Goal: Information Seeking & Learning: Learn about a topic

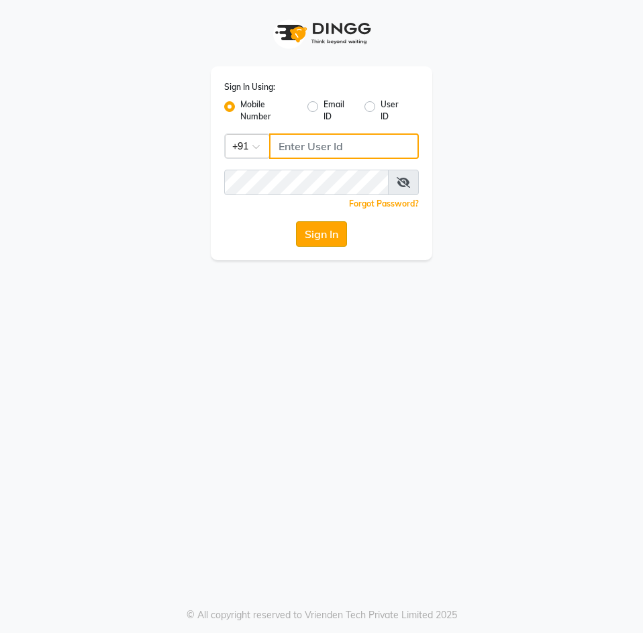
type input "9346469616"
click at [317, 240] on button "Sign In" at bounding box center [321, 233] width 51 height 25
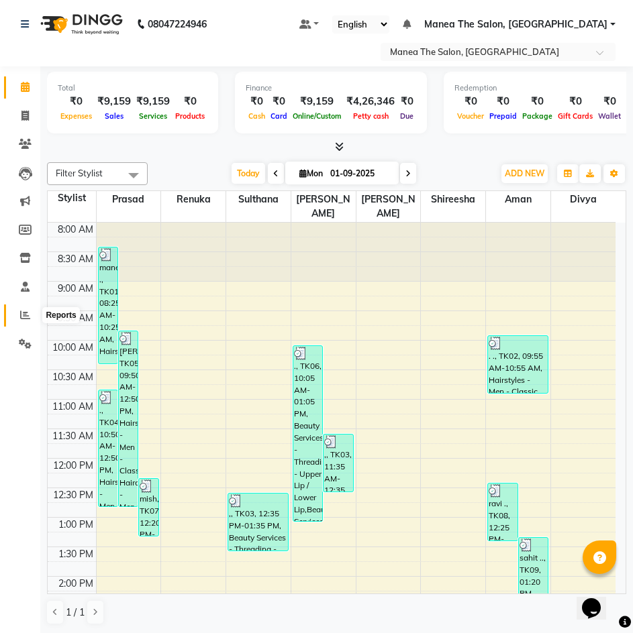
click at [29, 312] on icon at bounding box center [25, 315] width 10 height 10
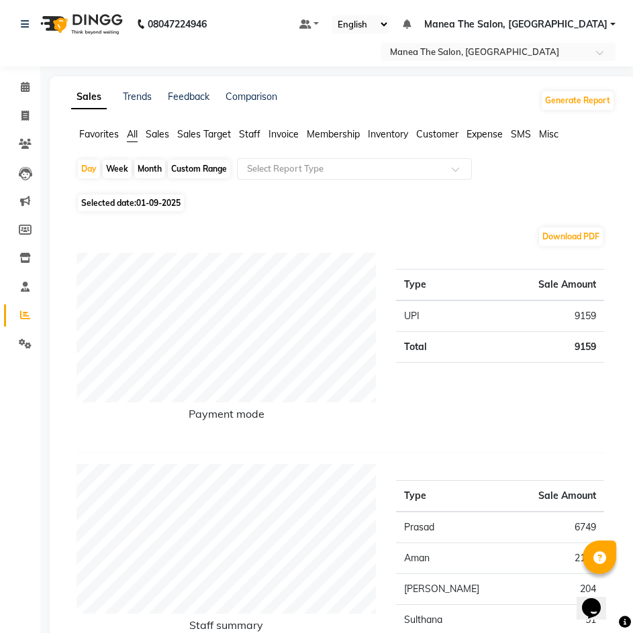
click at [149, 201] on span "01-09-2025" at bounding box center [158, 203] width 44 height 10
select select "9"
select select "2025"
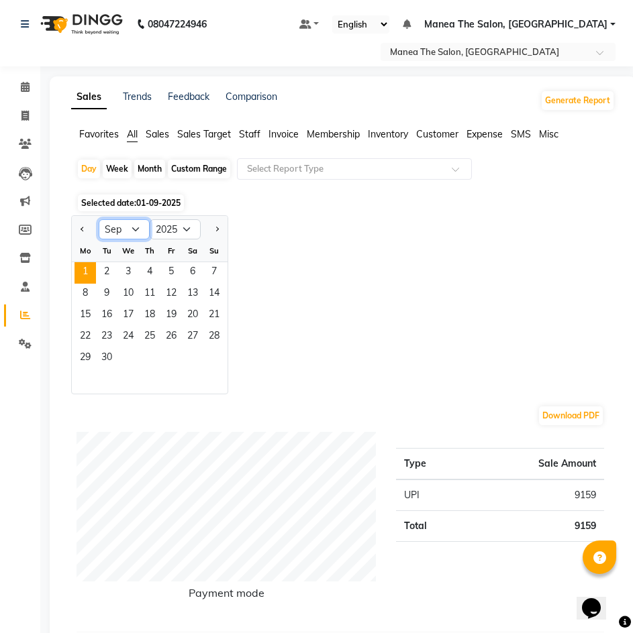
click at [138, 227] on select "Jan Feb Mar Apr May Jun Jul Aug Sep Oct Nov Dec" at bounding box center [124, 229] width 51 height 20
select select "8"
click at [99, 219] on select "Jan Feb Mar Apr May Jun Jul Aug Sep Oct Nov Dec" at bounding box center [124, 229] width 51 height 20
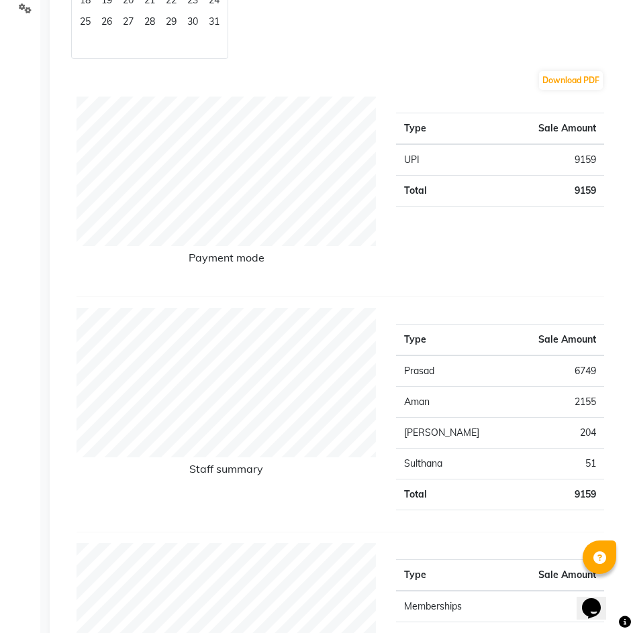
scroll to position [67, 0]
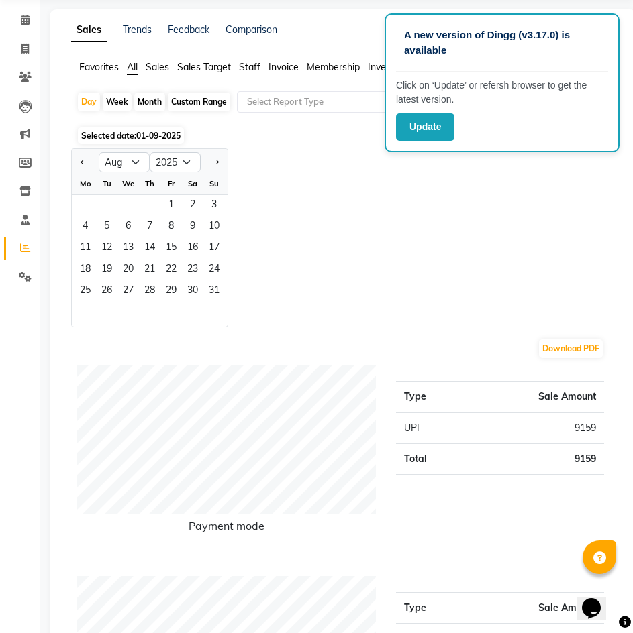
drag, startPoint x: 325, startPoint y: 229, endPoint x: 358, endPoint y: 189, distance: 52.5
click at [325, 229] on div "Jan Feb Mar Apr May Jun Jul Aug Sep Oct Nov Dec 2015 2016 2017 2018 2019 2020 2…" at bounding box center [342, 237] width 543 height 179
click at [20, 44] on span at bounding box center [24, 49] width 23 height 15
select select "service"
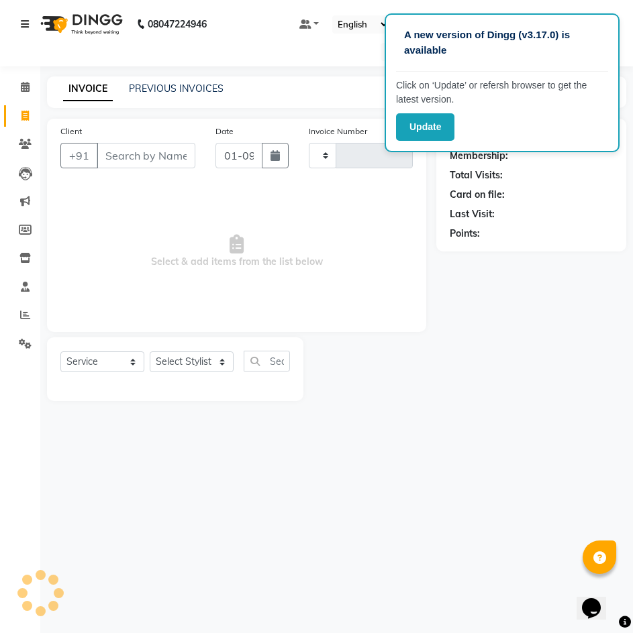
type input "2006"
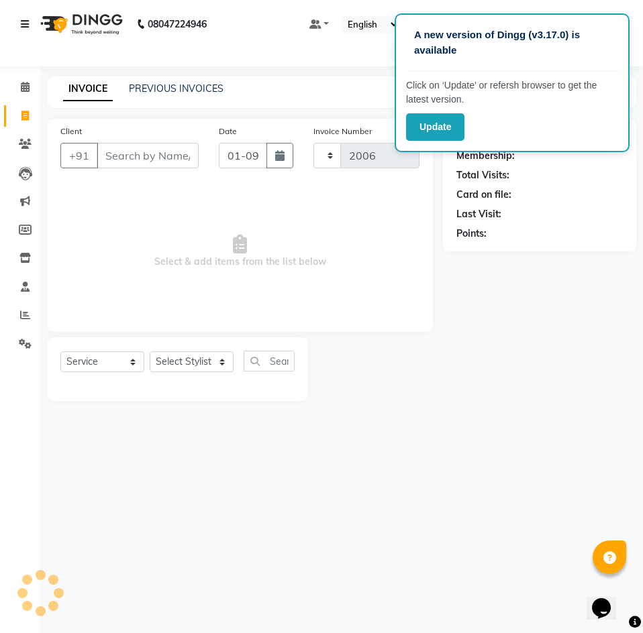
select select "7351"
click at [28, 26] on icon at bounding box center [25, 23] width 8 height 9
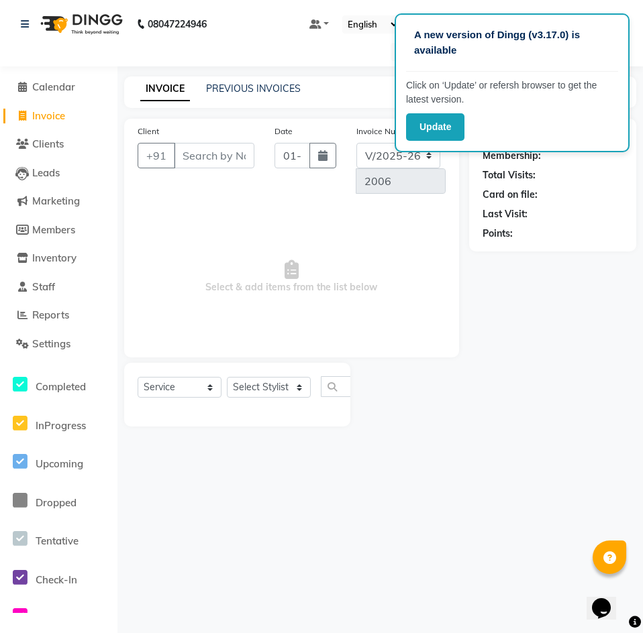
drag, startPoint x: 519, startPoint y: 333, endPoint x: 519, endPoint y: 317, distance: 16.1
click at [519, 320] on div "Name: Membership: Total Visits: Card on file: Last Visit: Points:" at bounding box center [557, 273] width 177 height 308
click at [447, 123] on button "Update" at bounding box center [435, 127] width 58 height 28
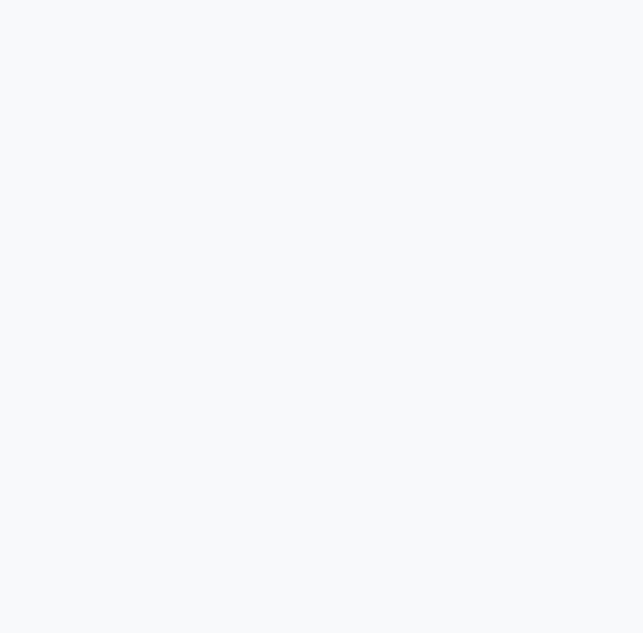
select select "7351"
select select "service"
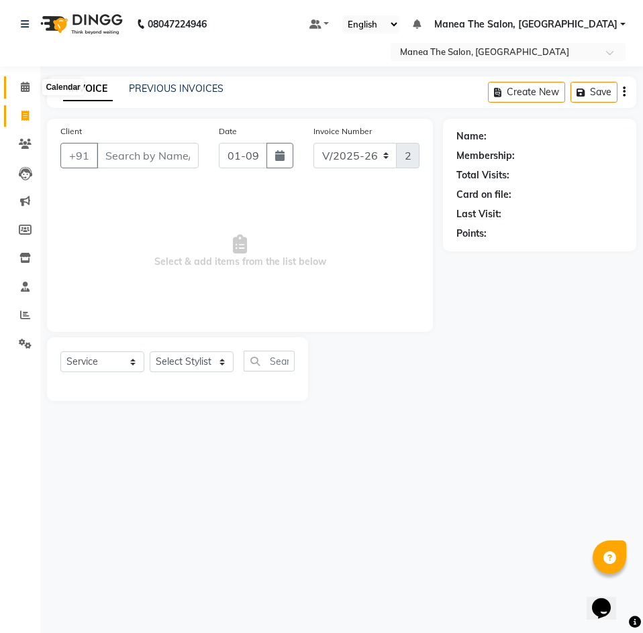
click at [28, 90] on icon at bounding box center [25, 87] width 9 height 10
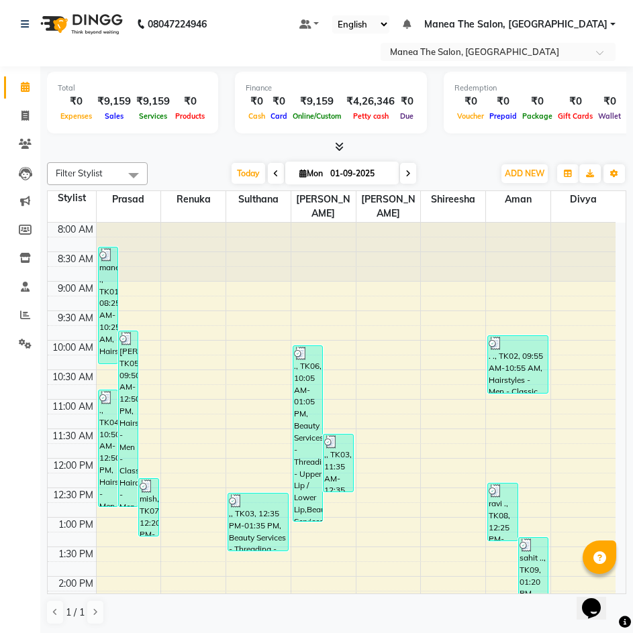
click at [379, 174] on input "01-09-2025" at bounding box center [359, 174] width 67 height 20
select select "9"
select select "2025"
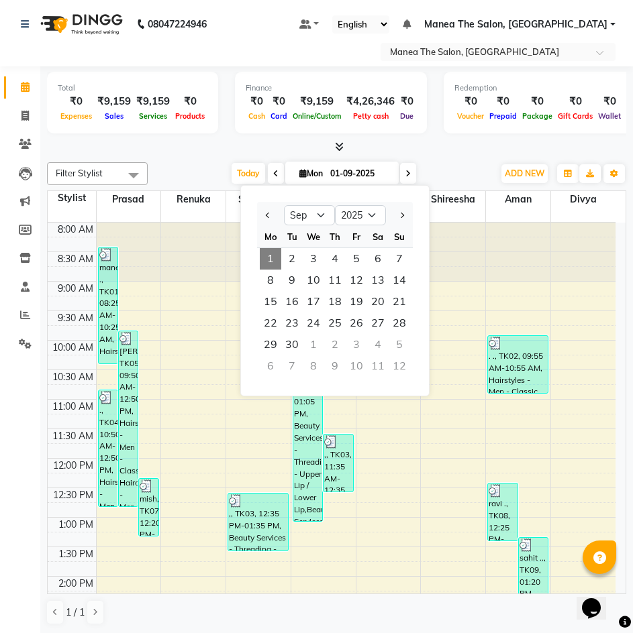
click at [28, 330] on li "Settings" at bounding box center [20, 344] width 40 height 29
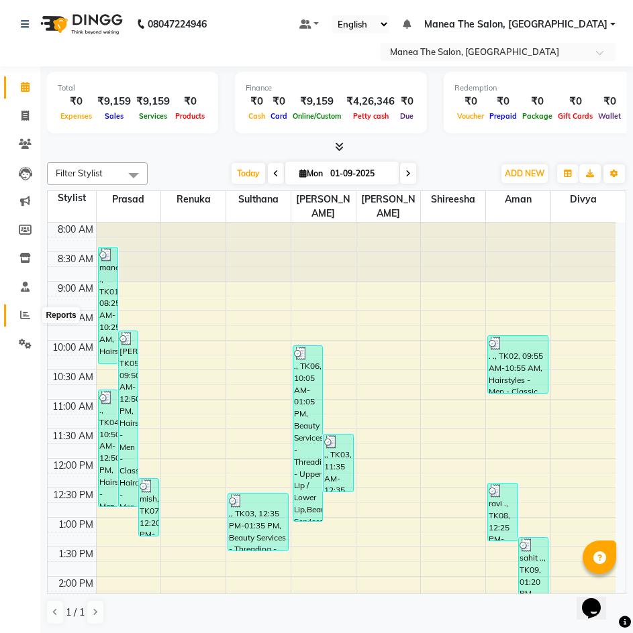
click at [28, 315] on icon at bounding box center [25, 315] width 10 height 10
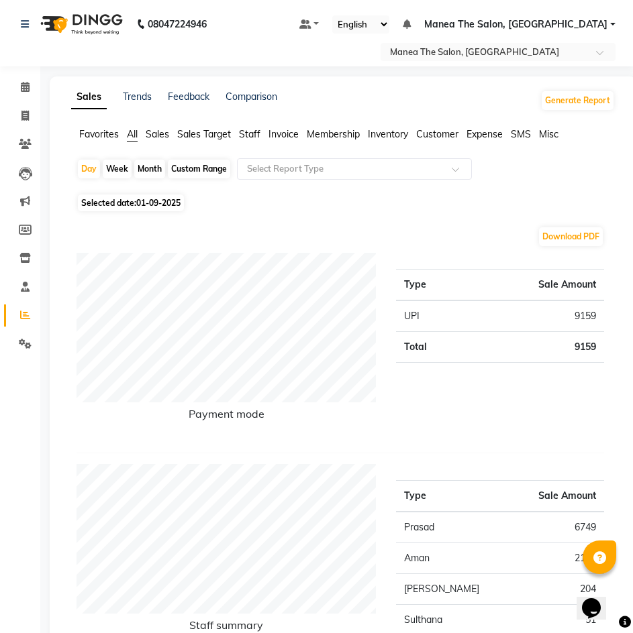
click at [203, 165] on div "Custom Range" at bounding box center [199, 169] width 62 height 19
select select "9"
select select "2025"
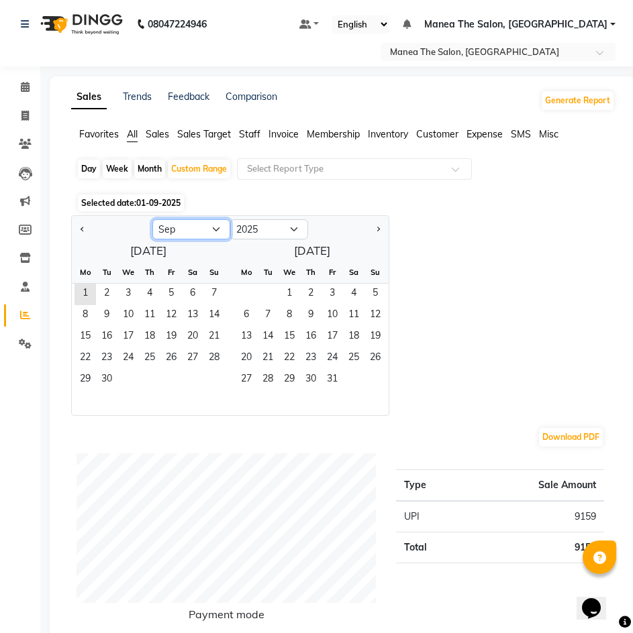
click at [211, 228] on select "Jan Feb Mar Apr May Jun Jul Aug Sep Oct Nov Dec" at bounding box center [191, 229] width 78 height 20
select select "8"
click at [152, 219] on select "Jan Feb Mar Apr May Jun Jul Aug Sep Oct Nov Dec" at bounding box center [191, 229] width 78 height 20
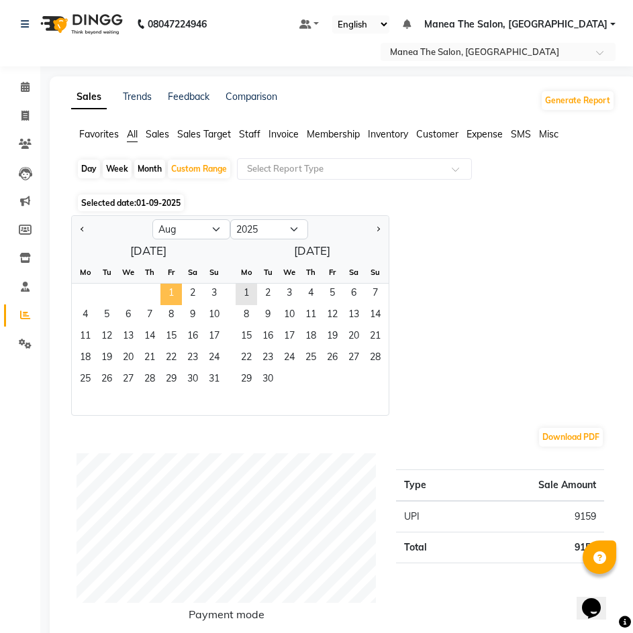
click at [165, 295] on span "1" at bounding box center [170, 294] width 21 height 21
click at [102, 178] on div "Day Week Month Custom Range Select Report Type" at bounding box center [342, 174] width 533 height 32
click at [88, 167] on div "Day" at bounding box center [89, 169] width 22 height 19
select select "8"
select select "2025"
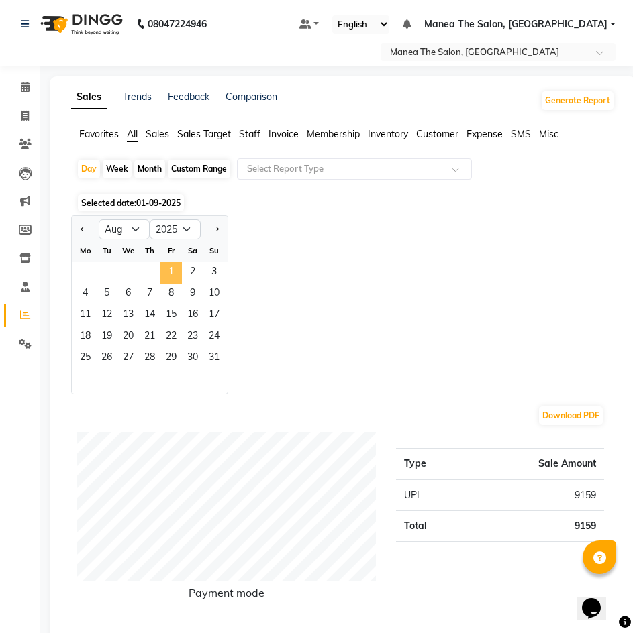
click at [174, 276] on span "1" at bounding box center [170, 272] width 21 height 21
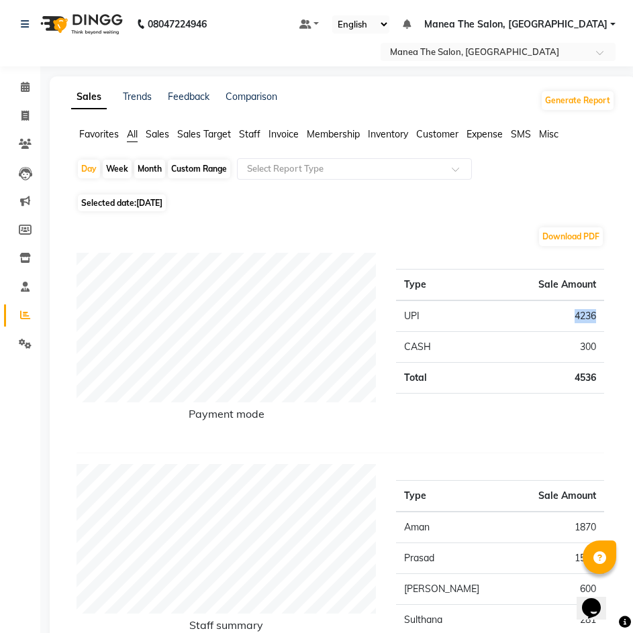
drag, startPoint x: 574, startPoint y: 317, endPoint x: 594, endPoint y: 309, distance: 21.4
click at [594, 309] on td "4236" at bounding box center [538, 317] width 132 height 32
copy td "4236"
drag, startPoint x: 577, startPoint y: 348, endPoint x: 596, endPoint y: 348, distance: 19.5
click at [596, 348] on td "300" at bounding box center [538, 347] width 132 height 31
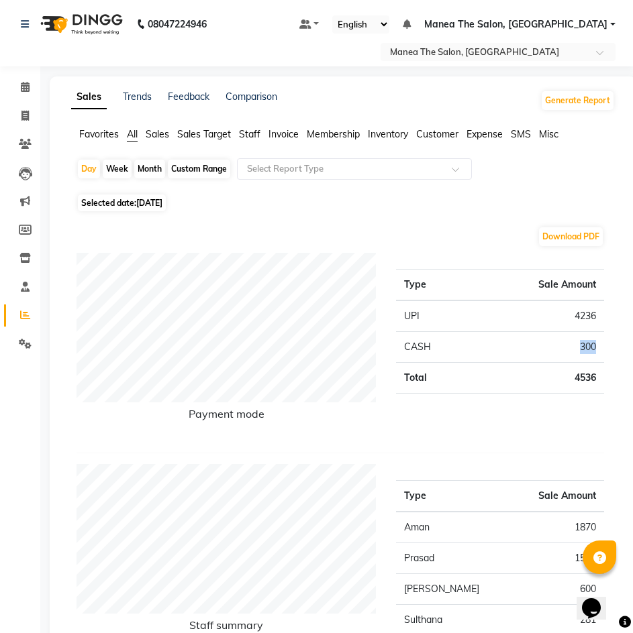
copy td "300"
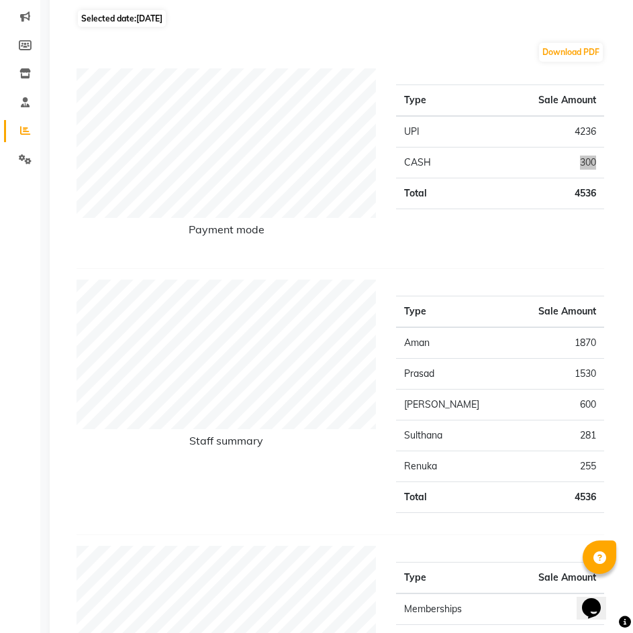
scroll to position [67, 0]
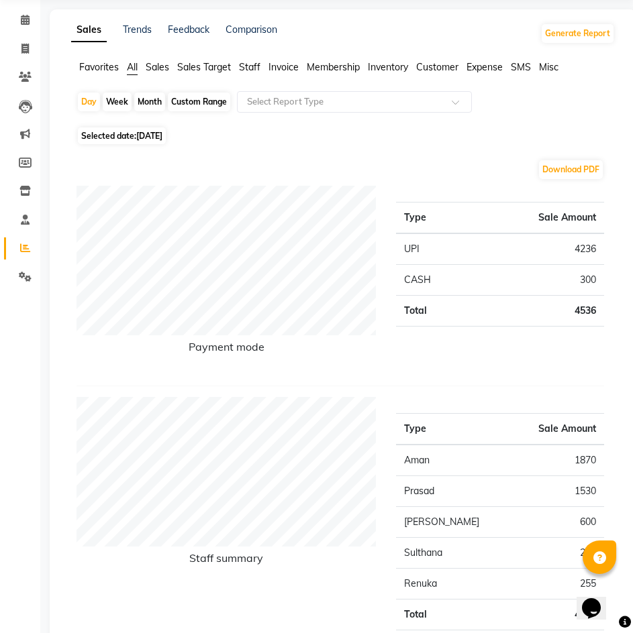
click at [162, 137] on span "01-08-2025" at bounding box center [149, 136] width 26 height 10
select select "8"
select select "2025"
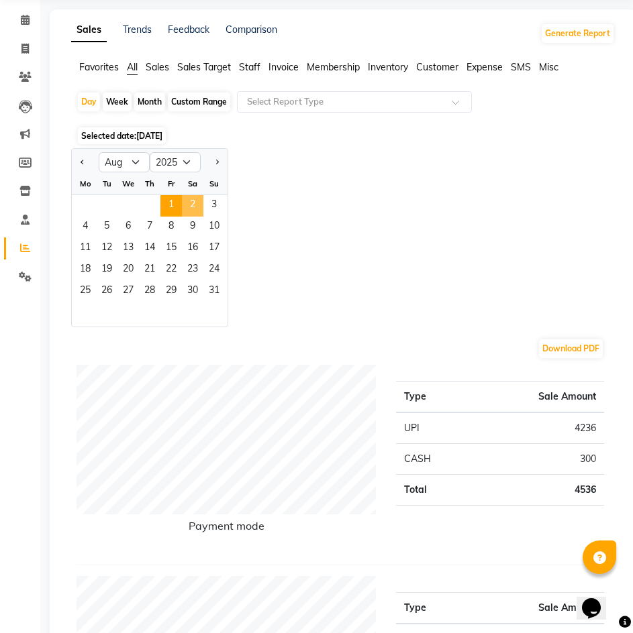
click at [195, 197] on span "2" at bounding box center [192, 205] width 21 height 21
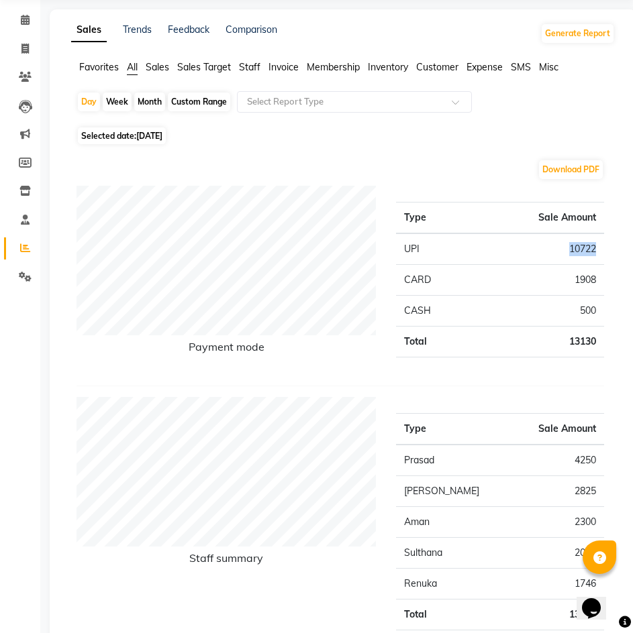
drag, startPoint x: 566, startPoint y: 246, endPoint x: 602, endPoint y: 250, distance: 36.5
click at [602, 250] on td "10722" at bounding box center [538, 249] width 132 height 32
copy td "10722"
drag, startPoint x: 563, startPoint y: 283, endPoint x: 597, endPoint y: 283, distance: 34.2
click at [597, 283] on td "1908" at bounding box center [538, 280] width 132 height 31
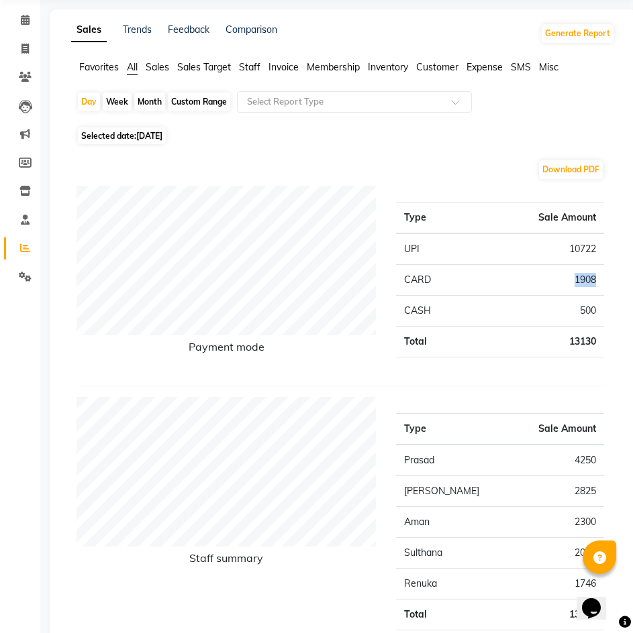
copy td "1908"
drag, startPoint x: 570, startPoint y: 316, endPoint x: 600, endPoint y: 316, distance: 30.2
click at [600, 316] on td "500" at bounding box center [538, 311] width 132 height 31
copy td "500"
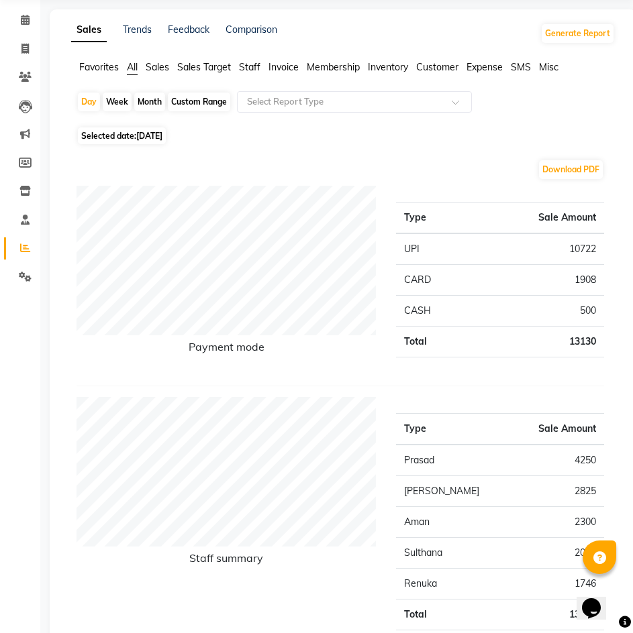
click at [156, 142] on span "Selected date: 02-08-2025" at bounding box center [122, 135] width 88 height 17
select select "8"
select select "2025"
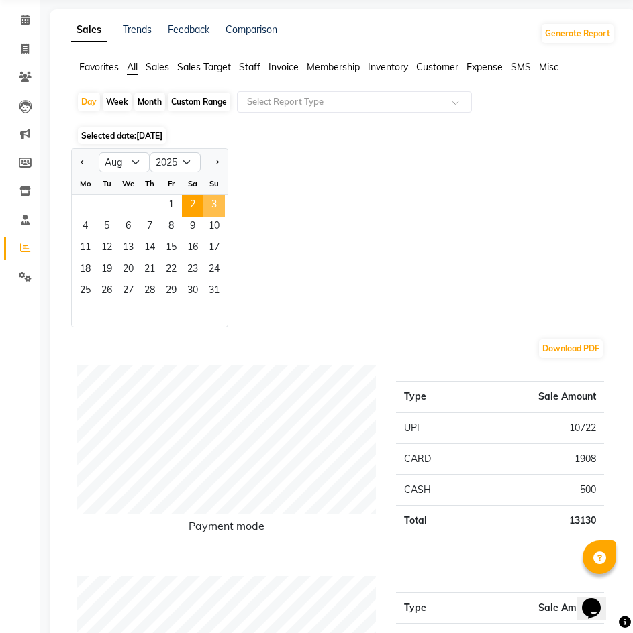
click at [205, 209] on span "3" at bounding box center [213, 205] width 21 height 21
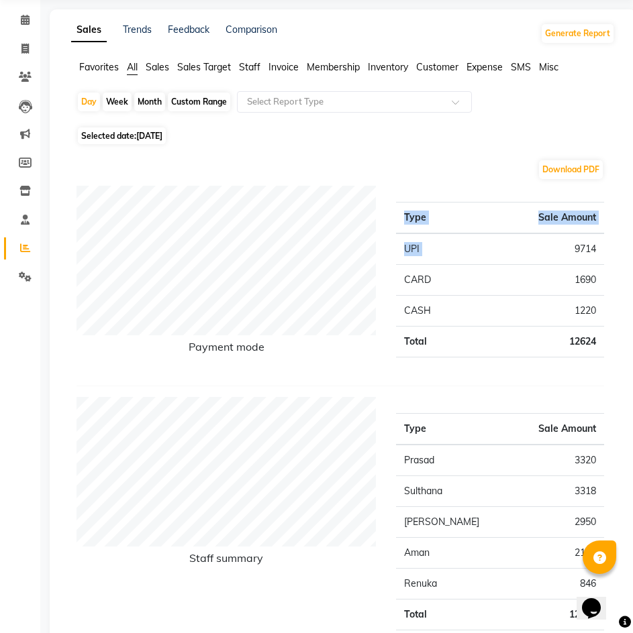
drag, startPoint x: 572, startPoint y: 250, endPoint x: 609, endPoint y: 254, distance: 37.1
click at [609, 254] on div "Type Sale Amount UPI 9714 CARD 1690 CASH 1220 Total 12624" at bounding box center [500, 280] width 228 height 189
drag, startPoint x: 570, startPoint y: 246, endPoint x: 601, endPoint y: 248, distance: 31.6
click at [601, 248] on td "9714" at bounding box center [538, 249] width 132 height 32
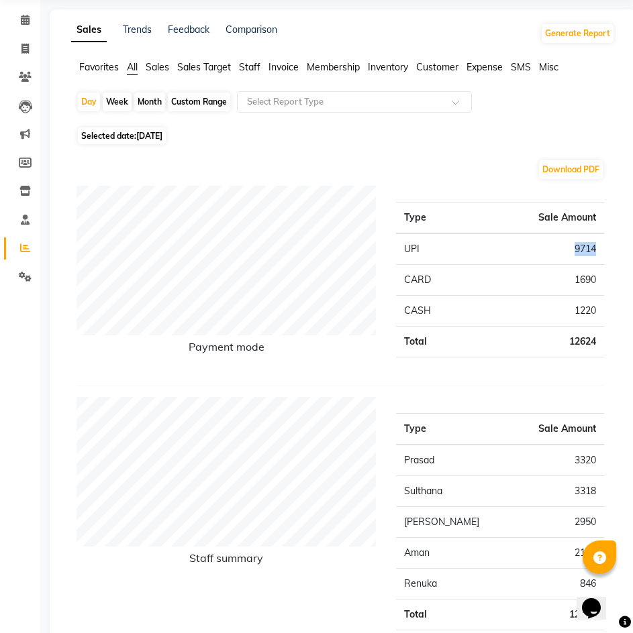
copy td "9714"
drag, startPoint x: 571, startPoint y: 281, endPoint x: 599, endPoint y: 282, distance: 28.2
click at [599, 282] on td "1690" at bounding box center [538, 280] width 132 height 31
copy td "1690"
drag, startPoint x: 573, startPoint y: 313, endPoint x: 610, endPoint y: 314, distance: 36.9
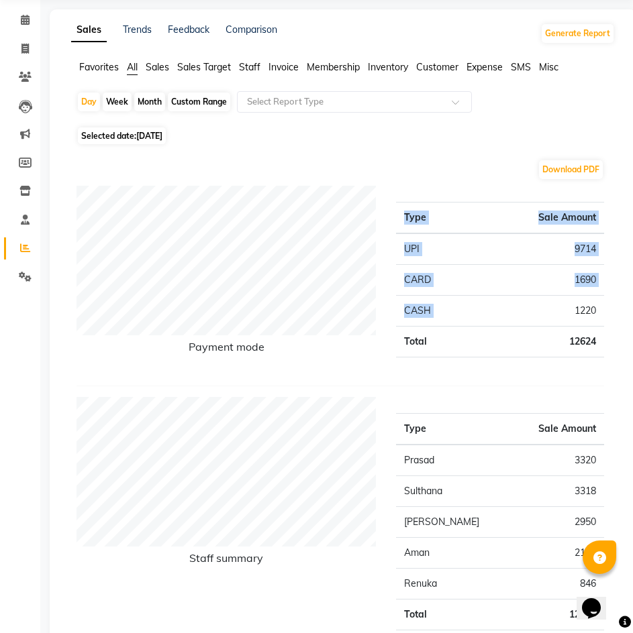
click at [610, 314] on div "Type Sale Amount UPI 9714 CARD 1690 CASH 1220 Total 12624" at bounding box center [500, 280] width 228 height 189
click at [609, 319] on div "Type Sale Amount UPI 9714 CARD 1690 CASH 1220 Total 12624" at bounding box center [500, 280] width 228 height 189
drag, startPoint x: 563, startPoint y: 309, endPoint x: 598, endPoint y: 312, distance: 35.0
click at [598, 312] on td "1220" at bounding box center [538, 311] width 132 height 31
copy td "1220"
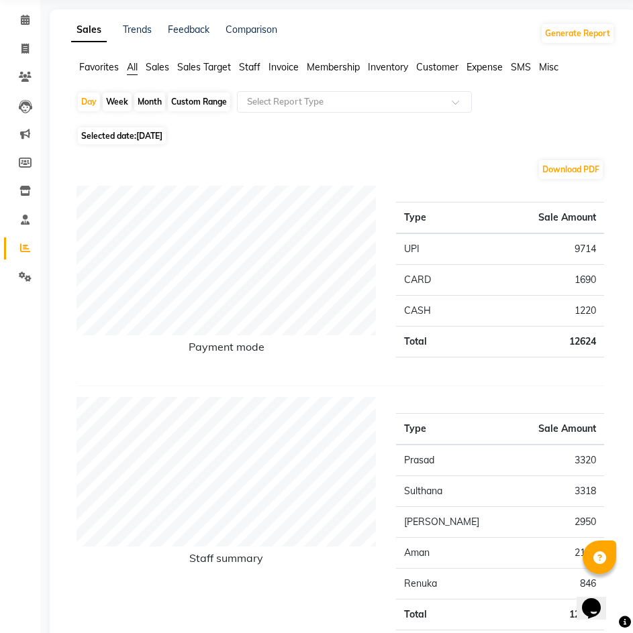
click at [155, 134] on span "03-08-2025" at bounding box center [149, 136] width 26 height 10
select select "8"
select select "2025"
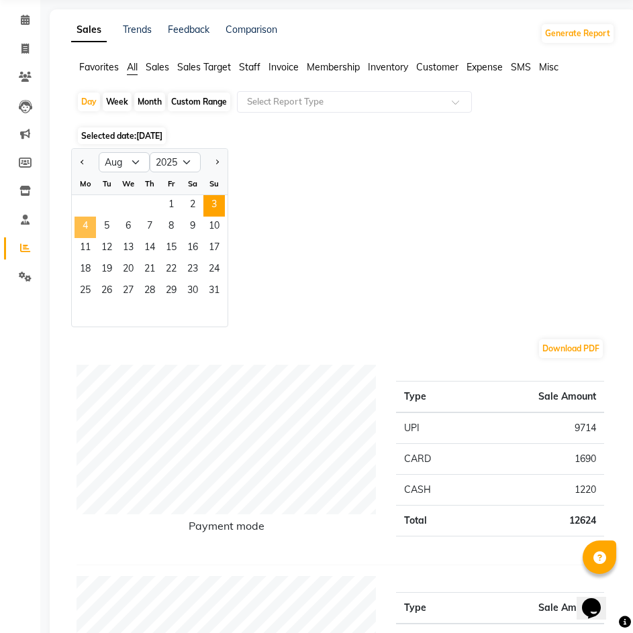
click at [85, 227] on span "4" at bounding box center [84, 227] width 21 height 21
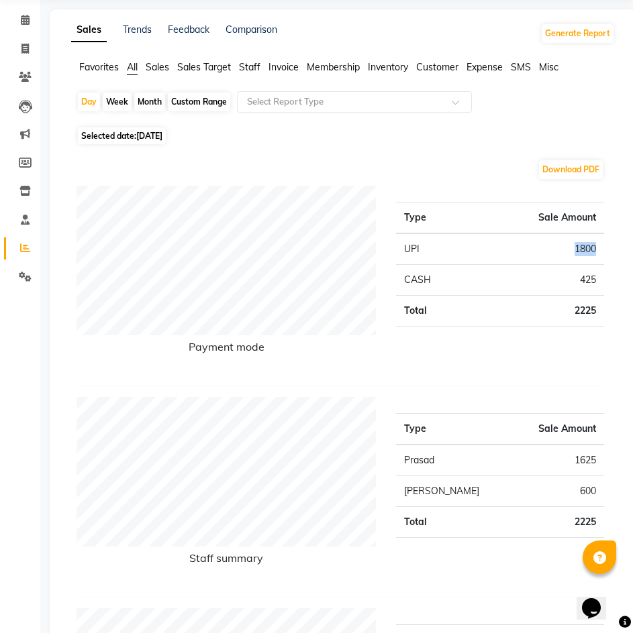
drag, startPoint x: 567, startPoint y: 246, endPoint x: 594, endPoint y: 256, distance: 29.3
click at [594, 256] on td "1800" at bounding box center [538, 249] width 132 height 32
copy td "1800"
drag, startPoint x: 578, startPoint y: 281, endPoint x: 601, endPoint y: 281, distance: 23.5
click at [601, 281] on td "425" at bounding box center [538, 280] width 132 height 31
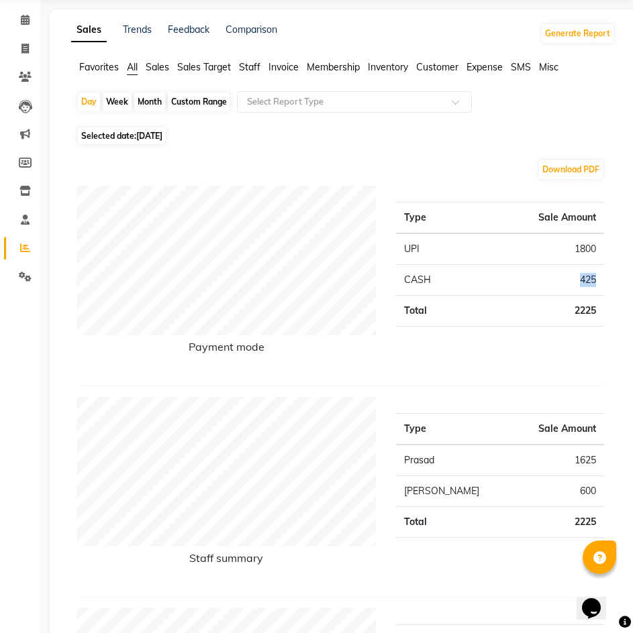
copy td "425"
click at [152, 140] on span "04-08-2025" at bounding box center [149, 136] width 26 height 10
select select "8"
select select "2025"
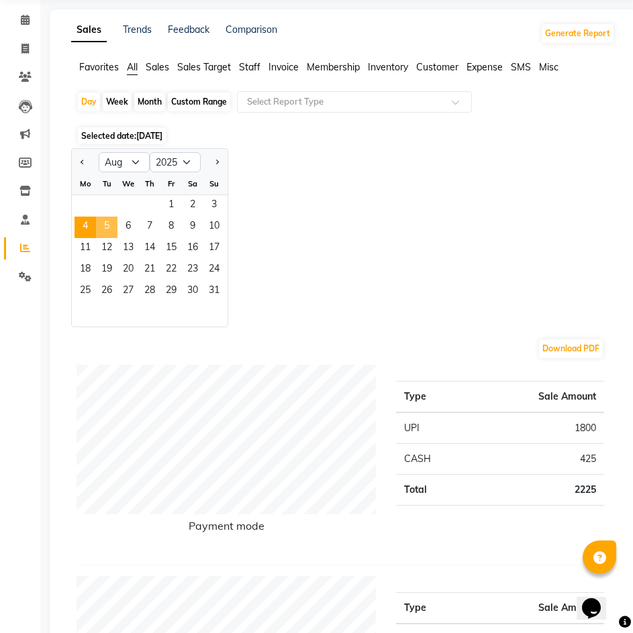
click at [110, 226] on span "5" at bounding box center [106, 227] width 21 height 21
drag, startPoint x: 564, startPoint y: 427, endPoint x: 598, endPoint y: 427, distance: 34.2
click at [598, 427] on td "1800" at bounding box center [538, 429] width 132 height 32
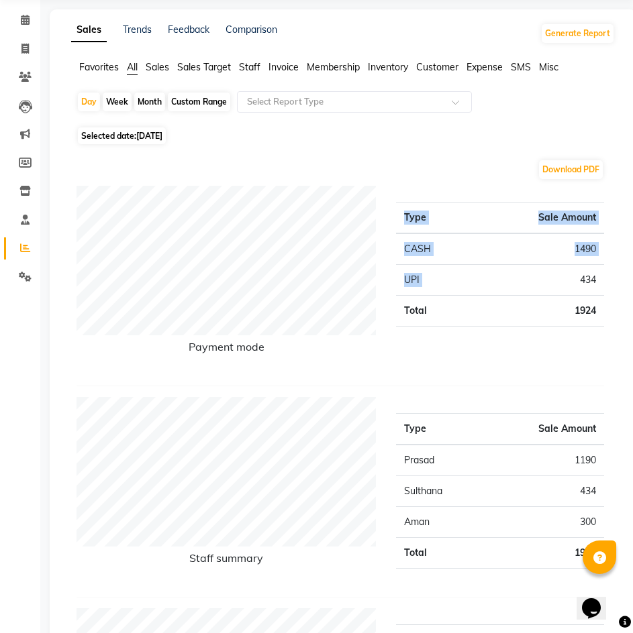
drag, startPoint x: 572, startPoint y: 282, endPoint x: 613, endPoint y: 283, distance: 40.3
click at [613, 283] on div "Type Sale Amount CASH 1490 UPI 434 Total 1924" at bounding box center [500, 280] width 228 height 189
drag, startPoint x: 603, startPoint y: 280, endPoint x: 580, endPoint y: 280, distance: 22.2
click at [580, 280] on td "434" at bounding box center [538, 280] width 132 height 31
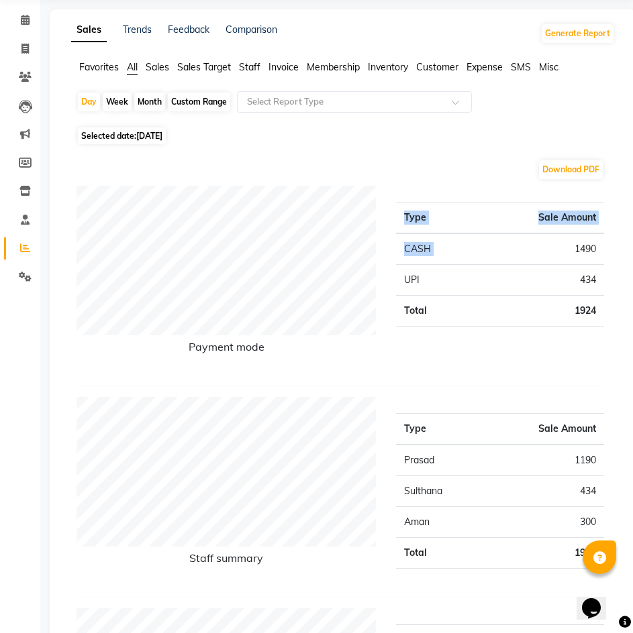
drag, startPoint x: 572, startPoint y: 250, endPoint x: 606, endPoint y: 250, distance: 33.5
click at [606, 250] on div "Type Sale Amount CASH 1490 UPI 434 Total 1924" at bounding box center [500, 280] width 228 height 189
click at [558, 242] on td "1490" at bounding box center [538, 249] width 132 height 32
drag, startPoint x: 558, startPoint y: 242, endPoint x: 618, endPoint y: 248, distance: 60.0
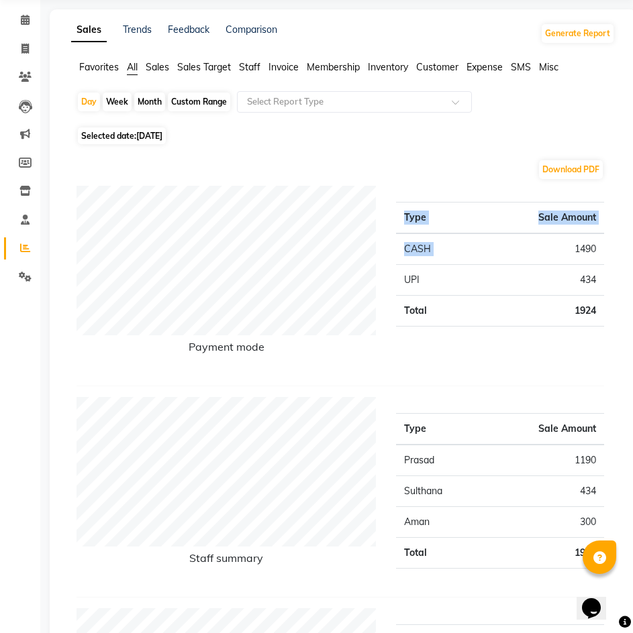
click at [552, 248] on td "1490" at bounding box center [538, 249] width 132 height 32
drag, startPoint x: 572, startPoint y: 250, endPoint x: 605, endPoint y: 249, distance: 32.9
click at [605, 249] on div "Type Sale Amount CASH 1490 UPI 434 Total 1924" at bounding box center [500, 280] width 228 height 189
click at [533, 240] on td "1490" at bounding box center [538, 249] width 132 height 32
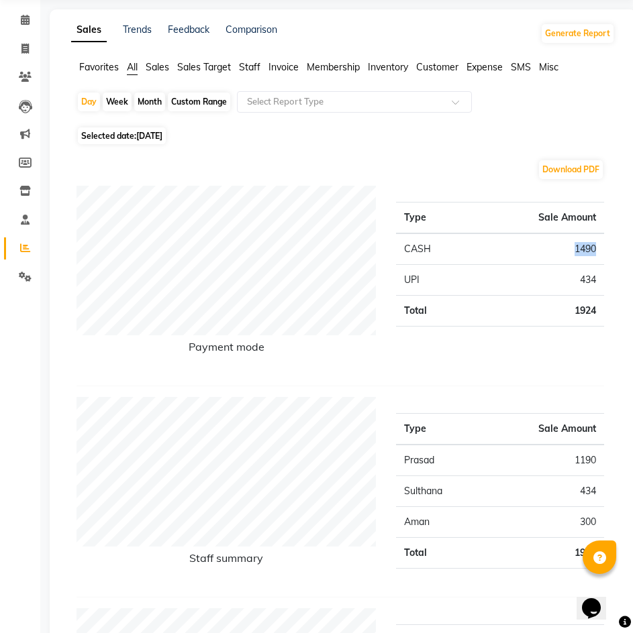
drag, startPoint x: 547, startPoint y: 248, endPoint x: 598, endPoint y: 247, distance: 51.0
click at [598, 247] on td "1490" at bounding box center [538, 249] width 132 height 32
click at [149, 141] on span "Selected date: 05-08-2025" at bounding box center [122, 135] width 88 height 17
select select "8"
select select "2025"
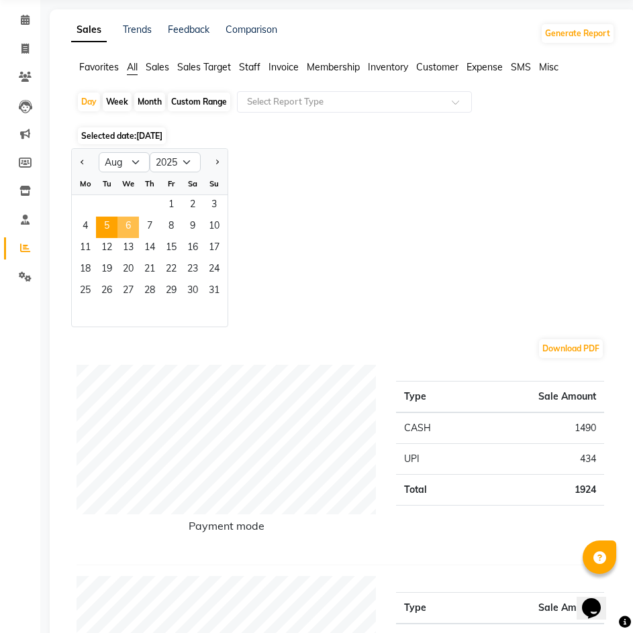
click at [125, 230] on span "6" at bounding box center [127, 227] width 21 height 21
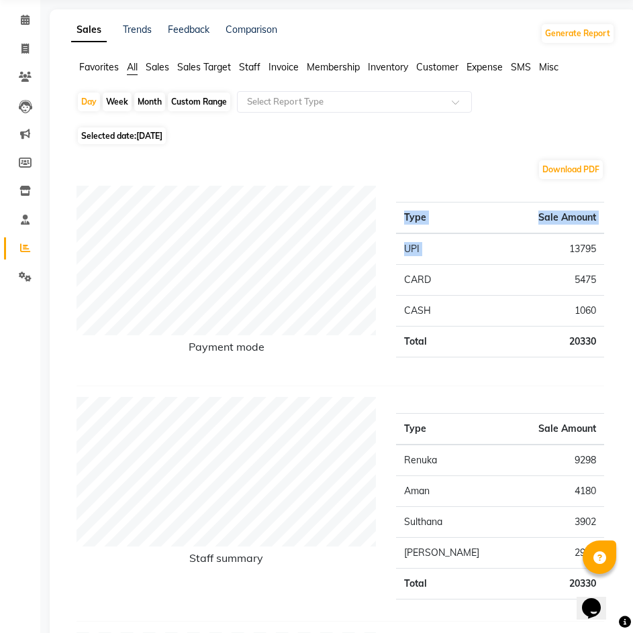
drag, startPoint x: 569, startPoint y: 249, endPoint x: 606, endPoint y: 249, distance: 36.9
click at [606, 249] on div "Type Sale Amount UPI 13795 CARD 5475 CASH 1060 Total 20330" at bounding box center [500, 280] width 228 height 189
click at [533, 268] on td "5475" at bounding box center [538, 280] width 132 height 31
drag, startPoint x: 566, startPoint y: 251, endPoint x: 597, endPoint y: 252, distance: 31.5
click at [597, 252] on td "13795" at bounding box center [538, 249] width 132 height 32
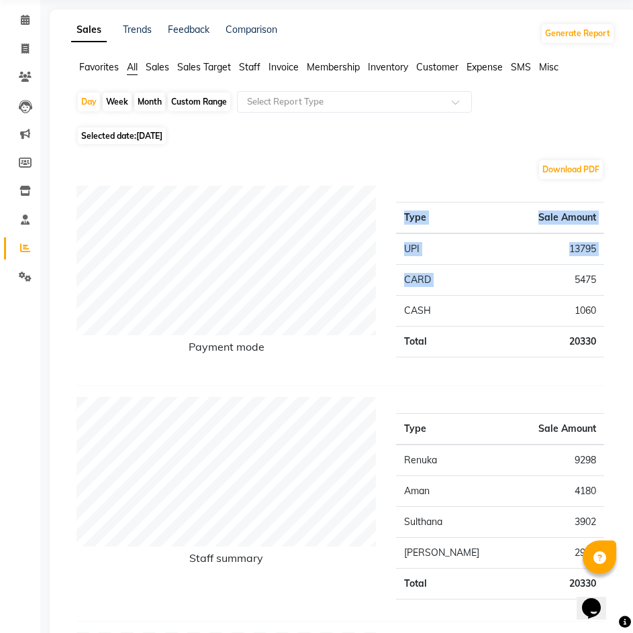
drag, startPoint x: 571, startPoint y: 278, endPoint x: 607, endPoint y: 278, distance: 35.6
click at [607, 278] on div "Type Sale Amount UPI 13795 CARD 5475 CASH 1060 Total 20330" at bounding box center [500, 280] width 228 height 189
click at [519, 329] on td "20330" at bounding box center [538, 342] width 132 height 31
drag, startPoint x: 570, startPoint y: 276, endPoint x: 598, endPoint y: 276, distance: 28.2
click at [598, 276] on td "5475" at bounding box center [538, 280] width 132 height 31
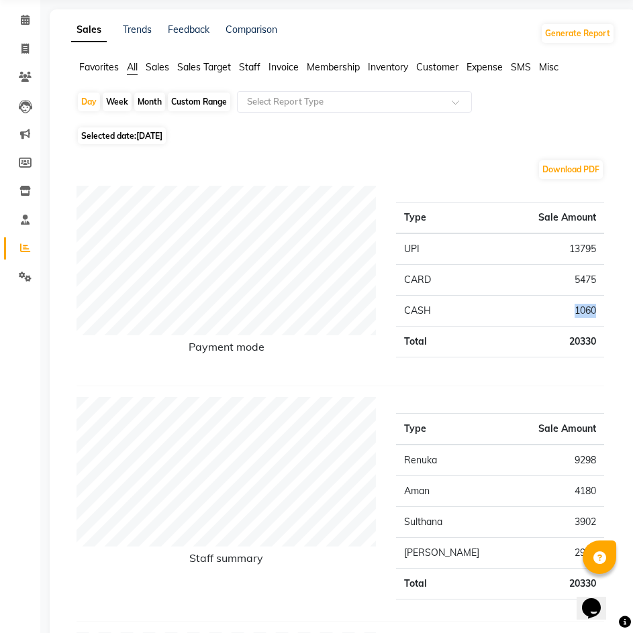
drag, startPoint x: 574, startPoint y: 313, endPoint x: 596, endPoint y: 312, distance: 22.2
click at [596, 312] on td "1060" at bounding box center [538, 311] width 132 height 31
click at [154, 132] on span "06-08-2025" at bounding box center [149, 136] width 26 height 10
select select "8"
select select "2025"
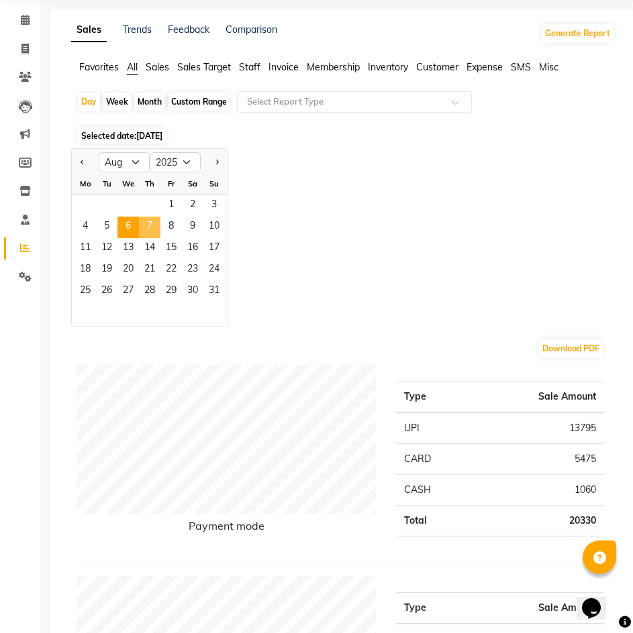
click at [144, 221] on span "7" at bounding box center [149, 227] width 21 height 21
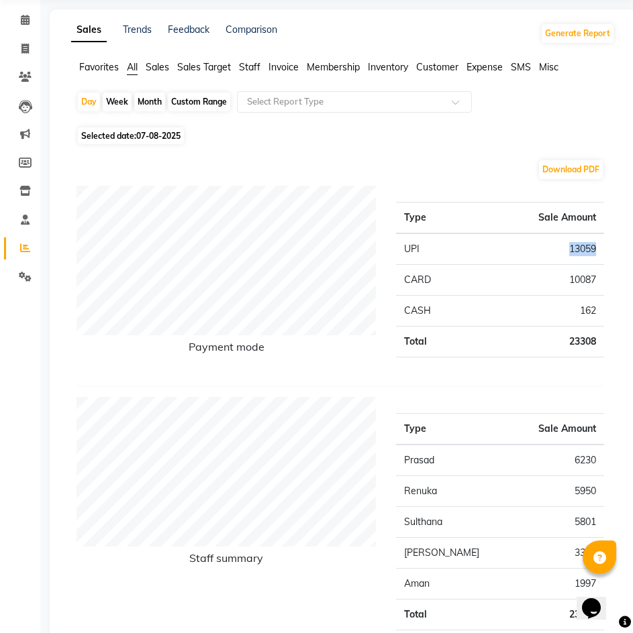
drag, startPoint x: 566, startPoint y: 250, endPoint x: 600, endPoint y: 254, distance: 34.5
click at [600, 254] on td "13059" at bounding box center [538, 249] width 132 height 32
drag, startPoint x: 566, startPoint y: 279, endPoint x: 595, endPoint y: 279, distance: 28.9
click at [595, 279] on td "10087" at bounding box center [538, 280] width 132 height 31
drag, startPoint x: 556, startPoint y: 307, endPoint x: 607, endPoint y: 311, distance: 51.2
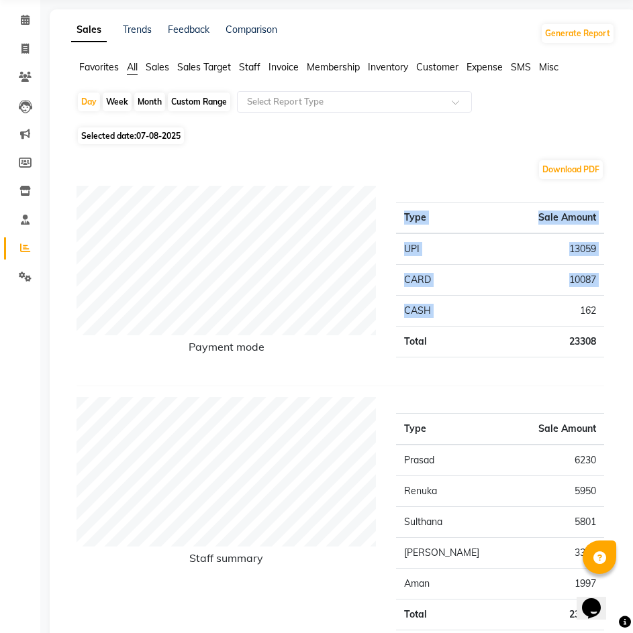
click at [607, 311] on div "Type Sale Amount UPI 13059 CARD 10087 CASH 162 Total 23308" at bounding box center [500, 280] width 228 height 189
drag, startPoint x: 606, startPoint y: 311, endPoint x: 570, endPoint y: 314, distance: 35.7
click at [570, 314] on div "Type Sale Amount UPI 13059 CARD 10087 CASH 162 Total 23308" at bounding box center [500, 280] width 228 height 189
click at [572, 308] on td "162" at bounding box center [538, 311] width 132 height 31
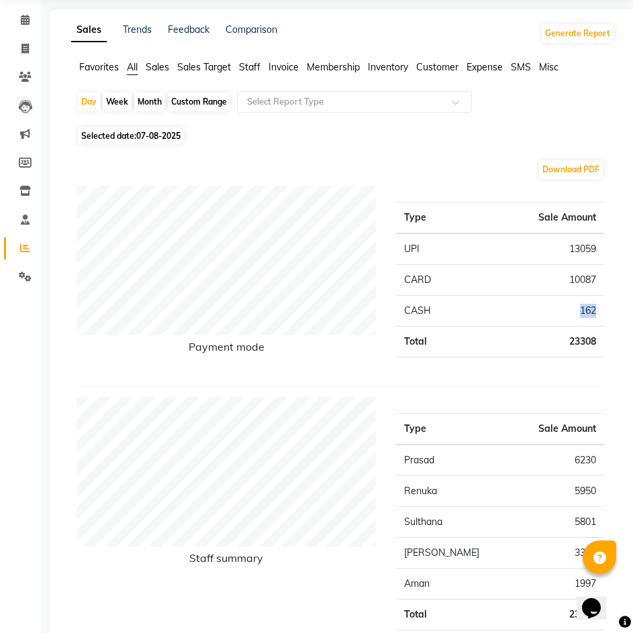
drag, startPoint x: 572, startPoint y: 308, endPoint x: 602, endPoint y: 309, distance: 29.6
click at [602, 309] on td "162" at bounding box center [538, 311] width 132 height 31
click at [162, 136] on span "07-08-2025" at bounding box center [158, 136] width 44 height 10
select select "8"
select select "2025"
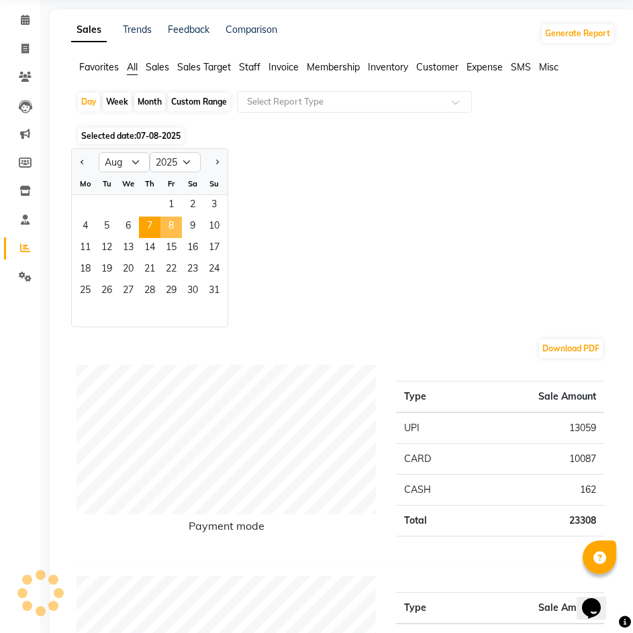
click at [164, 230] on span "8" at bounding box center [170, 227] width 21 height 21
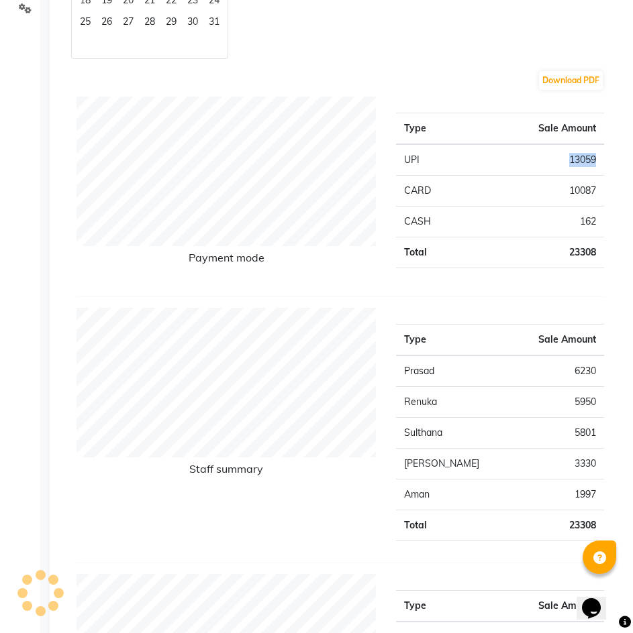
drag, startPoint x: 565, startPoint y: 161, endPoint x: 602, endPoint y: 161, distance: 36.9
click at [602, 161] on td "13059" at bounding box center [538, 160] width 132 height 32
click at [305, 83] on div "Download PDF" at bounding box center [339, 80] width 527 height 21
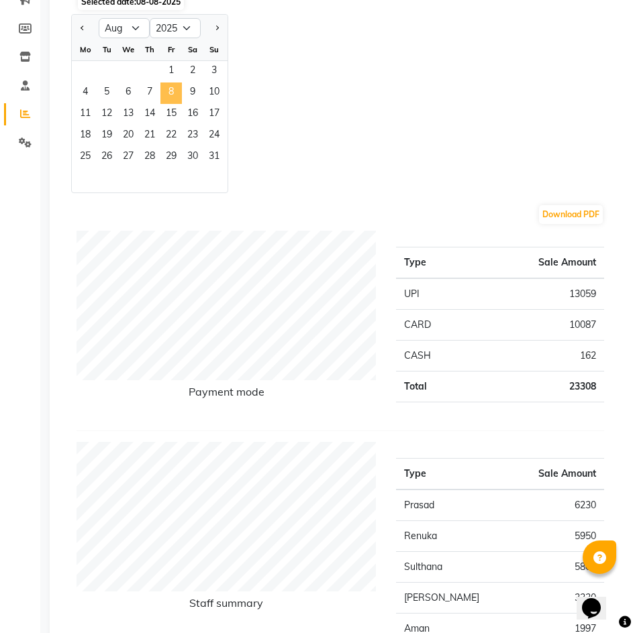
click at [168, 95] on span "8" at bounding box center [170, 93] width 21 height 21
click at [148, 95] on span "7" at bounding box center [149, 93] width 21 height 21
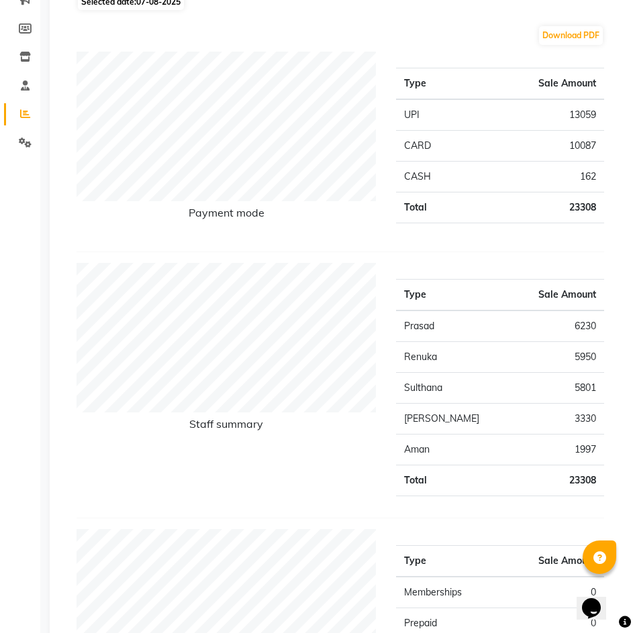
scroll to position [134, 0]
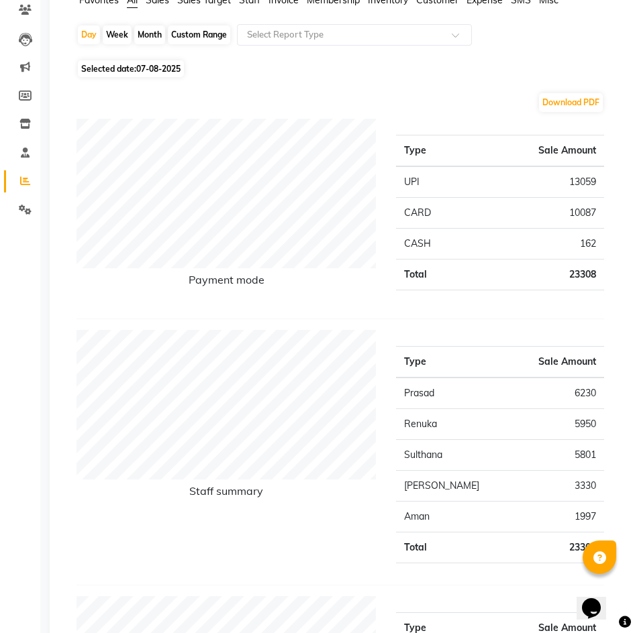
click at [164, 71] on span "07-08-2025" at bounding box center [158, 69] width 44 height 10
select select "8"
select select "2025"
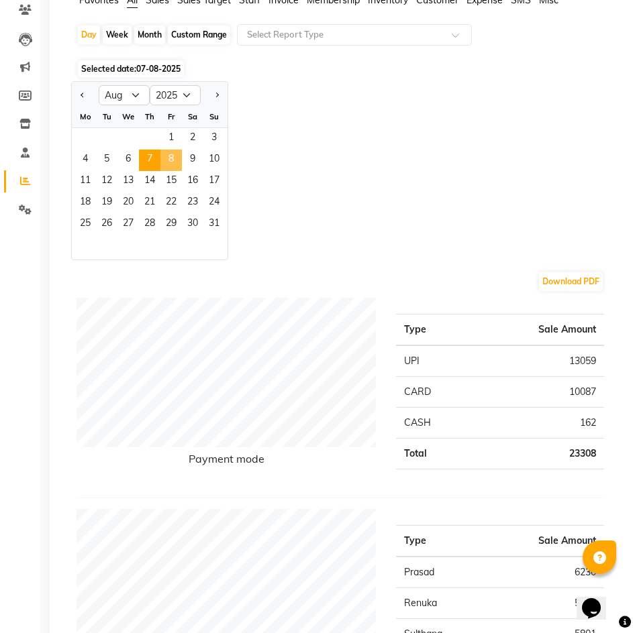
click at [175, 162] on span "8" at bounding box center [170, 160] width 21 height 21
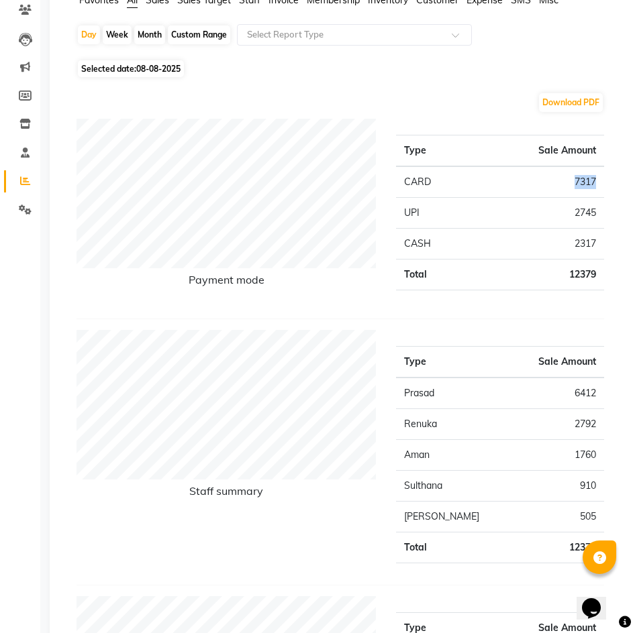
drag, startPoint x: 570, startPoint y: 185, endPoint x: 604, endPoint y: 185, distance: 34.2
click at [604, 185] on div "Type Sale Amount CARD 7317 UPI 2745 CASH 2317 Total 12379" at bounding box center [500, 213] width 228 height 189
drag, startPoint x: 571, startPoint y: 211, endPoint x: 596, endPoint y: 212, distance: 25.5
click at [596, 212] on td "2745" at bounding box center [538, 213] width 132 height 31
drag, startPoint x: 566, startPoint y: 247, endPoint x: 603, endPoint y: 248, distance: 36.2
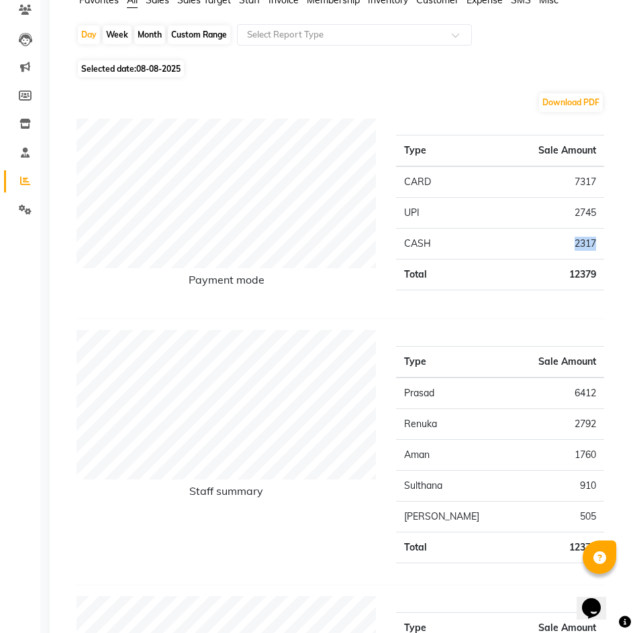
click at [603, 248] on td "2317" at bounding box center [538, 244] width 132 height 31
click at [157, 73] on span "08-08-2025" at bounding box center [158, 69] width 44 height 10
select select "8"
select select "2025"
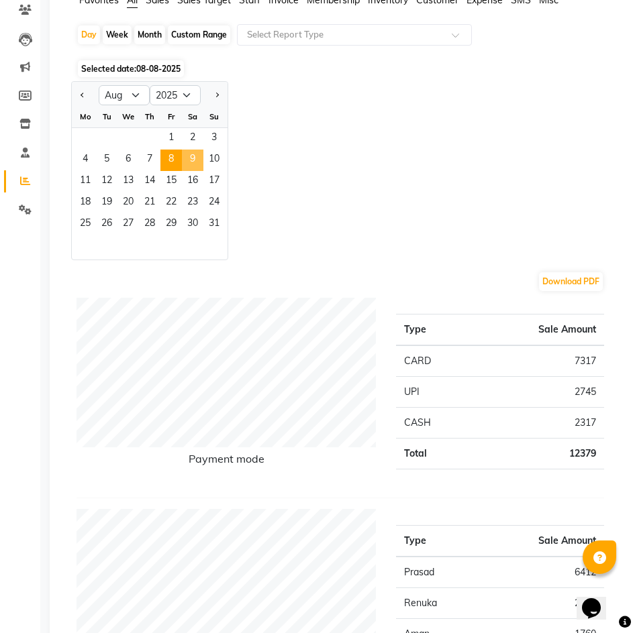
click at [188, 160] on span "9" at bounding box center [192, 160] width 21 height 21
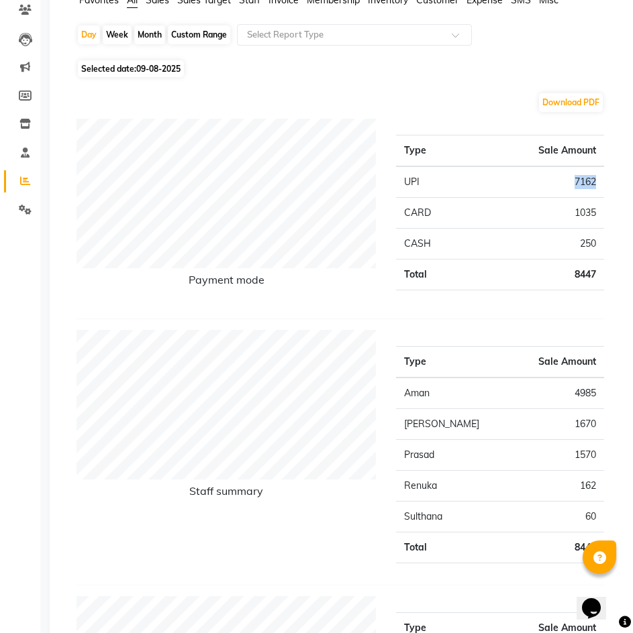
drag, startPoint x: 564, startPoint y: 183, endPoint x: 603, endPoint y: 184, distance: 39.6
click at [603, 184] on td "7162" at bounding box center [538, 182] width 132 height 32
drag, startPoint x: 570, startPoint y: 215, endPoint x: 598, endPoint y: 214, distance: 27.5
click at [598, 214] on td "1035" at bounding box center [538, 213] width 132 height 31
drag, startPoint x: 578, startPoint y: 244, endPoint x: 605, endPoint y: 246, distance: 27.5
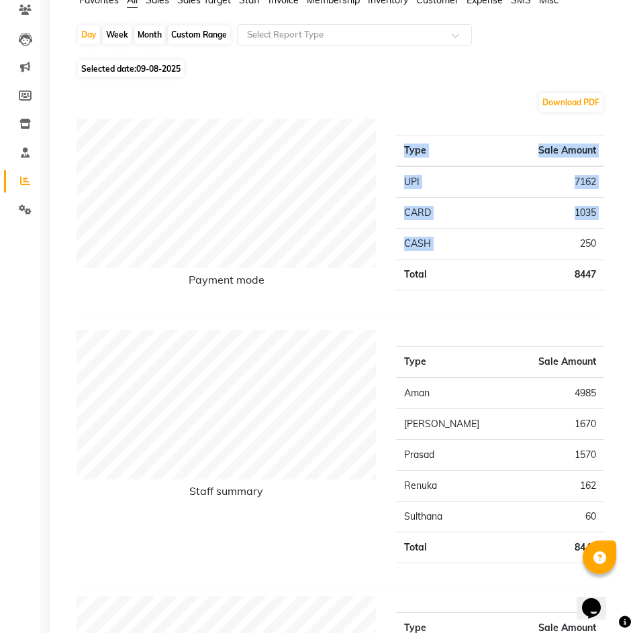
click at [605, 246] on div "Type Sale Amount UPI 7162 CARD 1035 CASH 250 Total 8447" at bounding box center [500, 213] width 228 height 189
drag, startPoint x: 600, startPoint y: 242, endPoint x: 565, endPoint y: 244, distance: 35.0
click at [565, 244] on td "250" at bounding box center [538, 244] width 132 height 31
click at [138, 74] on span "Selected date: 09-08-2025" at bounding box center [131, 68] width 106 height 17
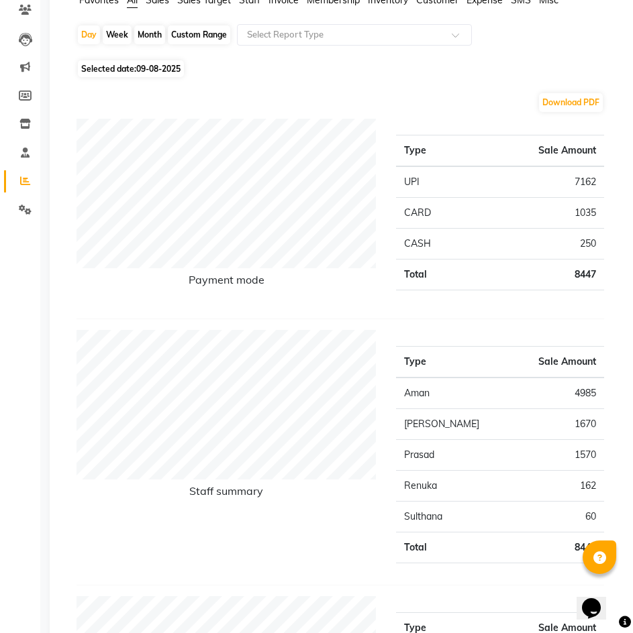
select select "8"
select select "2025"
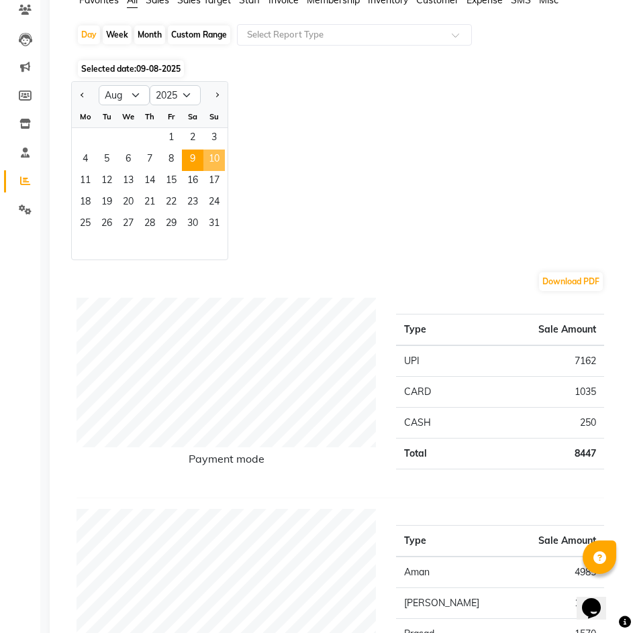
click at [219, 162] on span "10" at bounding box center [213, 160] width 21 height 21
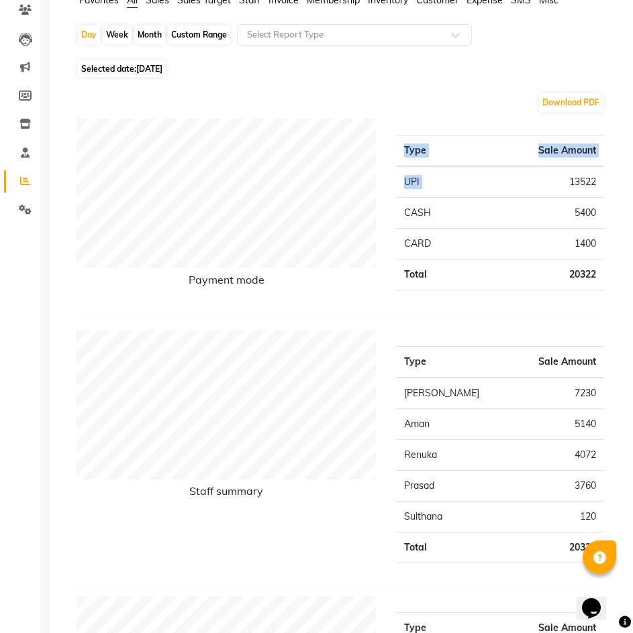
drag, startPoint x: 560, startPoint y: 182, endPoint x: 611, endPoint y: 187, distance: 51.8
click at [611, 187] on div "Type Sale Amount UPI 13522 CASH 5400 CARD 1400 Total 20322" at bounding box center [500, 213] width 228 height 189
drag, startPoint x: 599, startPoint y: 180, endPoint x: 570, endPoint y: 183, distance: 29.6
click at [570, 183] on td "13522" at bounding box center [538, 182] width 132 height 32
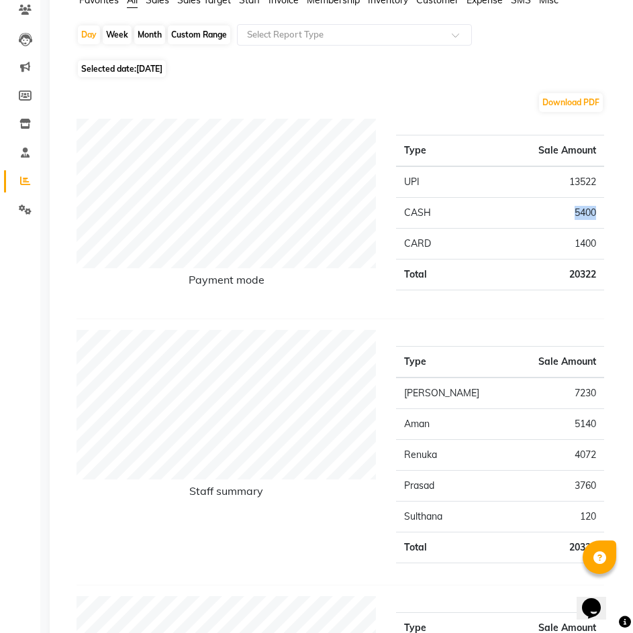
drag, startPoint x: 596, startPoint y: 212, endPoint x: 568, endPoint y: 219, distance: 29.0
click at [568, 219] on td "5400" at bounding box center [538, 213] width 132 height 31
drag, startPoint x: 593, startPoint y: 243, endPoint x: 575, endPoint y: 244, distance: 18.2
click at [575, 244] on td "1400" at bounding box center [538, 244] width 132 height 31
click at [151, 74] on span "Selected date: 10-08-2025" at bounding box center [122, 68] width 88 height 17
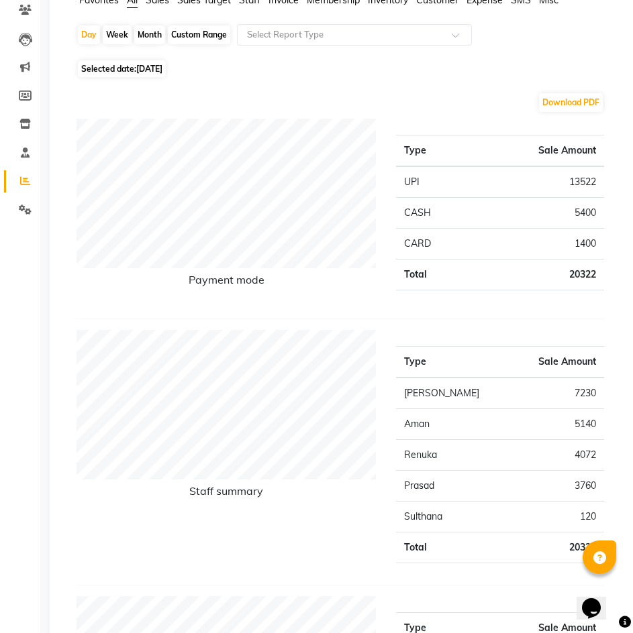
select select "8"
select select "2025"
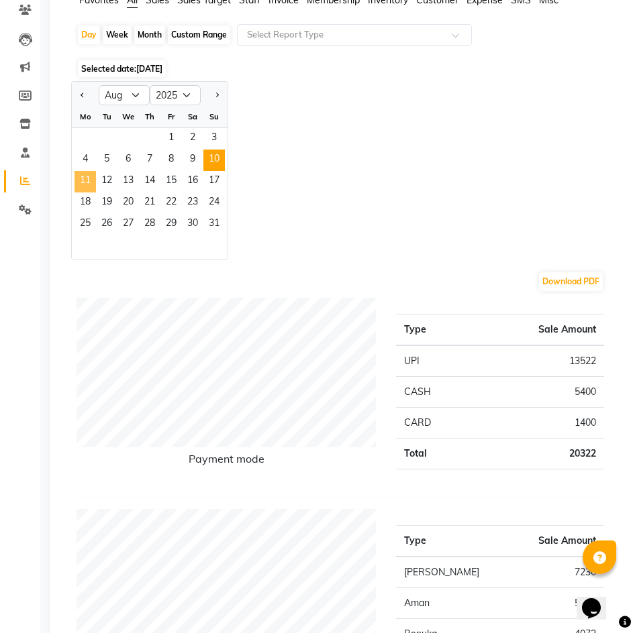
click at [82, 177] on span "11" at bounding box center [84, 181] width 21 height 21
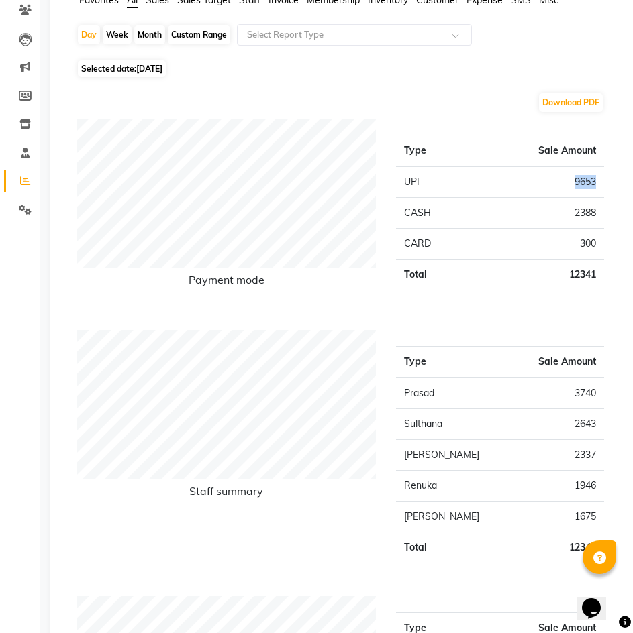
drag, startPoint x: 596, startPoint y: 182, endPoint x: 573, endPoint y: 188, distance: 24.2
click at [573, 188] on td "9653" at bounding box center [538, 182] width 132 height 32
drag, startPoint x: 597, startPoint y: 211, endPoint x: 573, endPoint y: 217, distance: 24.9
click at [573, 217] on td "2388" at bounding box center [538, 213] width 132 height 31
drag, startPoint x: 596, startPoint y: 241, endPoint x: 558, endPoint y: 249, distance: 39.1
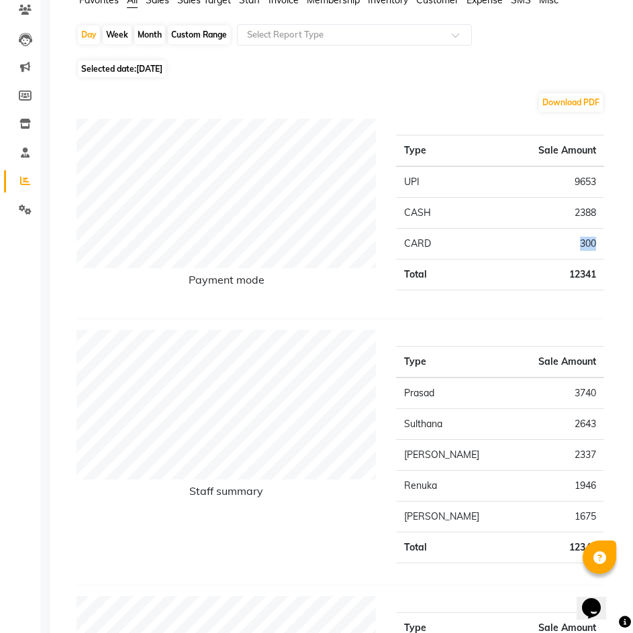
click at [558, 249] on td "300" at bounding box center [538, 244] width 132 height 31
click at [160, 74] on span "Selected date: 11-08-2025" at bounding box center [122, 68] width 88 height 17
select select "8"
select select "2025"
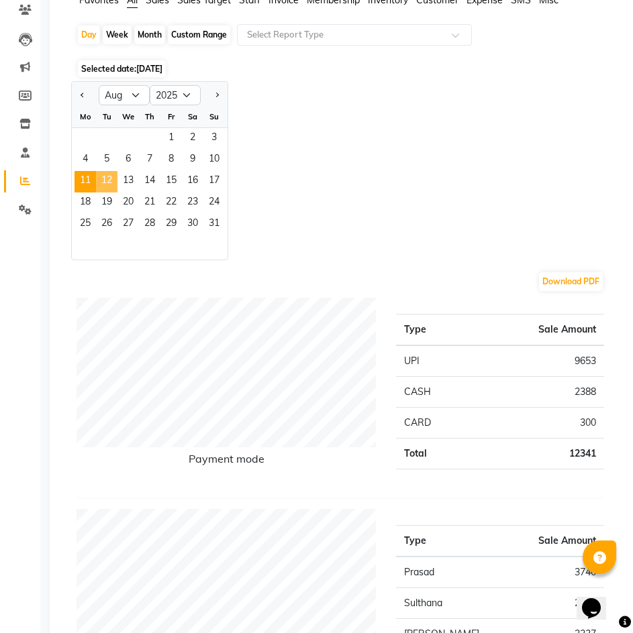
click at [97, 189] on span "12" at bounding box center [106, 181] width 21 height 21
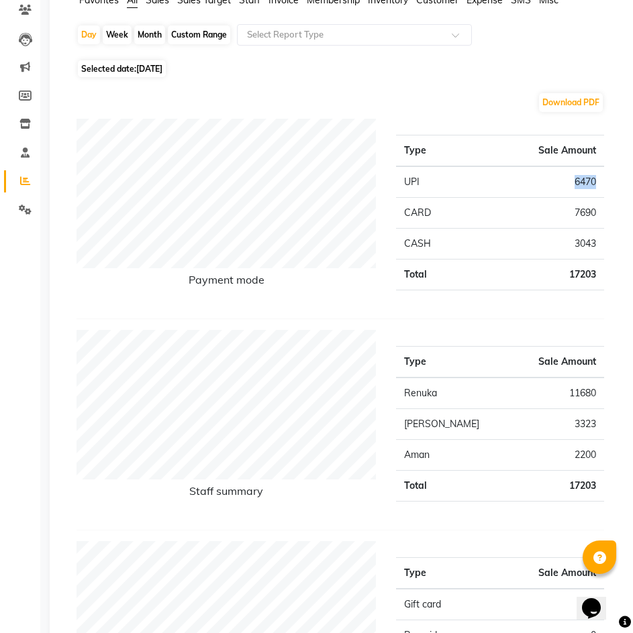
drag, startPoint x: 597, startPoint y: 182, endPoint x: 570, endPoint y: 186, distance: 27.7
click at [570, 186] on td "6470" at bounding box center [538, 182] width 132 height 32
drag, startPoint x: 598, startPoint y: 212, endPoint x: 566, endPoint y: 216, distance: 33.1
click at [566, 216] on td "7690" at bounding box center [538, 213] width 132 height 31
drag, startPoint x: 596, startPoint y: 242, endPoint x: 554, endPoint y: 248, distance: 42.0
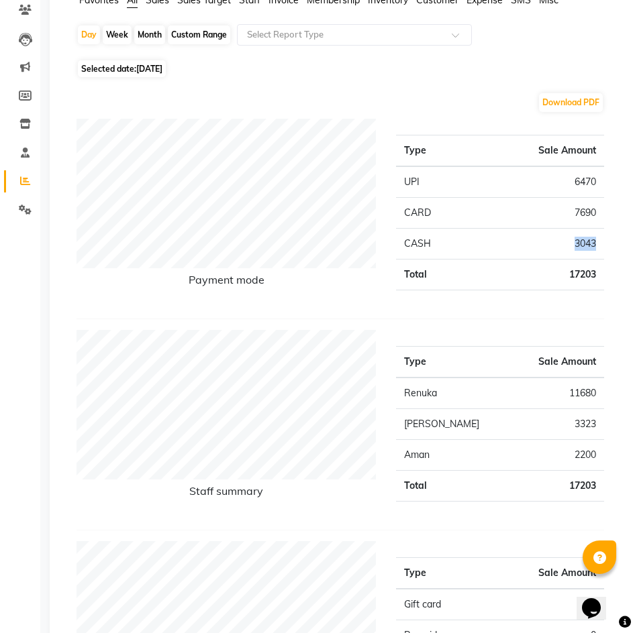
click at [554, 248] on td "3043" at bounding box center [538, 244] width 132 height 31
click at [147, 76] on span "Selected date: 12-08-2025" at bounding box center [122, 68] width 88 height 17
select select "8"
select select "2025"
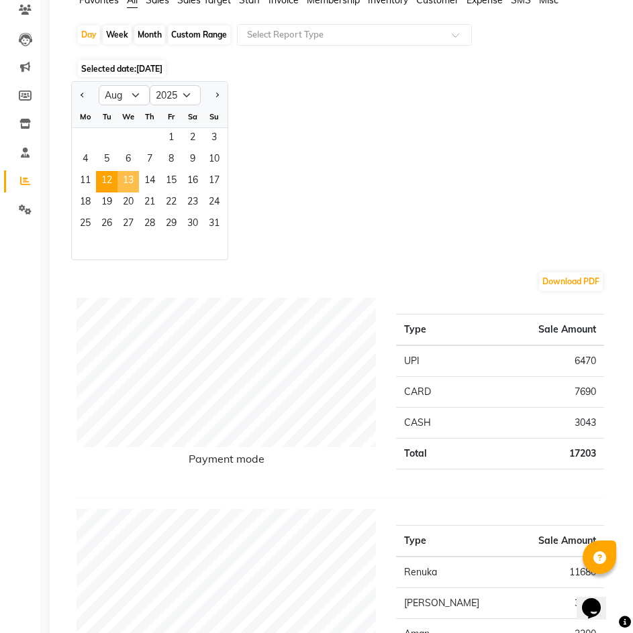
click at [127, 180] on span "13" at bounding box center [127, 181] width 21 height 21
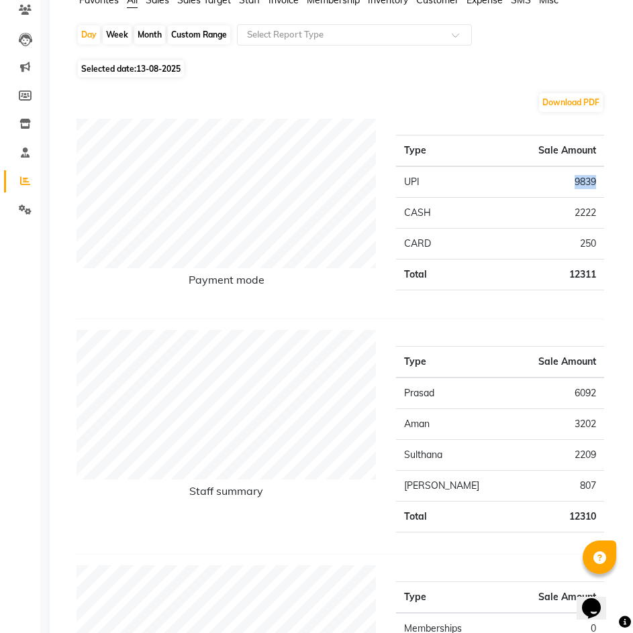
drag, startPoint x: 596, startPoint y: 182, endPoint x: 571, endPoint y: 183, distance: 25.5
click at [571, 183] on td "9839" at bounding box center [538, 182] width 132 height 32
drag, startPoint x: 595, startPoint y: 213, endPoint x: 573, endPoint y: 214, distance: 22.2
click at [573, 214] on td "2222" at bounding box center [538, 213] width 132 height 31
drag, startPoint x: 595, startPoint y: 243, endPoint x: 572, endPoint y: 250, distance: 24.0
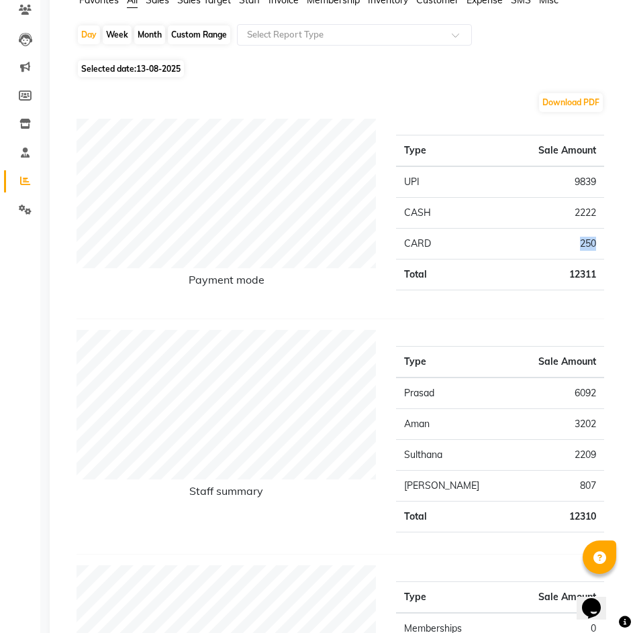
click at [572, 250] on td "250" at bounding box center [538, 244] width 132 height 31
click at [144, 70] on span "13-08-2025" at bounding box center [158, 69] width 44 height 10
select select "8"
select select "2025"
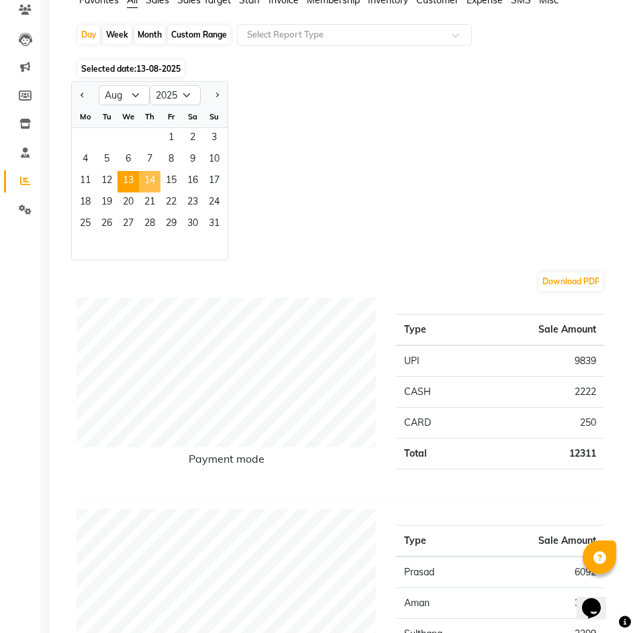
click at [150, 182] on span "14" at bounding box center [149, 181] width 21 height 21
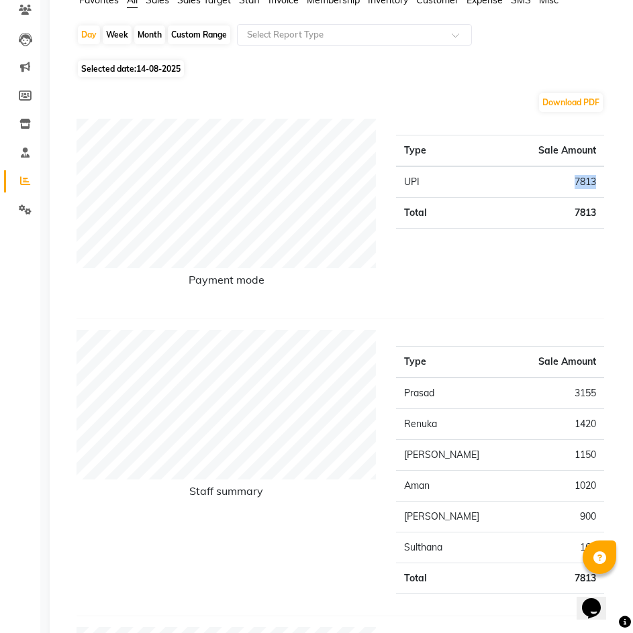
drag, startPoint x: 594, startPoint y: 180, endPoint x: 566, endPoint y: 183, distance: 28.4
click at [566, 183] on td "7813" at bounding box center [536, 182] width 136 height 32
click at [156, 62] on span "Selected date: 14-08-2025" at bounding box center [131, 68] width 106 height 17
select select "8"
select select "2025"
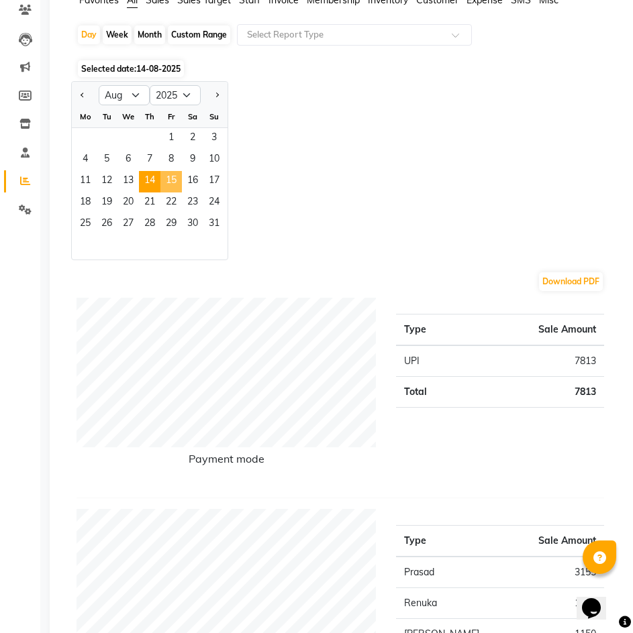
drag, startPoint x: 168, startPoint y: 182, endPoint x: 174, endPoint y: 178, distance: 6.9
click at [173, 179] on span "15" at bounding box center [170, 181] width 21 height 21
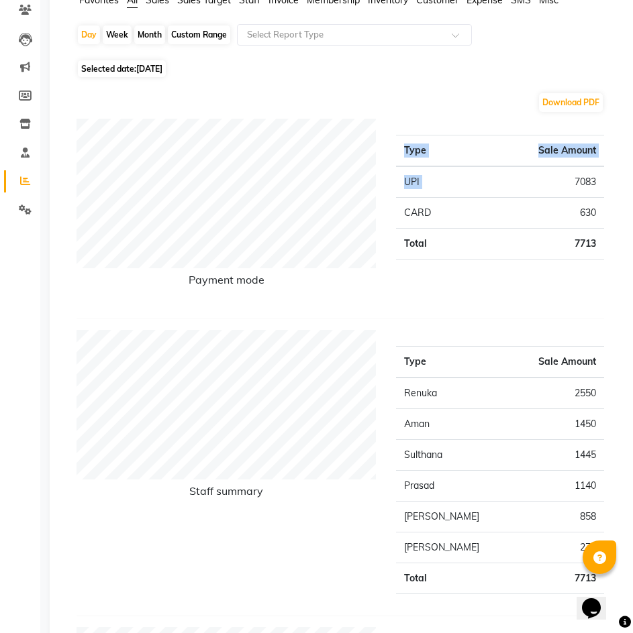
drag, startPoint x: 574, startPoint y: 179, endPoint x: 605, endPoint y: 180, distance: 30.9
click at [605, 180] on div "Type Sale Amount UPI 7083 CARD 630 Total 7713" at bounding box center [500, 213] width 228 height 189
drag, startPoint x: 503, startPoint y: 319, endPoint x: 507, endPoint y: 295, distance: 23.7
click at [507, 302] on div "Payment mode Type Sale Amount UPI 7083 CARD 630 Total 7713" at bounding box center [339, 219] width 527 height 201
drag, startPoint x: 560, startPoint y: 185, endPoint x: 607, endPoint y: 182, distance: 47.0
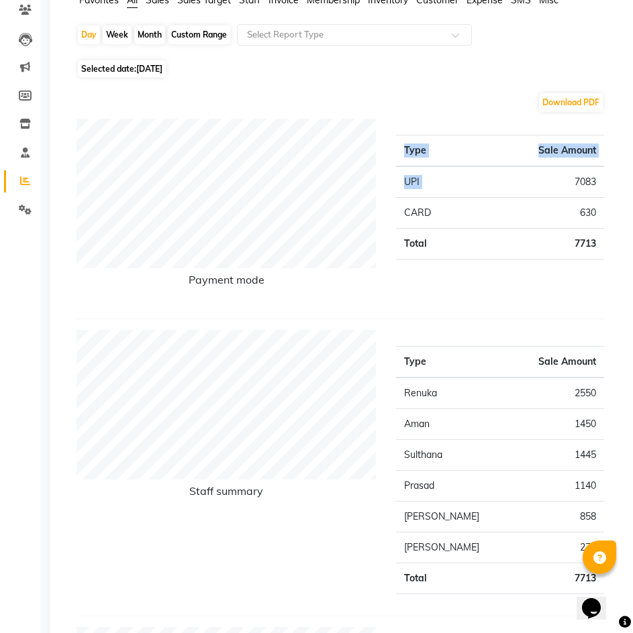
click at [607, 182] on div "Type Sale Amount UPI 7083 CARD 630 Total 7713" at bounding box center [500, 213] width 228 height 189
drag, startPoint x: 515, startPoint y: 325, endPoint x: 551, endPoint y: 225, distance: 106.7
drag, startPoint x: 616, startPoint y: 242, endPoint x: 626, endPoint y: 183, distance: 59.2
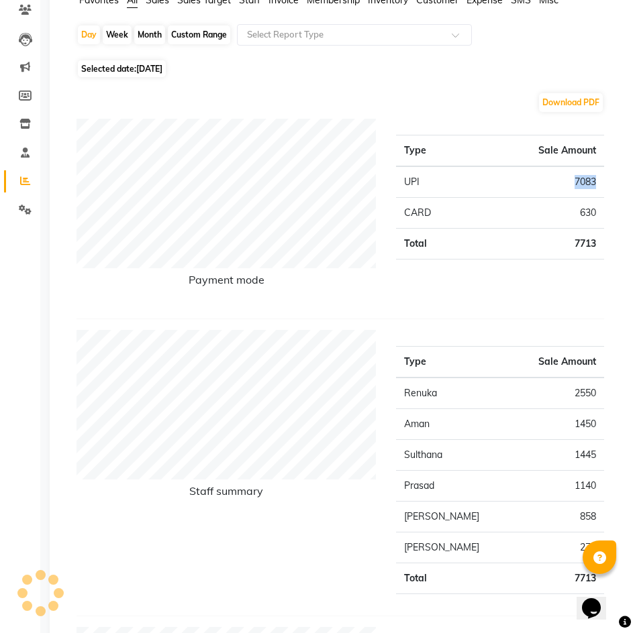
drag, startPoint x: 597, startPoint y: 181, endPoint x: 571, endPoint y: 181, distance: 26.2
click at [571, 181] on td "7083" at bounding box center [538, 182] width 132 height 32
drag, startPoint x: 596, startPoint y: 212, endPoint x: 574, endPoint y: 213, distance: 21.5
click at [574, 213] on td "630" at bounding box center [538, 213] width 132 height 31
click at [166, 74] on span "Selected date: 15-08-2025" at bounding box center [122, 68] width 88 height 17
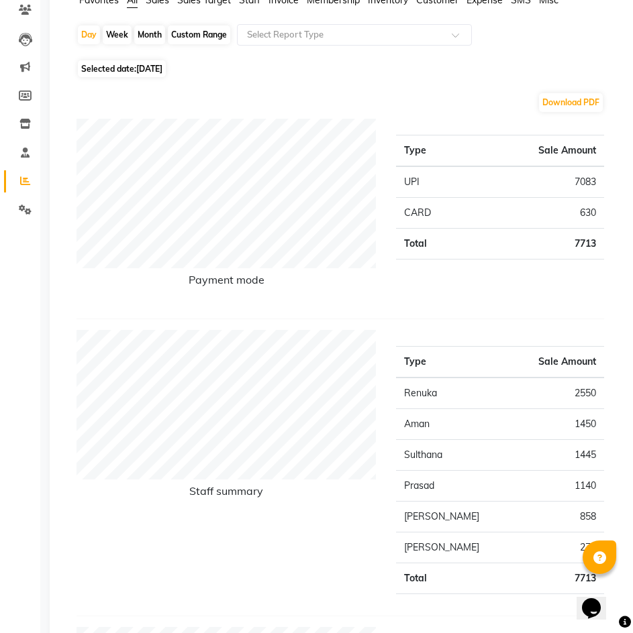
select select "8"
select select "2025"
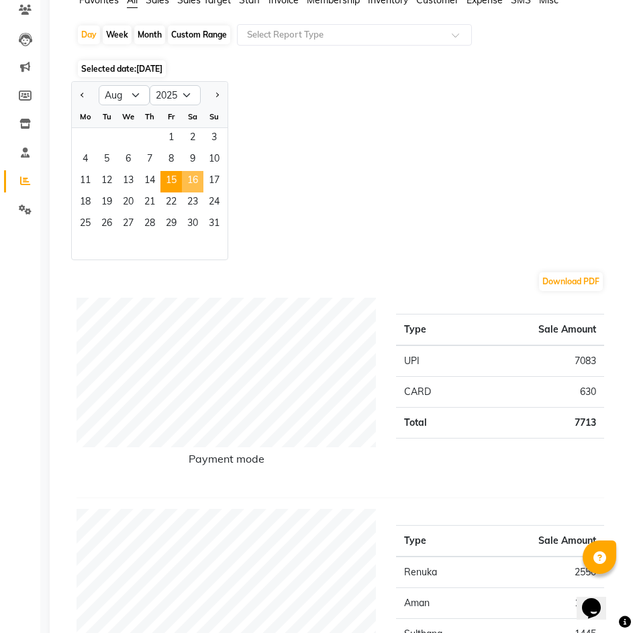
click at [195, 179] on span "16" at bounding box center [192, 181] width 21 height 21
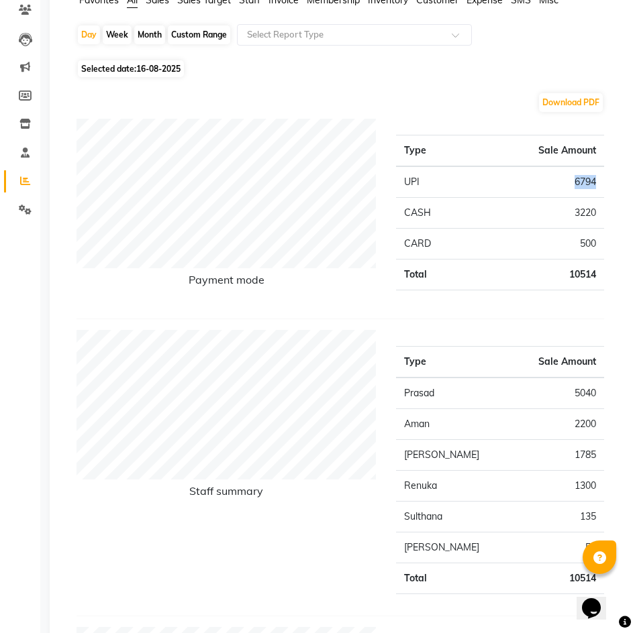
drag, startPoint x: 570, startPoint y: 178, endPoint x: 601, endPoint y: 182, distance: 31.7
click at [601, 182] on td "6794" at bounding box center [538, 182] width 132 height 32
drag, startPoint x: 571, startPoint y: 213, endPoint x: 594, endPoint y: 213, distance: 23.5
click at [594, 213] on td "3220" at bounding box center [538, 213] width 132 height 31
drag, startPoint x: 564, startPoint y: 238, endPoint x: 596, endPoint y: 238, distance: 32.2
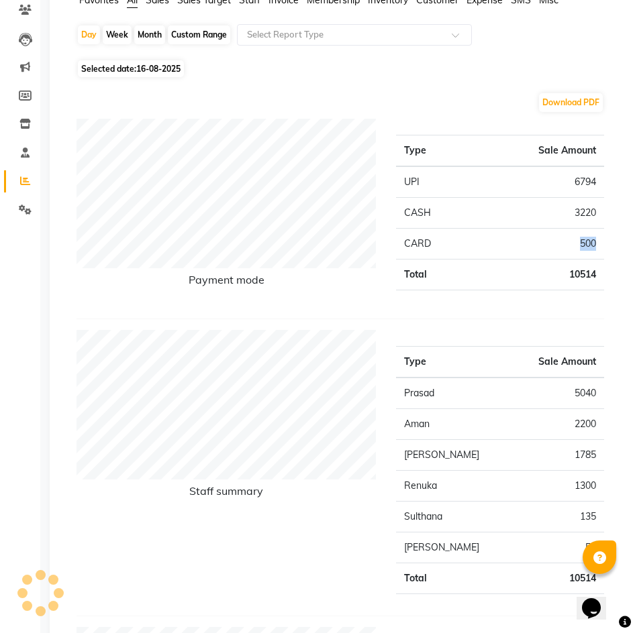
click at [596, 238] on td "500" at bounding box center [538, 244] width 132 height 31
click at [164, 66] on span "16-08-2025" at bounding box center [158, 69] width 44 height 10
select select "8"
select select "2025"
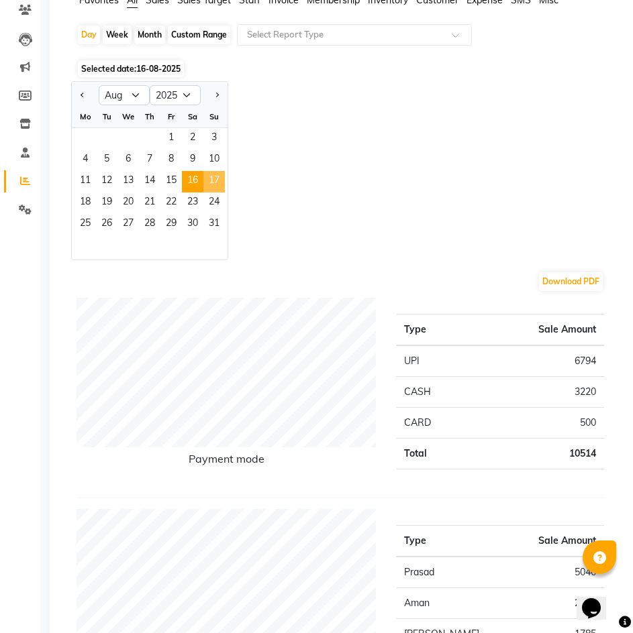
click at [211, 180] on span "17" at bounding box center [213, 181] width 21 height 21
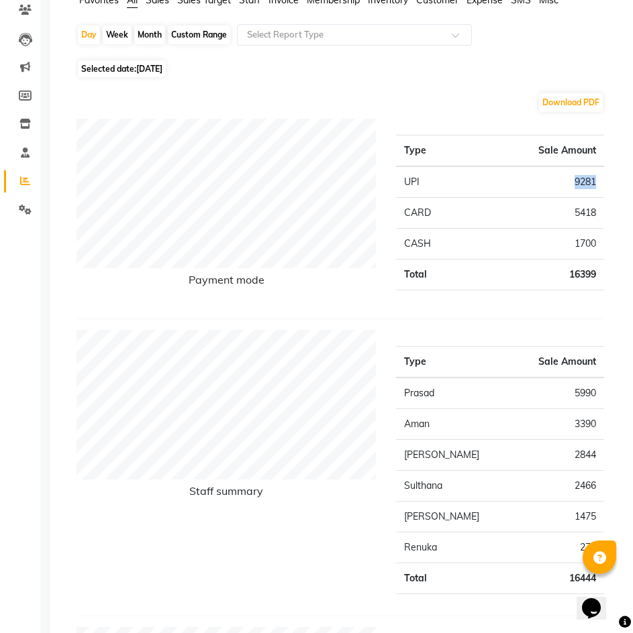
drag, startPoint x: 574, startPoint y: 184, endPoint x: 595, endPoint y: 184, distance: 20.8
click at [595, 184] on td "9281" at bounding box center [538, 182] width 132 height 32
drag, startPoint x: 569, startPoint y: 211, endPoint x: 613, endPoint y: 211, distance: 44.3
click at [613, 211] on div "Type Sale Amount UPI 9281 CARD 5418 CASH 1700 Total 16399" at bounding box center [500, 213] width 228 height 189
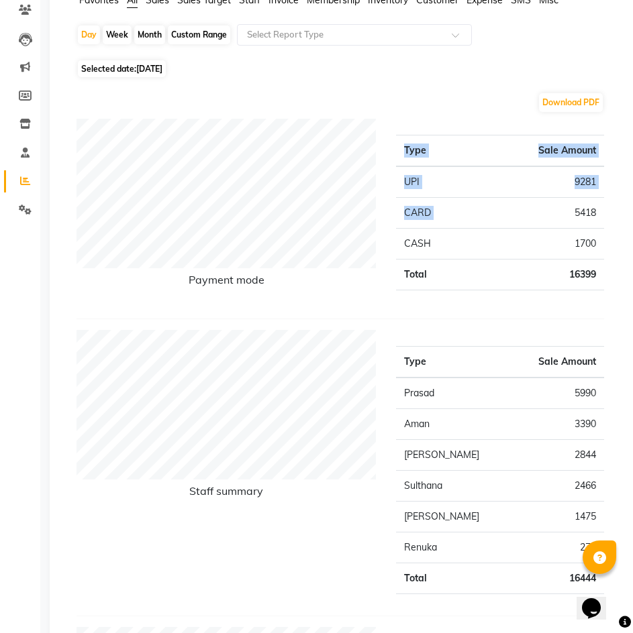
drag, startPoint x: 607, startPoint y: 211, endPoint x: 570, endPoint y: 214, distance: 37.7
click at [570, 214] on div "Type Sale Amount UPI 9281 CARD 5418 CASH 1700 Total 16399" at bounding box center [500, 213] width 228 height 189
drag, startPoint x: 569, startPoint y: 210, endPoint x: 605, endPoint y: 210, distance: 35.6
click at [605, 210] on div "Type Sale Amount UPI 9281 CARD 5418 CASH 1700 Total 16399" at bounding box center [500, 213] width 228 height 189
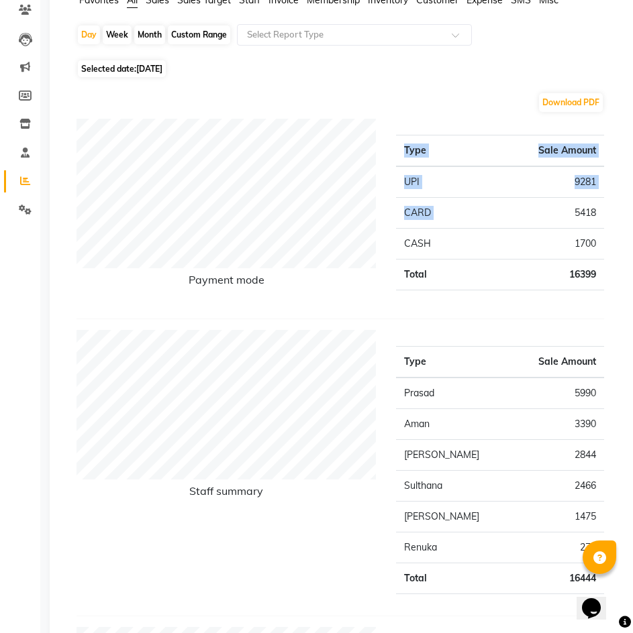
click at [605, 210] on div "Type Sale Amount UPI 9281 CARD 5418 CASH 1700 Total 16399" at bounding box center [500, 213] width 228 height 189
drag, startPoint x: 565, startPoint y: 211, endPoint x: 594, endPoint y: 211, distance: 28.9
click at [594, 211] on td "5418" at bounding box center [538, 213] width 132 height 31
drag, startPoint x: 594, startPoint y: 242, endPoint x: 567, endPoint y: 244, distance: 27.5
click at [567, 244] on td "1700" at bounding box center [538, 244] width 132 height 31
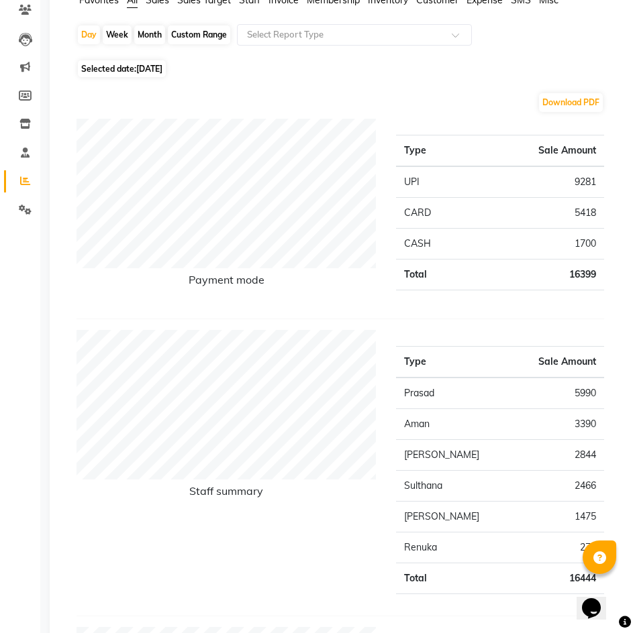
click at [162, 70] on span "17-08-2025" at bounding box center [149, 69] width 26 height 10
select select "8"
select select "2025"
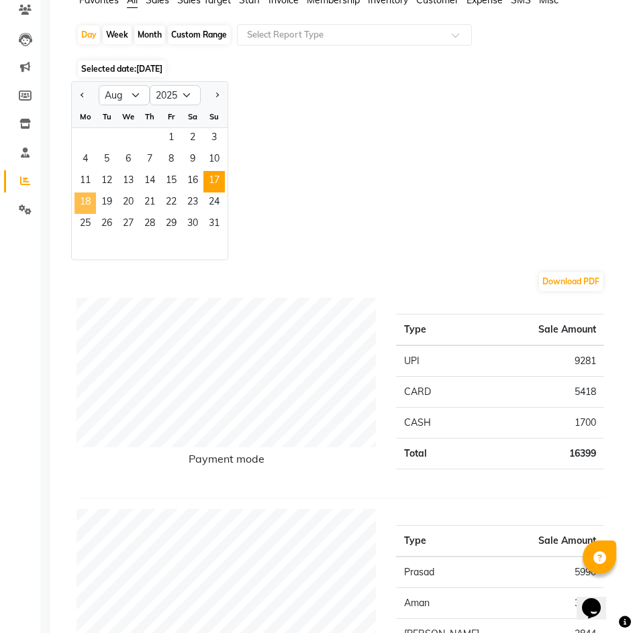
click at [90, 201] on span "18" at bounding box center [84, 203] width 21 height 21
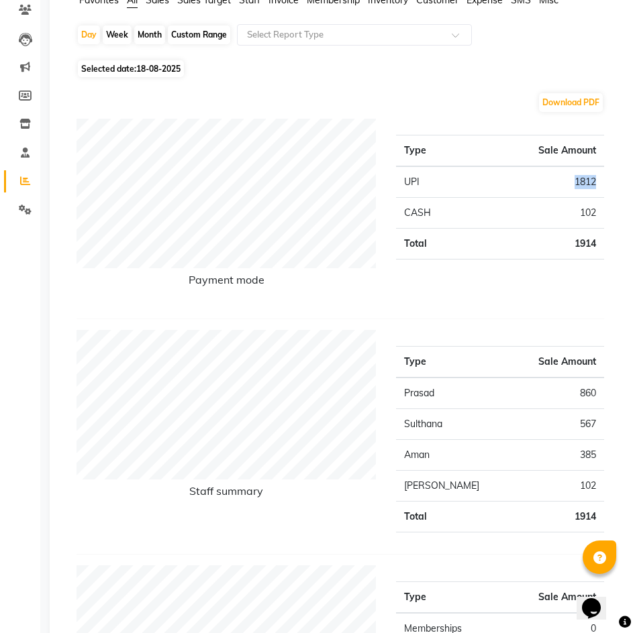
drag, startPoint x: 575, startPoint y: 178, endPoint x: 603, endPoint y: 180, distance: 27.6
click at [603, 180] on td "1812" at bounding box center [538, 182] width 132 height 32
drag, startPoint x: 574, startPoint y: 207, endPoint x: 598, endPoint y: 210, distance: 23.7
click at [598, 210] on td "102" at bounding box center [538, 213] width 132 height 31
click at [166, 62] on span "Selected date: 18-08-2025" at bounding box center [131, 68] width 106 height 17
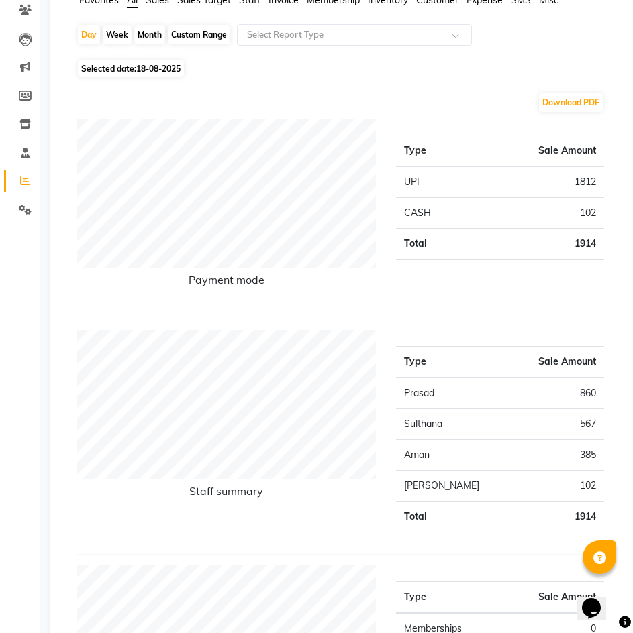
select select "8"
select select "2025"
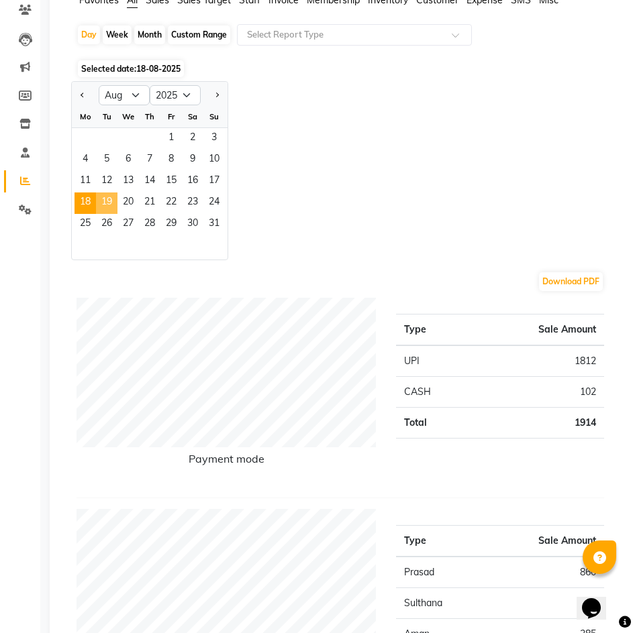
click at [107, 199] on span "19" at bounding box center [106, 203] width 21 height 21
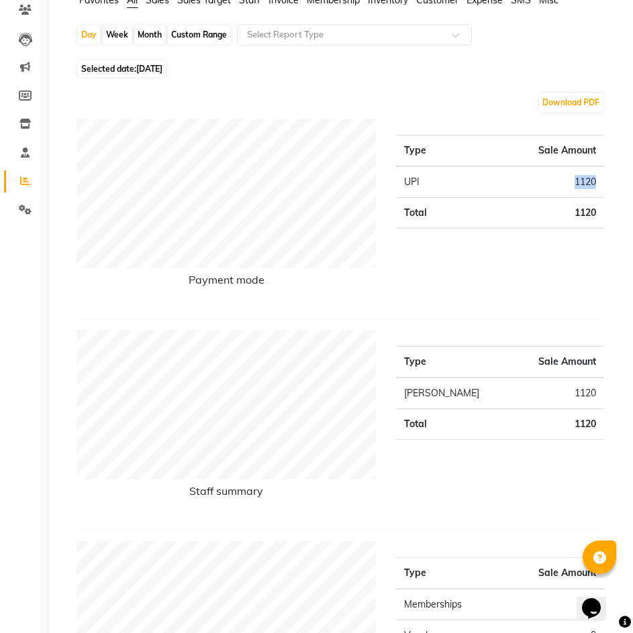
drag, startPoint x: 571, startPoint y: 182, endPoint x: 597, endPoint y: 182, distance: 26.2
click at [597, 182] on td "1120" at bounding box center [536, 182] width 136 height 32
click at [162, 68] on span "19-08-2025" at bounding box center [149, 69] width 26 height 10
select select "8"
select select "2025"
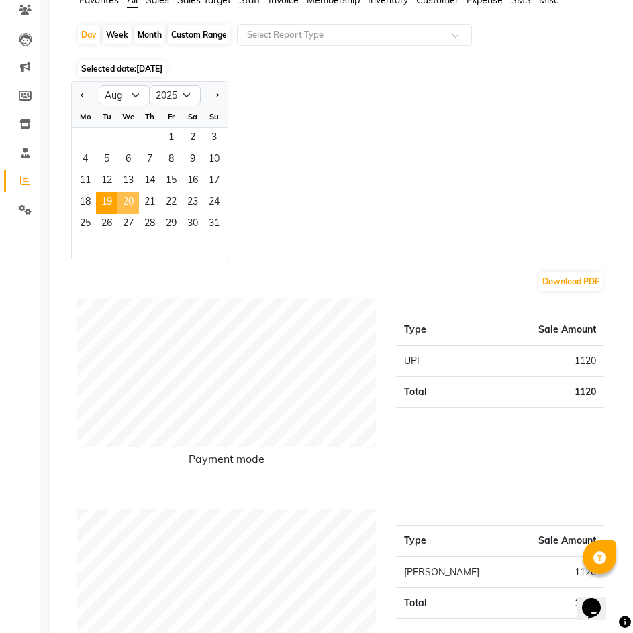
click at [134, 204] on span "20" at bounding box center [127, 203] width 21 height 21
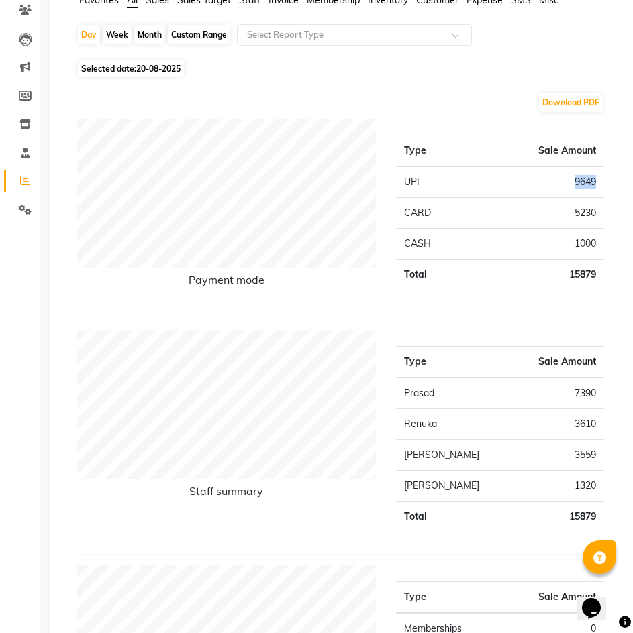
drag, startPoint x: 565, startPoint y: 178, endPoint x: 596, endPoint y: 182, distance: 31.8
click at [596, 182] on td "9649" at bounding box center [538, 182] width 132 height 32
drag, startPoint x: 574, startPoint y: 212, endPoint x: 603, endPoint y: 212, distance: 28.2
click at [603, 212] on td "5230" at bounding box center [538, 213] width 132 height 31
drag, startPoint x: 568, startPoint y: 242, endPoint x: 610, endPoint y: 219, distance: 48.0
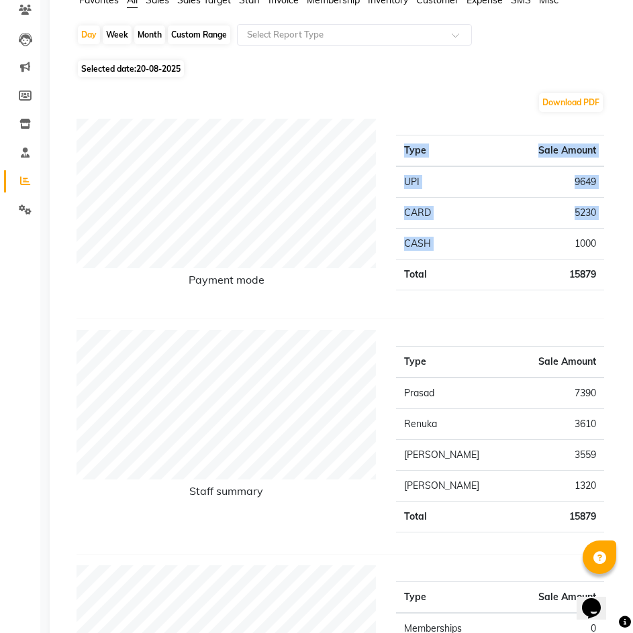
click at [610, 219] on div "Type Sale Amount UPI 9649 CARD 5230 CASH 1000 Total 15879" at bounding box center [500, 213] width 228 height 189
drag, startPoint x: 597, startPoint y: 240, endPoint x: 568, endPoint y: 243, distance: 29.0
click at [568, 243] on td "1000" at bounding box center [538, 244] width 132 height 31
click at [168, 70] on span "20-08-2025" at bounding box center [158, 69] width 44 height 10
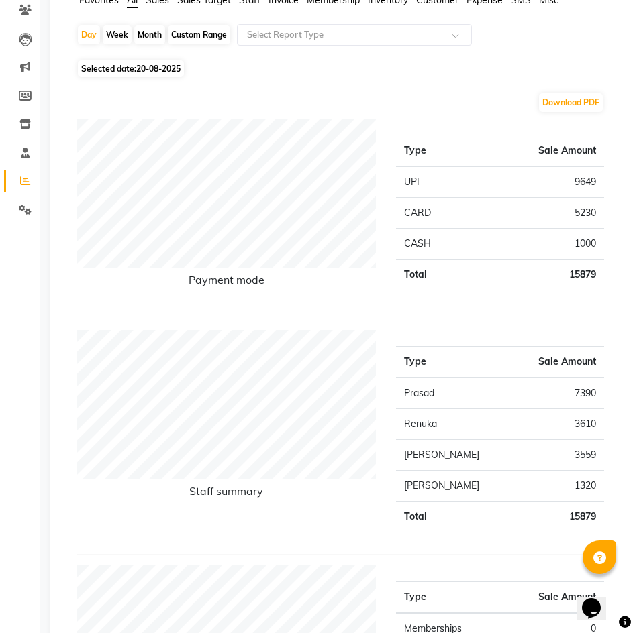
select select "8"
select select "2025"
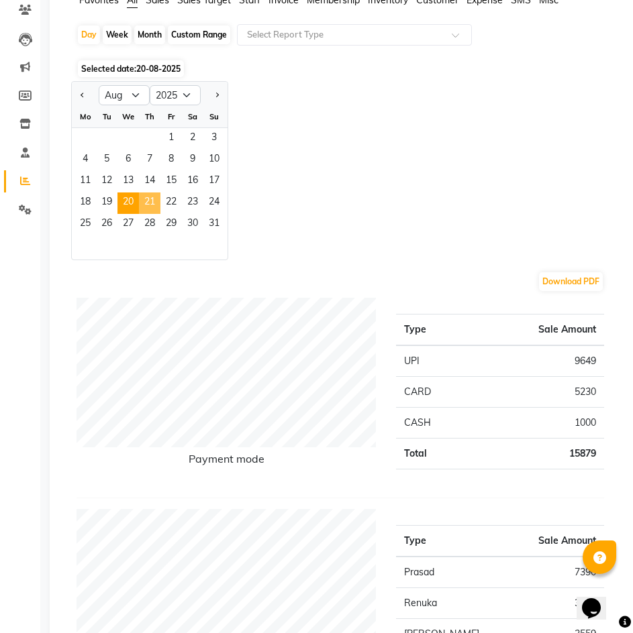
click at [150, 205] on span "21" at bounding box center [149, 203] width 21 height 21
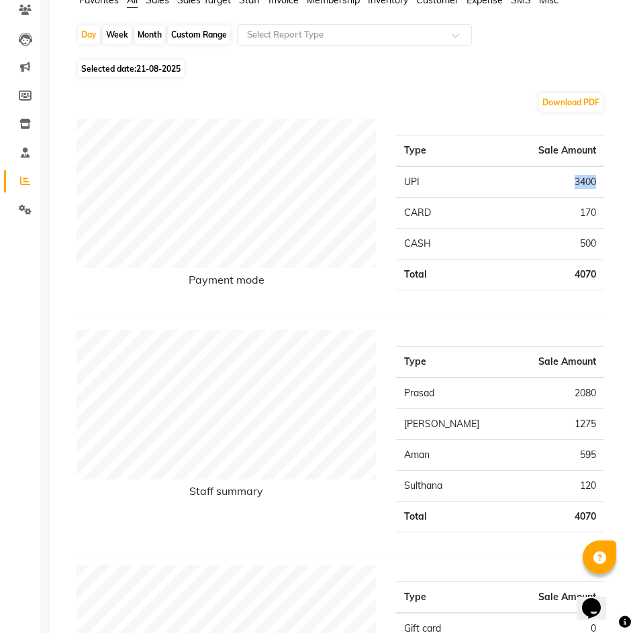
drag, startPoint x: 568, startPoint y: 184, endPoint x: 598, endPoint y: 181, distance: 30.3
click at [598, 181] on td "3400" at bounding box center [538, 182] width 132 height 32
drag, startPoint x: 598, startPoint y: 212, endPoint x: 574, endPoint y: 212, distance: 23.5
click at [574, 212] on td "170" at bounding box center [538, 213] width 132 height 31
drag, startPoint x: 592, startPoint y: 243, endPoint x: 573, endPoint y: 244, distance: 19.5
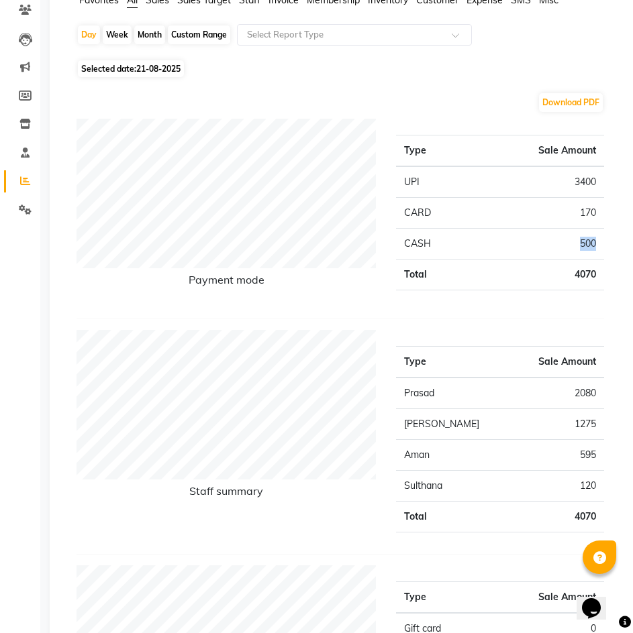
click at [573, 244] on td "500" at bounding box center [538, 244] width 132 height 31
click at [166, 72] on span "21-08-2025" at bounding box center [158, 69] width 44 height 10
select select "8"
select select "2025"
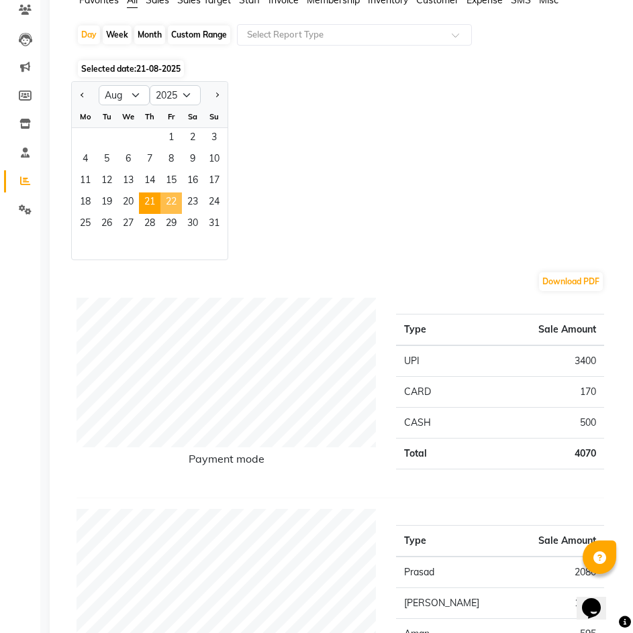
click at [162, 201] on span "22" at bounding box center [170, 203] width 21 height 21
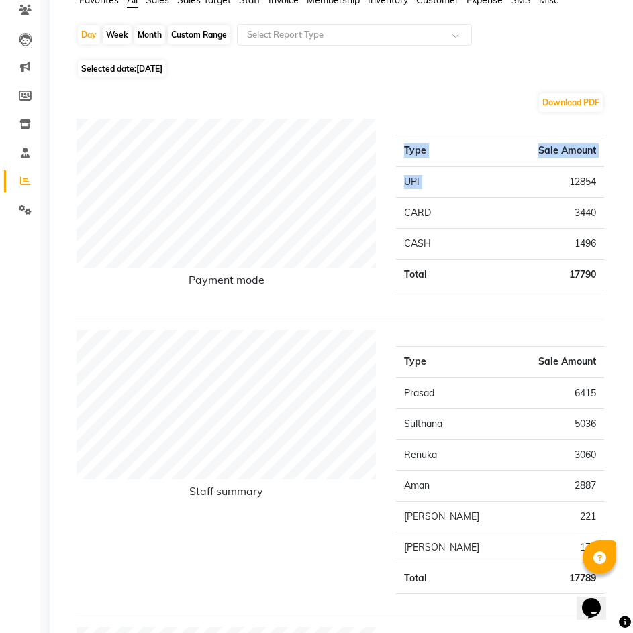
drag, startPoint x: 566, startPoint y: 180, endPoint x: 605, endPoint y: 180, distance: 38.9
click at [605, 180] on div "Type Sale Amount UPI 12854 CARD 3440 CASH 1496 Total 17790" at bounding box center [500, 213] width 228 height 189
click at [609, 180] on div "Type Sale Amount UPI 12854 CARD 3440 CASH 1496 Total 17790" at bounding box center [500, 213] width 228 height 189
click at [593, 180] on div "Type Sale Amount UPI 12854 CARD 3440 CASH 1496 Total 17790" at bounding box center [500, 213] width 228 height 189
drag, startPoint x: 625, startPoint y: 180, endPoint x: 616, endPoint y: 180, distance: 9.4
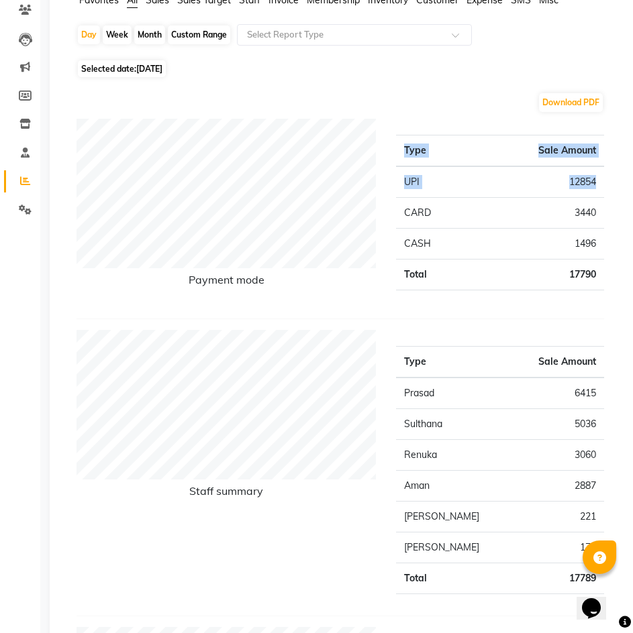
drag, startPoint x: 521, startPoint y: 180, endPoint x: 538, endPoint y: 180, distance: 16.8
click at [524, 180] on td "12854" at bounding box center [538, 182] width 132 height 32
drag, startPoint x: 560, startPoint y: 178, endPoint x: 598, endPoint y: 177, distance: 37.6
click at [598, 177] on td "12854" at bounding box center [538, 182] width 132 height 32
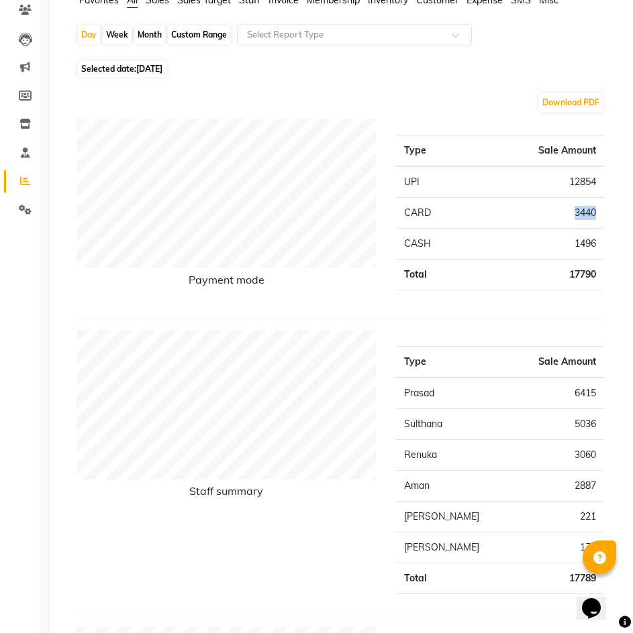
drag, startPoint x: 564, startPoint y: 208, endPoint x: 599, endPoint y: 209, distance: 35.6
click at [599, 209] on td "3440" at bounding box center [538, 213] width 132 height 31
drag, startPoint x: 600, startPoint y: 241, endPoint x: 572, endPoint y: 244, distance: 29.0
click at [572, 244] on td "1496" at bounding box center [538, 244] width 132 height 31
click at [162, 72] on span "22-08-2025" at bounding box center [149, 69] width 26 height 10
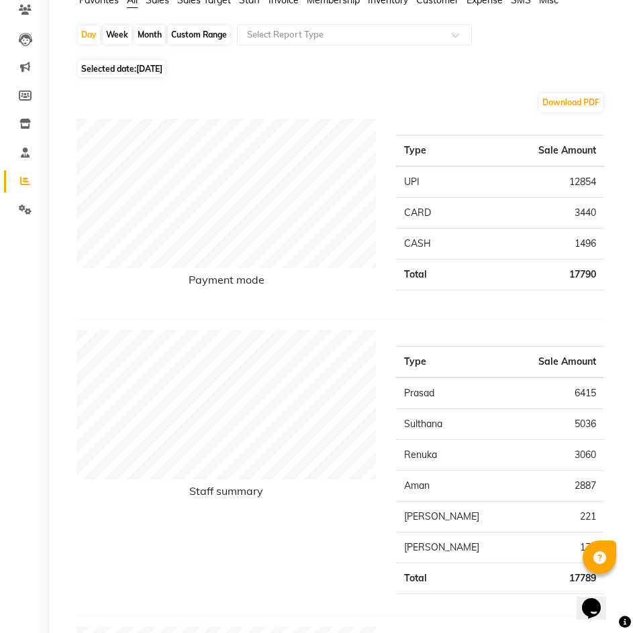
select select "8"
select select "2025"
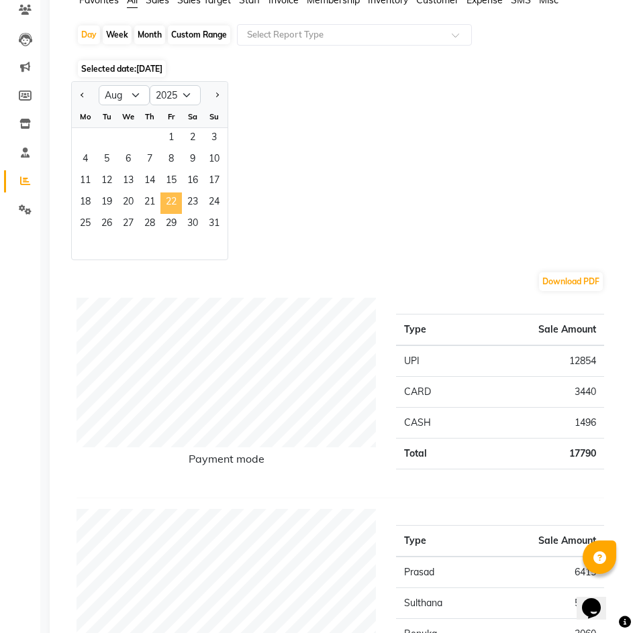
click at [180, 203] on span "22" at bounding box center [170, 203] width 21 height 21
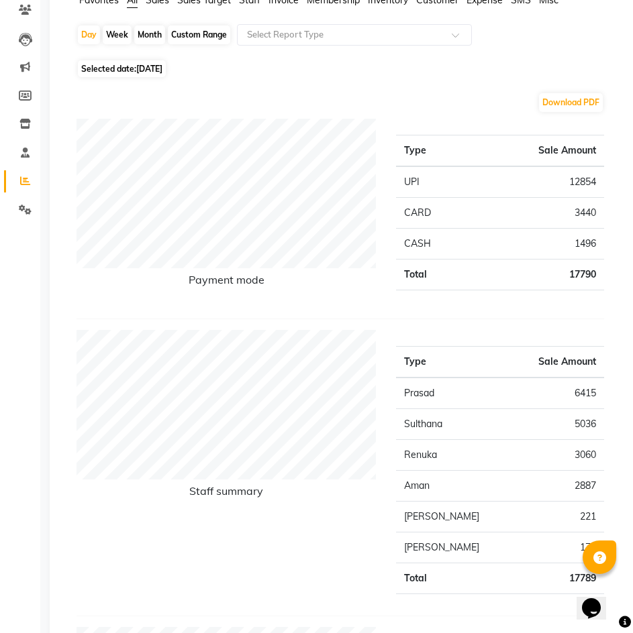
click at [166, 63] on span "Selected date: 22-08-2025" at bounding box center [122, 68] width 88 height 17
select select "8"
select select "2025"
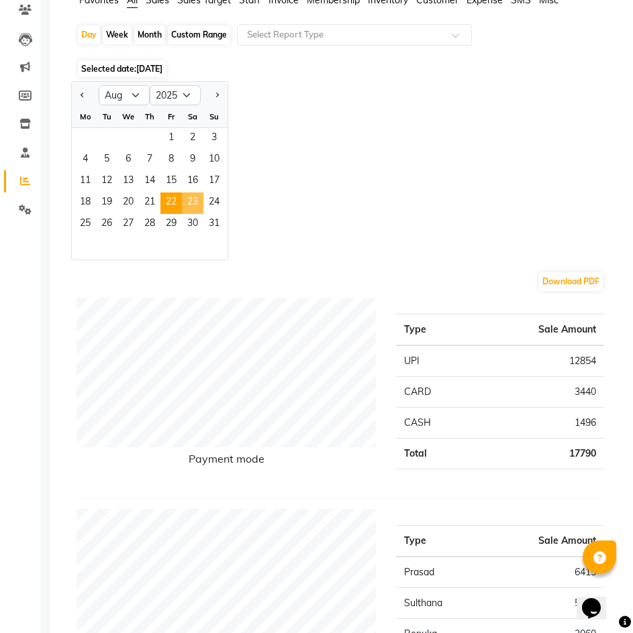
click at [185, 201] on span "23" at bounding box center [192, 203] width 21 height 21
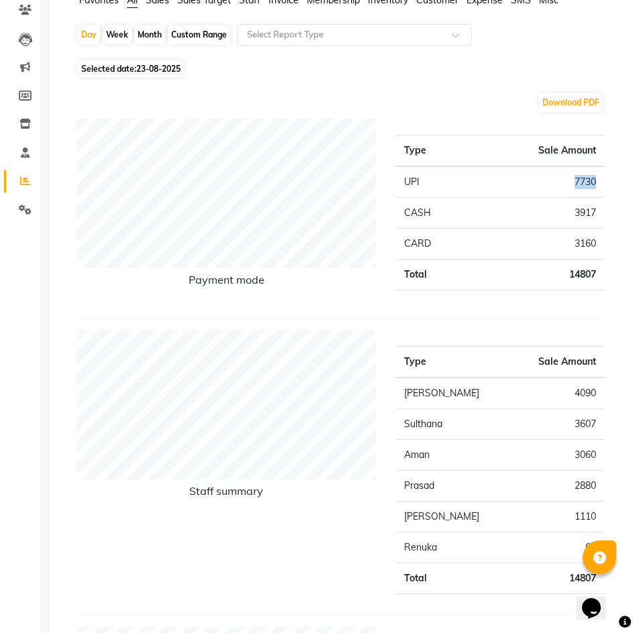
drag, startPoint x: 571, startPoint y: 182, endPoint x: 598, endPoint y: 182, distance: 26.8
click at [598, 182] on td "7730" at bounding box center [538, 182] width 132 height 32
drag, startPoint x: 568, startPoint y: 213, endPoint x: 600, endPoint y: 215, distance: 31.6
click at [600, 215] on td "3917" at bounding box center [538, 213] width 132 height 31
drag, startPoint x: 572, startPoint y: 244, endPoint x: 599, endPoint y: 244, distance: 27.5
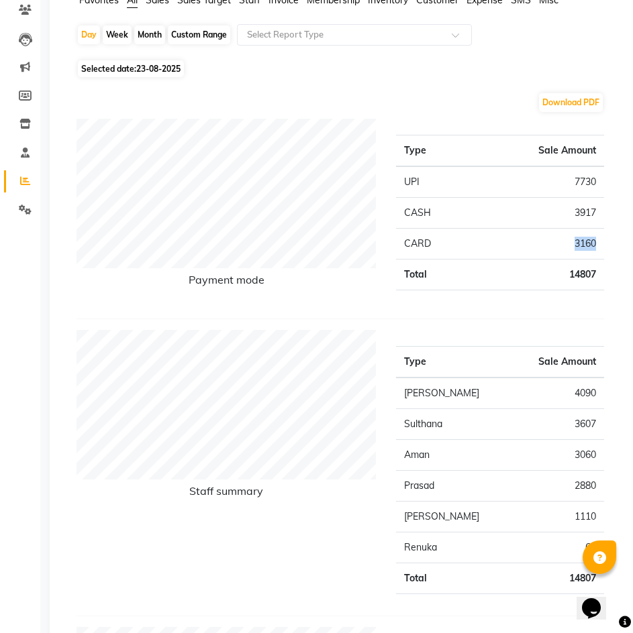
click at [599, 244] on td "3160" at bounding box center [538, 244] width 132 height 31
click at [157, 72] on span "23-08-2025" at bounding box center [158, 69] width 44 height 10
select select "8"
select select "2025"
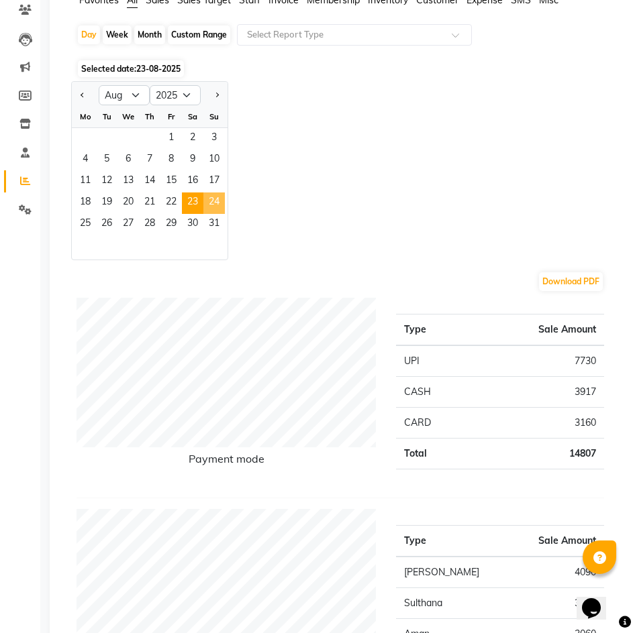
click at [208, 198] on span "24" at bounding box center [213, 203] width 21 height 21
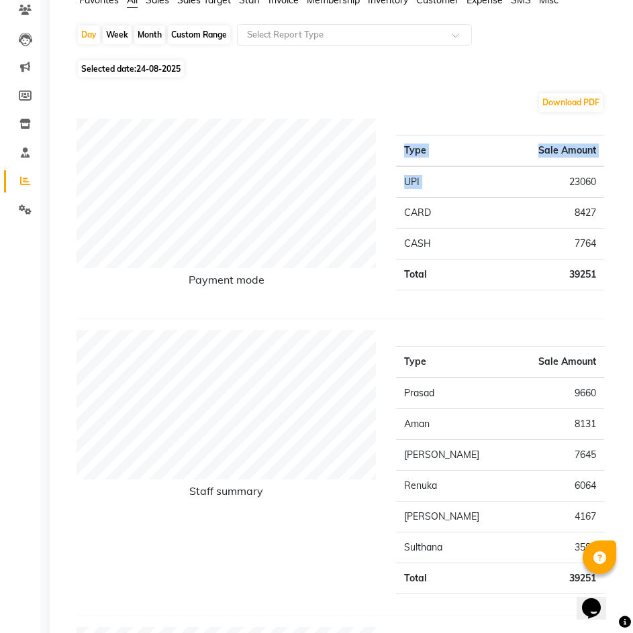
drag, startPoint x: 562, startPoint y: 180, endPoint x: 605, endPoint y: 184, distance: 43.1
click at [605, 184] on div "Type Sale Amount UPI 23060 CARD 8427 CASH 7764 Total 39251" at bounding box center [500, 213] width 228 height 189
click at [605, 185] on div "Type Sale Amount UPI 23060 CARD 8427 CASH 7764 Total 39251" at bounding box center [500, 213] width 228 height 189
drag, startPoint x: 598, startPoint y: 182, endPoint x: 570, endPoint y: 182, distance: 28.2
click at [570, 182] on td "23060" at bounding box center [538, 182] width 132 height 32
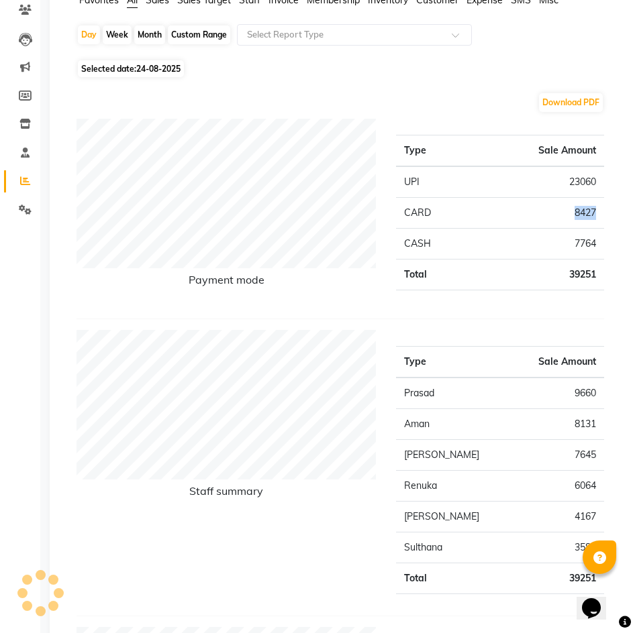
drag, startPoint x: 573, startPoint y: 213, endPoint x: 598, endPoint y: 213, distance: 24.8
click at [598, 213] on td "8427" at bounding box center [538, 213] width 132 height 31
drag, startPoint x: 574, startPoint y: 246, endPoint x: 594, endPoint y: 246, distance: 20.1
click at [594, 246] on td "7764" at bounding box center [538, 244] width 132 height 31
click at [164, 69] on span "24-08-2025" at bounding box center [158, 69] width 44 height 10
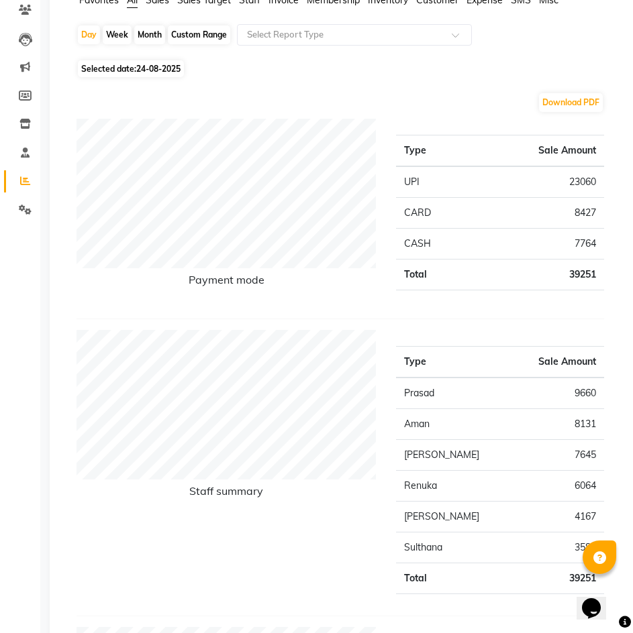
select select "8"
select select "2025"
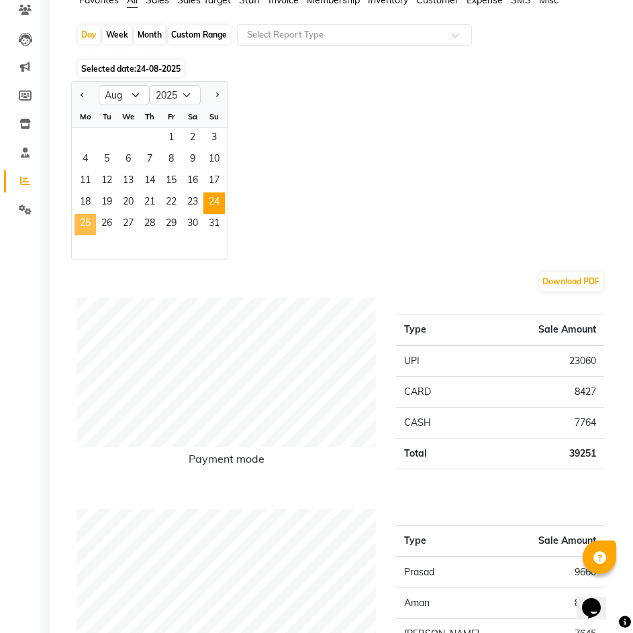
click at [76, 226] on span "25" at bounding box center [84, 224] width 21 height 21
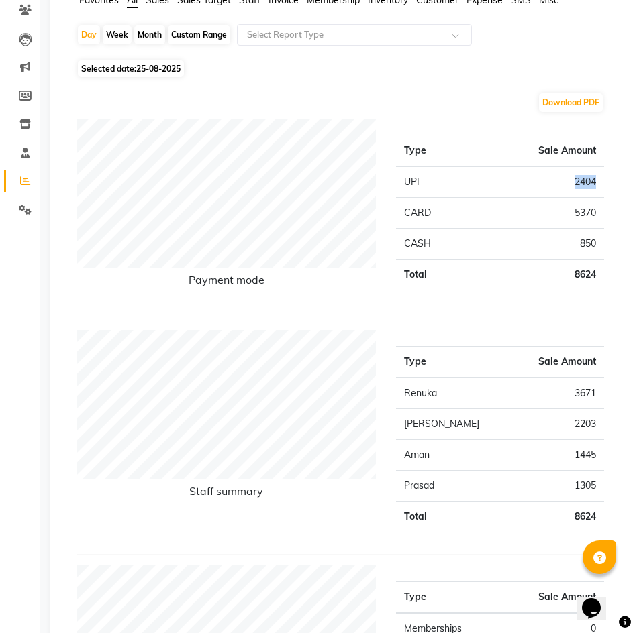
drag, startPoint x: 594, startPoint y: 179, endPoint x: 575, endPoint y: 180, distance: 18.8
click at [575, 180] on td "2404" at bounding box center [538, 182] width 132 height 32
drag, startPoint x: 594, startPoint y: 211, endPoint x: 572, endPoint y: 211, distance: 22.1
click at [572, 211] on td "5370" at bounding box center [538, 213] width 132 height 31
drag, startPoint x: 597, startPoint y: 242, endPoint x: 578, endPoint y: 245, distance: 19.1
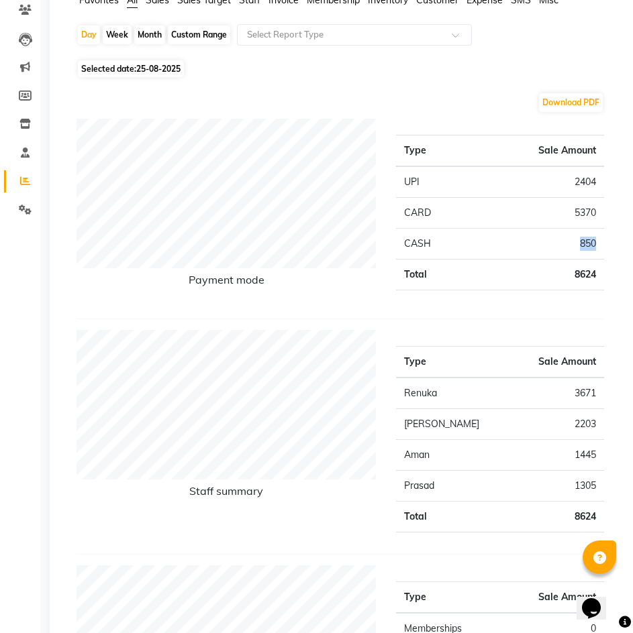
click at [580, 242] on td "850" at bounding box center [538, 244] width 132 height 31
click at [151, 70] on span "25-08-2025" at bounding box center [158, 69] width 44 height 10
select select "8"
select select "2025"
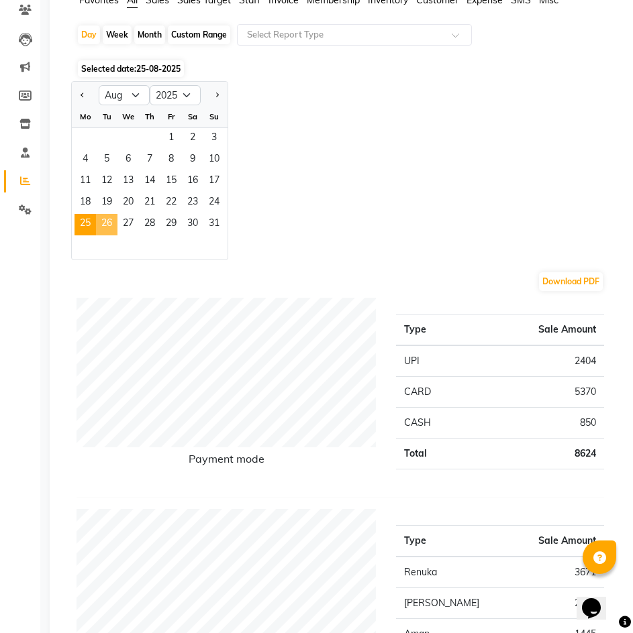
click at [103, 227] on span "26" at bounding box center [106, 224] width 21 height 21
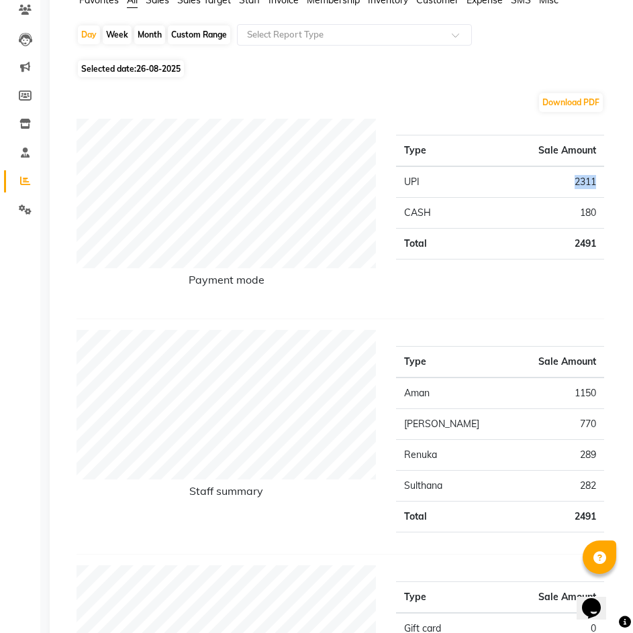
drag, startPoint x: 584, startPoint y: 181, endPoint x: 568, endPoint y: 181, distance: 16.1
click at [568, 181] on td "2311" at bounding box center [538, 182] width 132 height 32
drag, startPoint x: 595, startPoint y: 213, endPoint x: 579, endPoint y: 213, distance: 16.1
click at [579, 213] on td "180" at bounding box center [538, 213] width 132 height 31
click at [170, 65] on span "26-08-2025" at bounding box center [158, 69] width 44 height 10
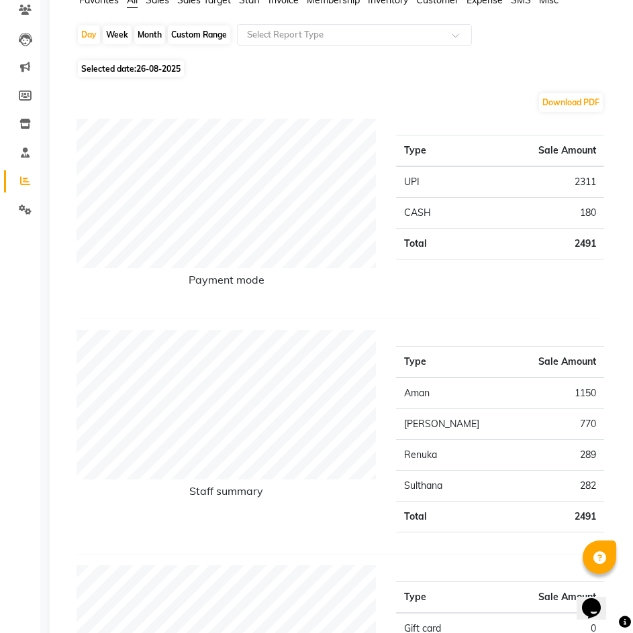
select select "8"
select select "2025"
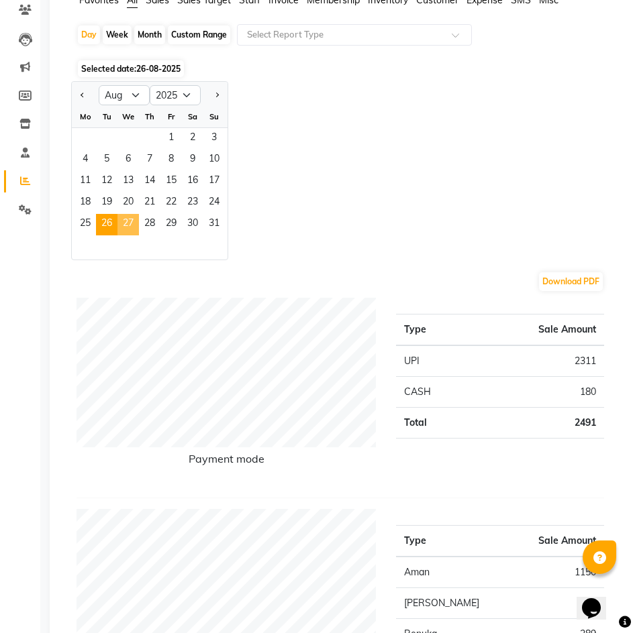
click at [123, 217] on span "27" at bounding box center [127, 224] width 21 height 21
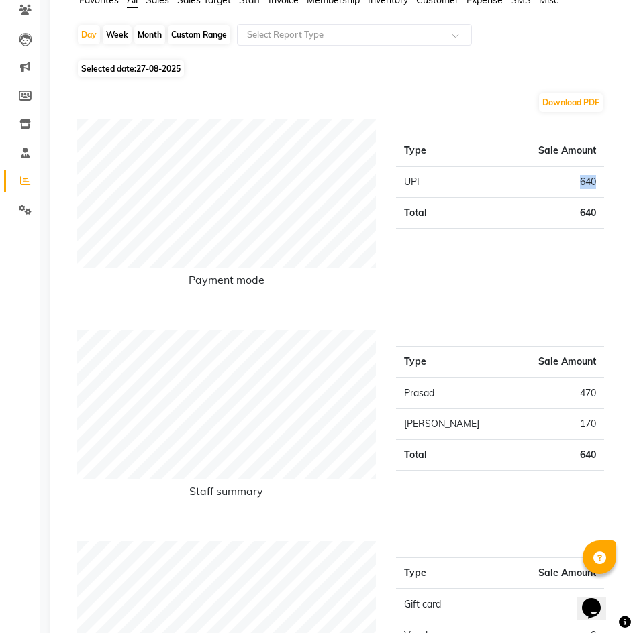
drag, startPoint x: 596, startPoint y: 180, endPoint x: 577, endPoint y: 180, distance: 18.8
click at [577, 180] on td "640" at bounding box center [536, 182] width 136 height 32
click at [168, 74] on span "Selected date: 27-08-2025" at bounding box center [131, 68] width 106 height 17
select select "8"
select select "2025"
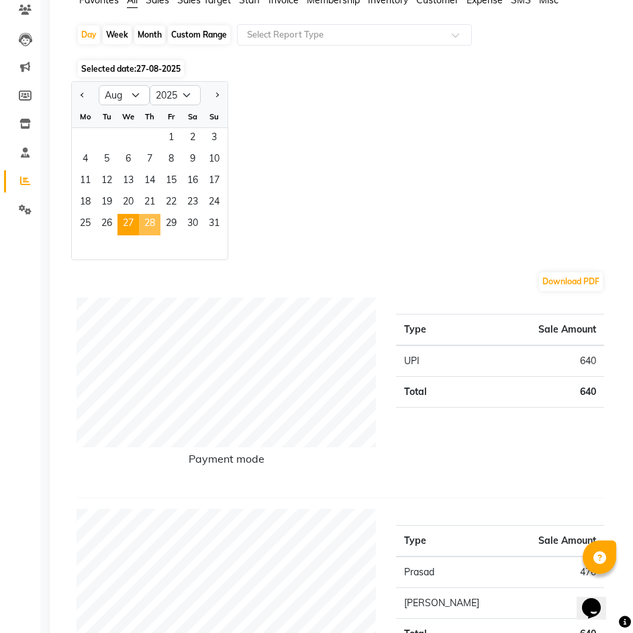
click at [152, 225] on span "28" at bounding box center [149, 224] width 21 height 21
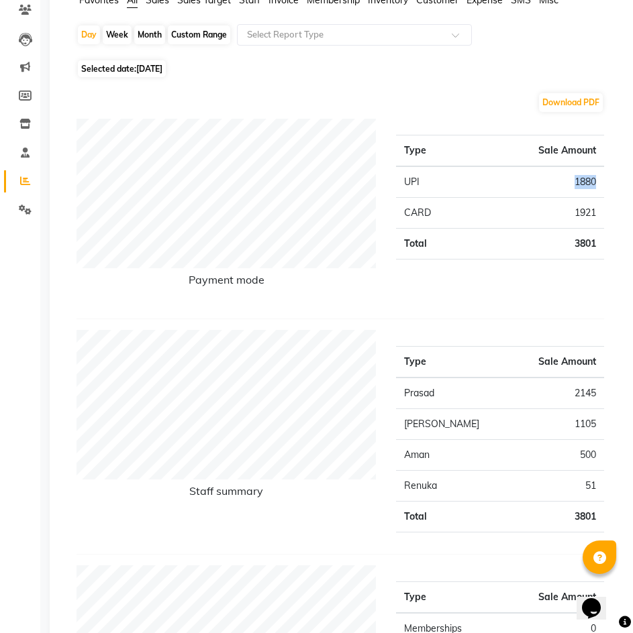
drag, startPoint x: 592, startPoint y: 180, endPoint x: 568, endPoint y: 181, distance: 24.8
click at [568, 181] on td "1880" at bounding box center [538, 182] width 132 height 32
drag, startPoint x: 598, startPoint y: 210, endPoint x: 568, endPoint y: 213, distance: 29.6
click at [568, 213] on td "1921" at bounding box center [538, 213] width 132 height 31
click at [162, 68] on span "28-08-2025" at bounding box center [149, 69] width 26 height 10
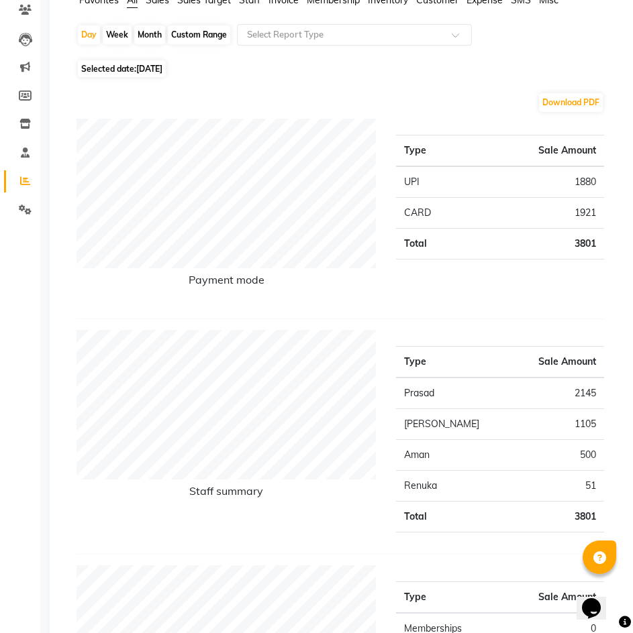
select select "8"
select select "2025"
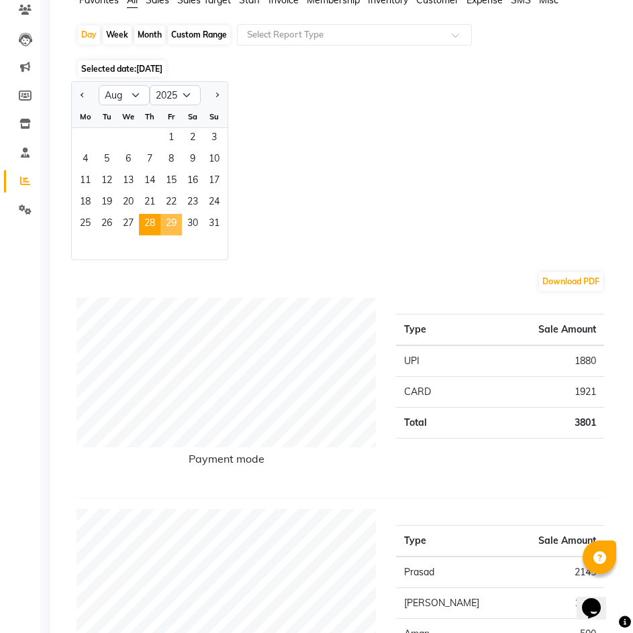
click at [168, 223] on span "29" at bounding box center [170, 224] width 21 height 21
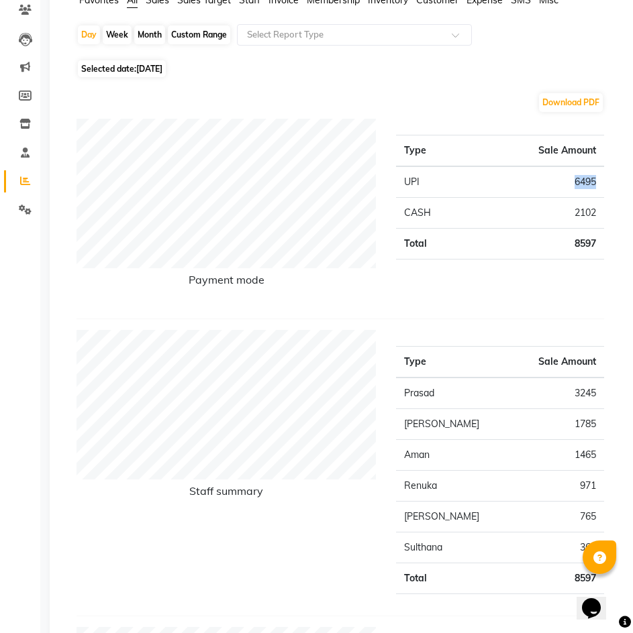
drag, startPoint x: 600, startPoint y: 180, endPoint x: 570, endPoint y: 183, distance: 29.7
click at [570, 183] on td "6495" at bounding box center [538, 182] width 132 height 32
drag, startPoint x: 602, startPoint y: 213, endPoint x: 567, endPoint y: 215, distance: 35.0
click at [567, 215] on td "2102" at bounding box center [538, 213] width 132 height 31
click at [156, 66] on span "29-08-2025" at bounding box center [149, 69] width 26 height 10
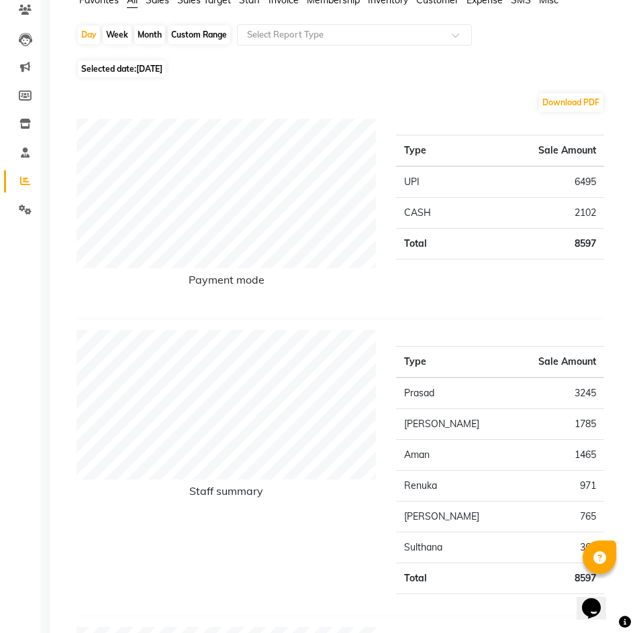
select select "8"
select select "2025"
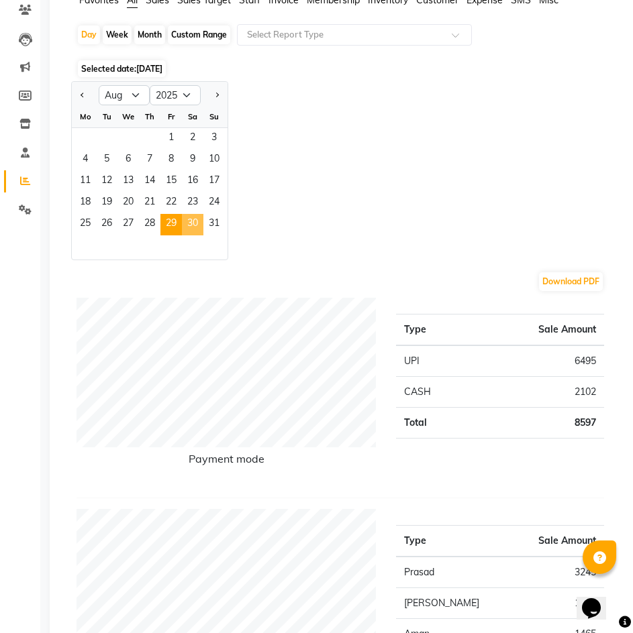
click at [188, 232] on span "30" at bounding box center [192, 224] width 21 height 21
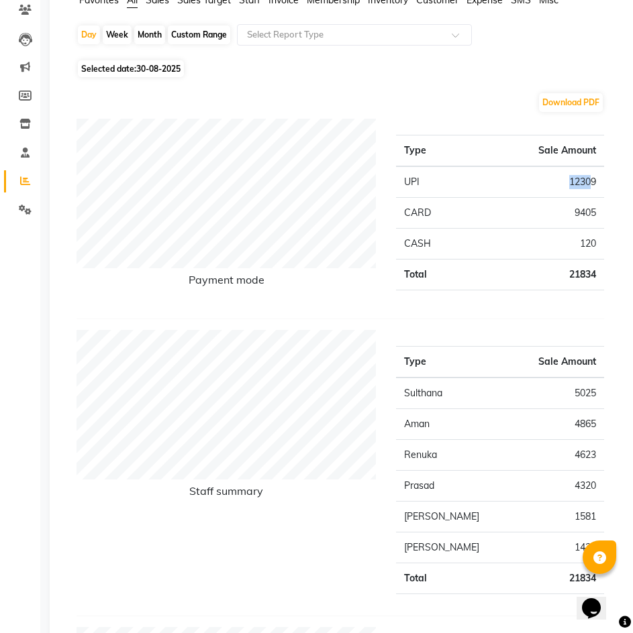
drag, startPoint x: 592, startPoint y: 182, endPoint x: 568, endPoint y: 183, distance: 24.9
click at [568, 183] on td "12309" at bounding box center [538, 182] width 132 height 32
drag, startPoint x: 599, startPoint y: 182, endPoint x: 567, endPoint y: 182, distance: 32.2
click at [567, 182] on td "12309" at bounding box center [538, 182] width 132 height 32
drag, startPoint x: 578, startPoint y: 210, endPoint x: 570, endPoint y: 211, distance: 8.1
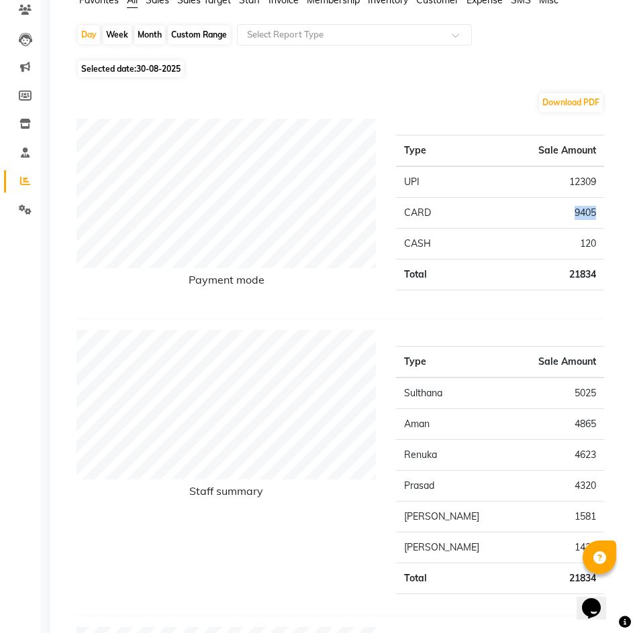
click at [570, 211] on div "Type Sale Amount UPI 12309 CARD 9405 CASH 120 Total 21834" at bounding box center [500, 213] width 228 height 189
drag, startPoint x: 599, startPoint y: 247, endPoint x: 572, endPoint y: 246, distance: 26.8
click at [572, 246] on td "120" at bounding box center [538, 244] width 132 height 31
click at [157, 68] on span "30-08-2025" at bounding box center [158, 69] width 44 height 10
select select "8"
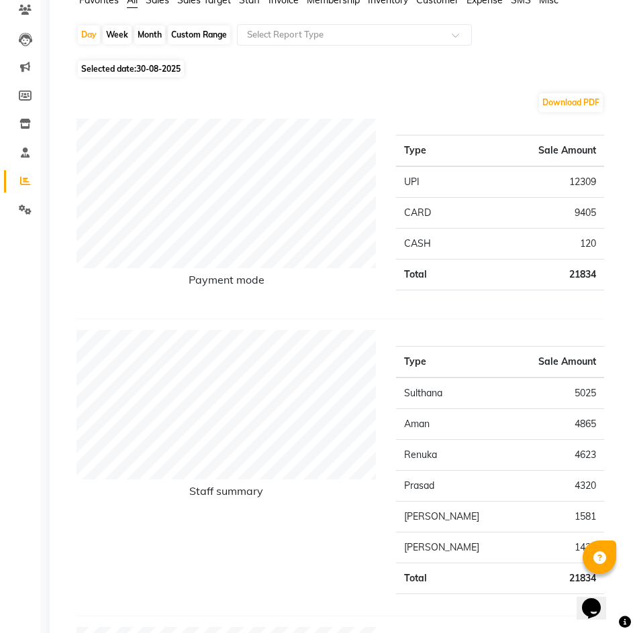
select select "2025"
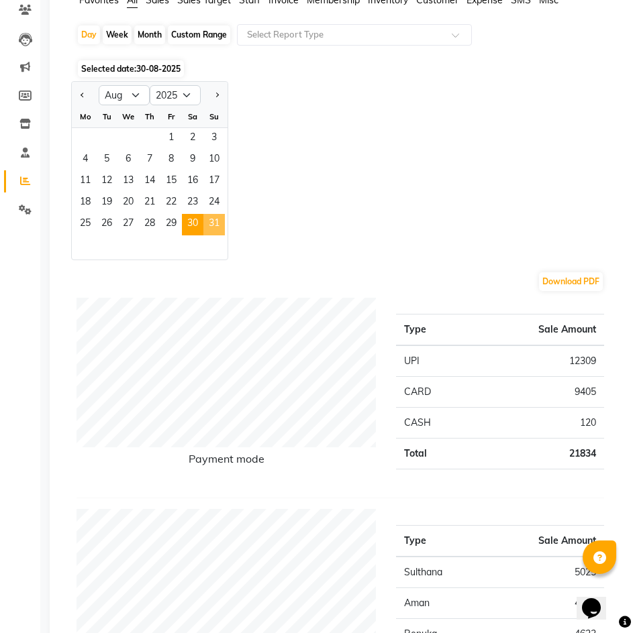
click at [217, 227] on span "31" at bounding box center [213, 224] width 21 height 21
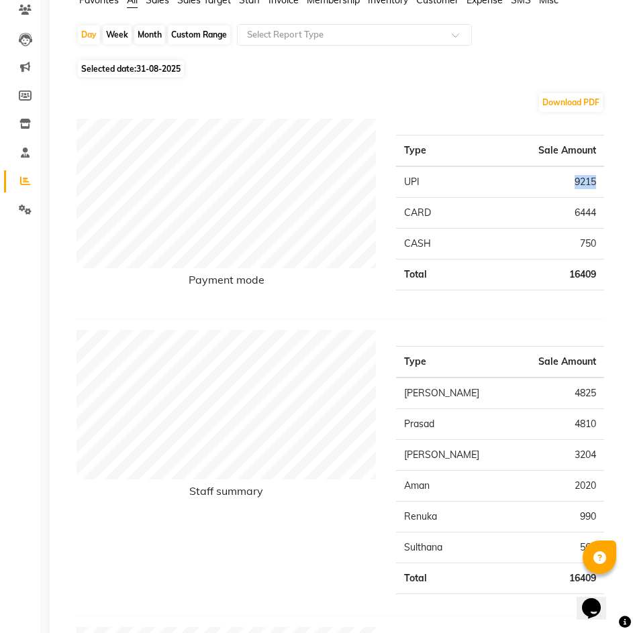
drag, startPoint x: 567, startPoint y: 180, endPoint x: 598, endPoint y: 182, distance: 30.9
click at [598, 182] on td "9215" at bounding box center [538, 182] width 132 height 32
drag, startPoint x: 596, startPoint y: 209, endPoint x: 568, endPoint y: 209, distance: 28.9
click at [568, 209] on td "6444" at bounding box center [538, 213] width 132 height 31
drag, startPoint x: 596, startPoint y: 242, endPoint x: 576, endPoint y: 242, distance: 19.5
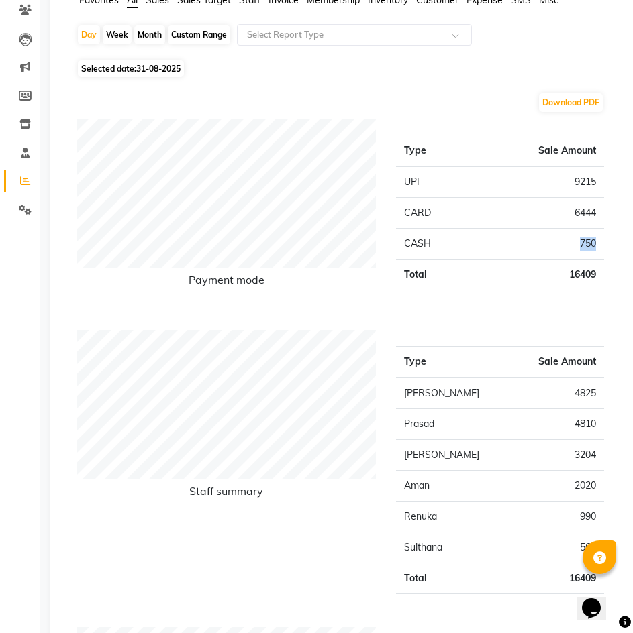
click at [576, 242] on td "750" at bounding box center [538, 244] width 132 height 31
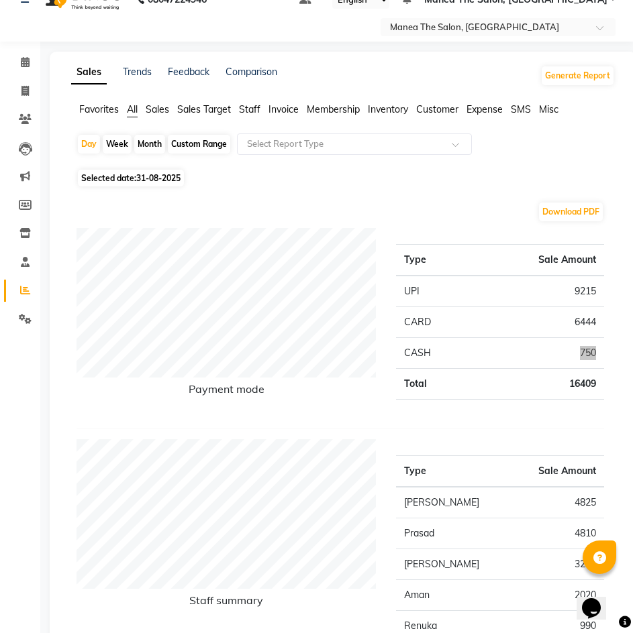
scroll to position [0, 0]
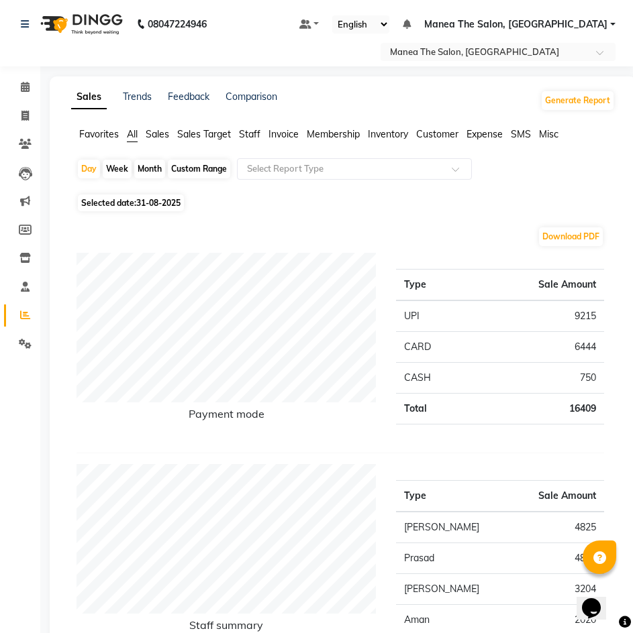
click at [147, 203] on span "31-08-2025" at bounding box center [158, 203] width 44 height 10
select select "8"
select select "2025"
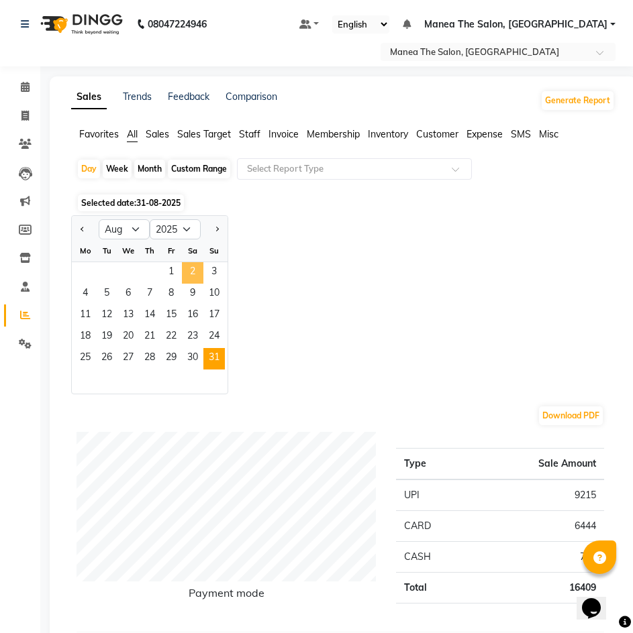
click at [182, 274] on span "2" at bounding box center [192, 272] width 21 height 21
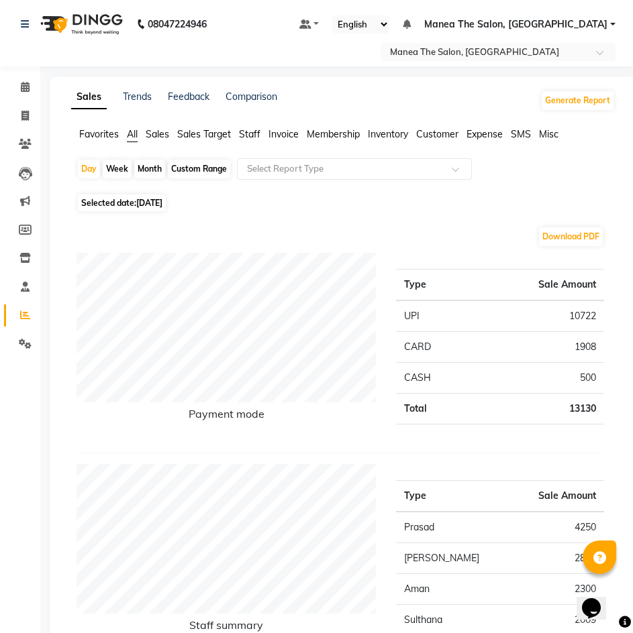
click at [163, 132] on span "Sales" at bounding box center [157, 134] width 23 height 12
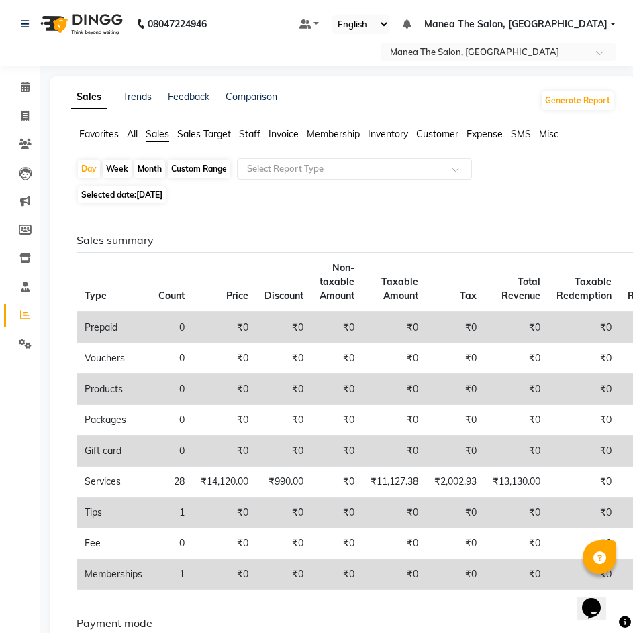
click at [150, 197] on span "02-08-2025" at bounding box center [149, 195] width 26 height 10
select select "8"
select select "2025"
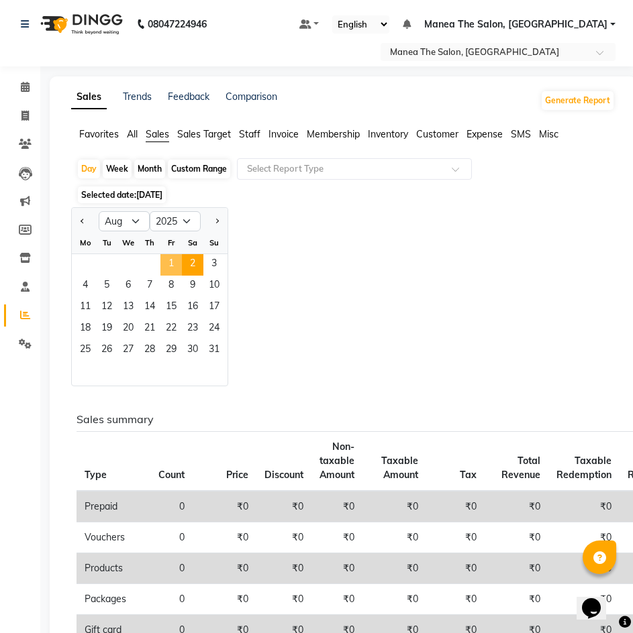
click at [171, 262] on span "1" at bounding box center [170, 264] width 21 height 21
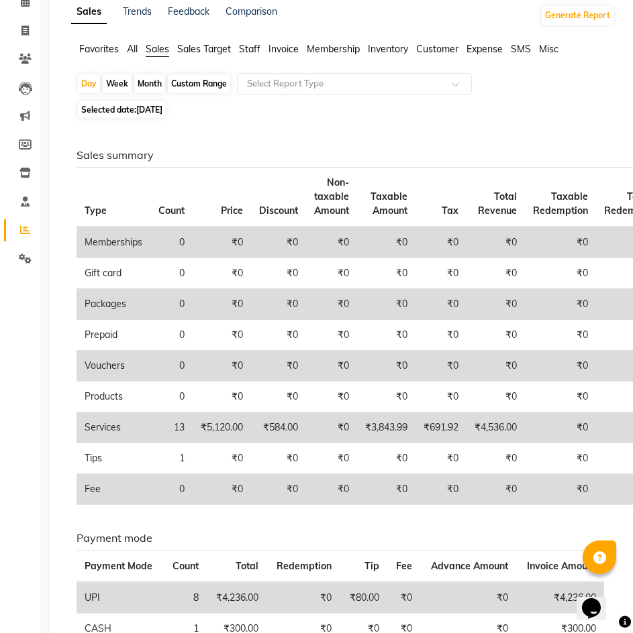
scroll to position [168, 0]
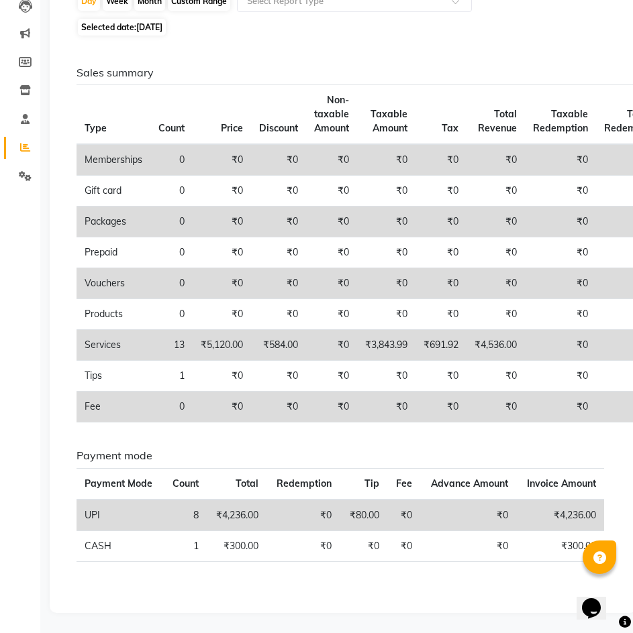
click at [168, 17] on div "Day Week Month Custom Range Select Report Type Selected date: 01-08-2025 Sales …" at bounding box center [342, 295] width 543 height 609
click at [166, 32] on span "Selected date: 01-08-2025" at bounding box center [122, 27] width 88 height 17
select select "8"
select select "2025"
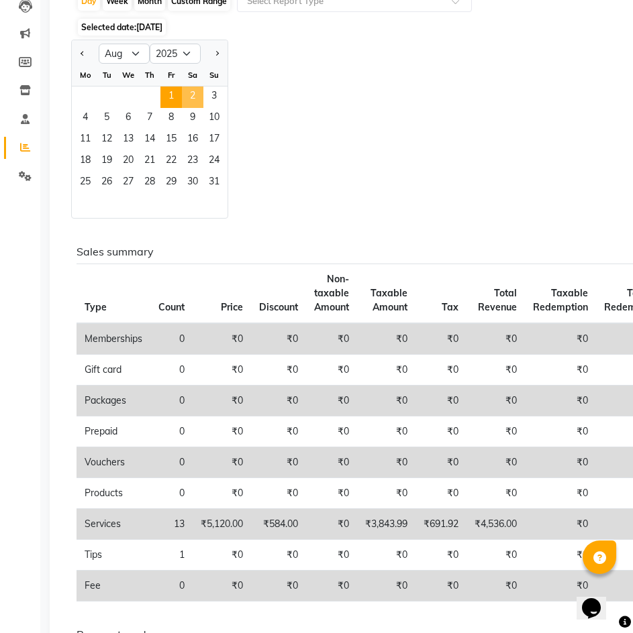
drag, startPoint x: 200, startPoint y: 95, endPoint x: 39, endPoint y: 113, distance: 162.0
click at [200, 95] on span "2" at bounding box center [192, 97] width 21 height 21
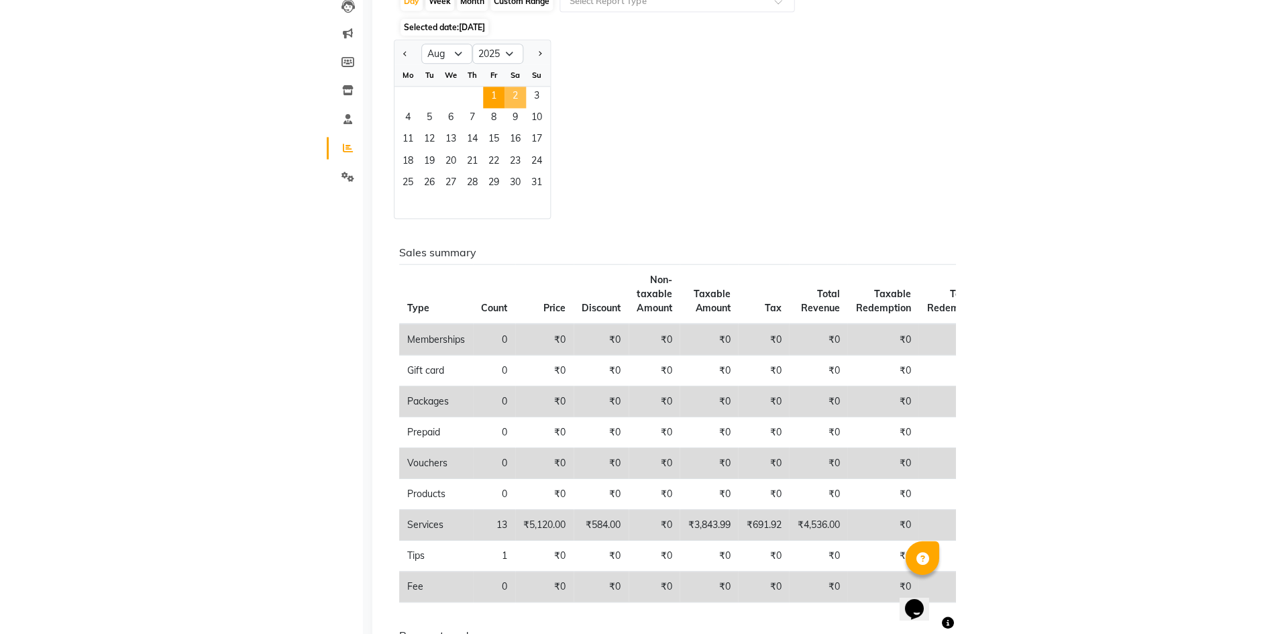
scroll to position [0, 0]
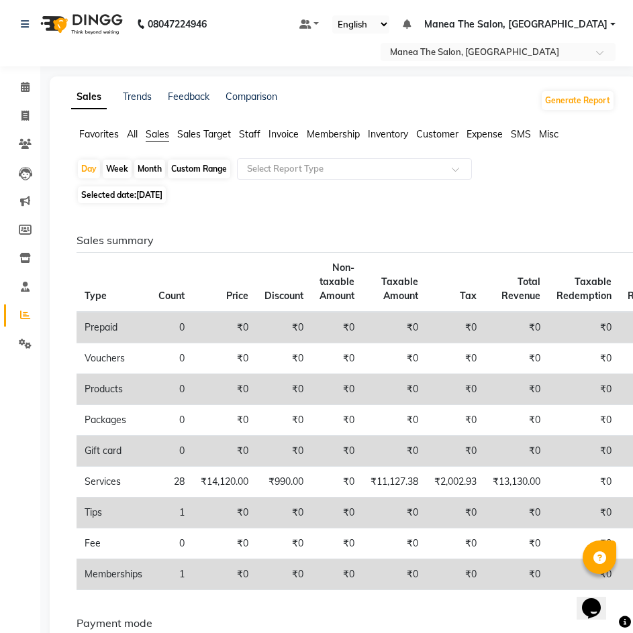
click at [160, 195] on span "02-08-2025" at bounding box center [149, 195] width 26 height 10
select select "8"
select select "2025"
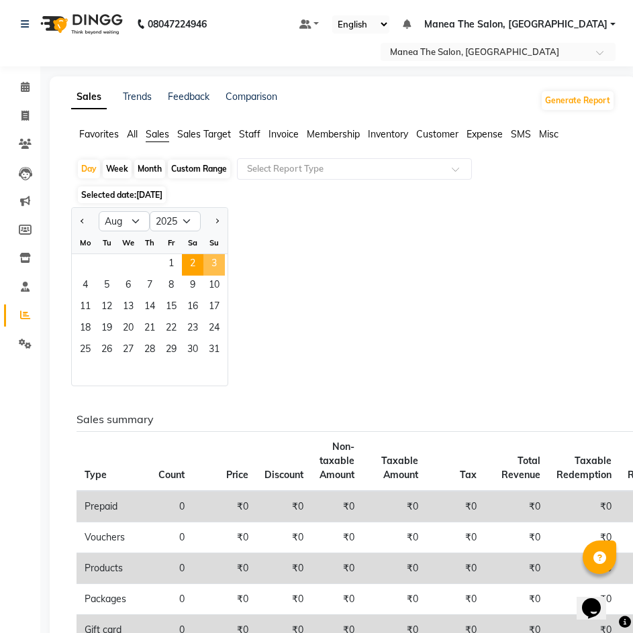
click at [211, 266] on span "3" at bounding box center [213, 264] width 21 height 21
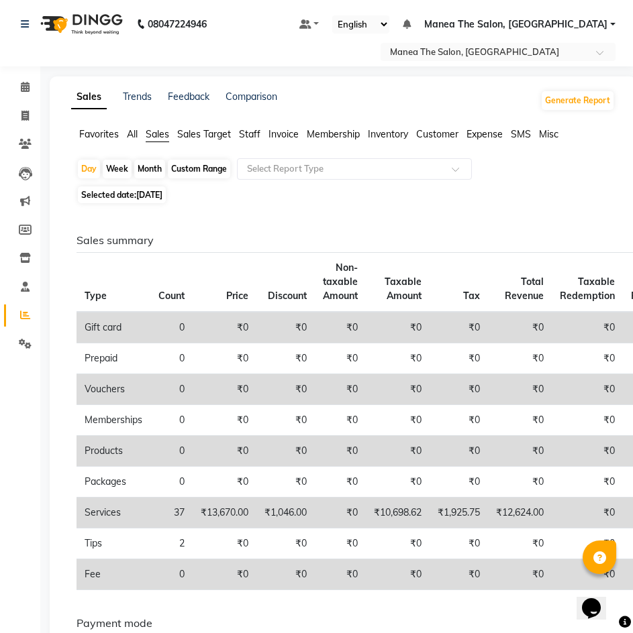
click at [162, 191] on span "03-08-2025" at bounding box center [149, 195] width 26 height 10
select select "8"
select select "2025"
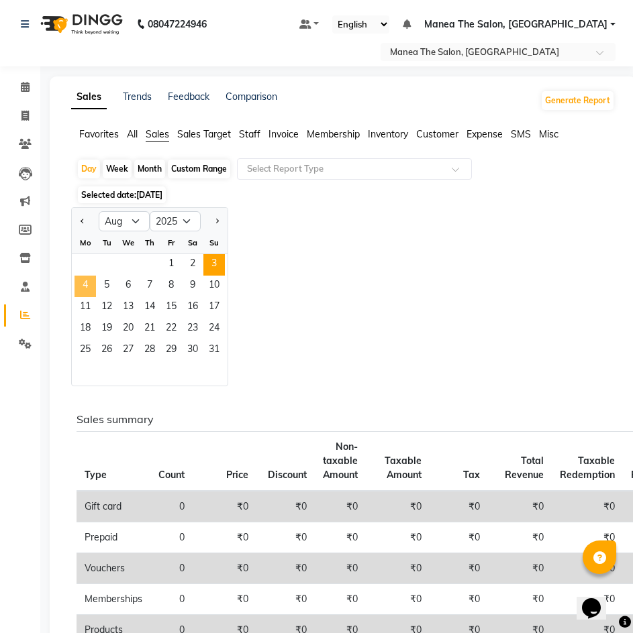
click at [87, 290] on span "4" at bounding box center [84, 286] width 21 height 21
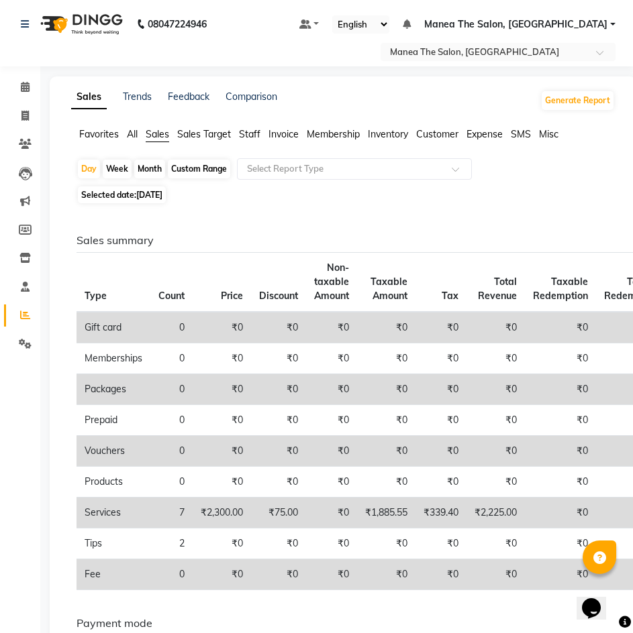
click at [145, 189] on span "Selected date: 04-08-2025" at bounding box center [122, 195] width 88 height 17
select select "8"
select select "2025"
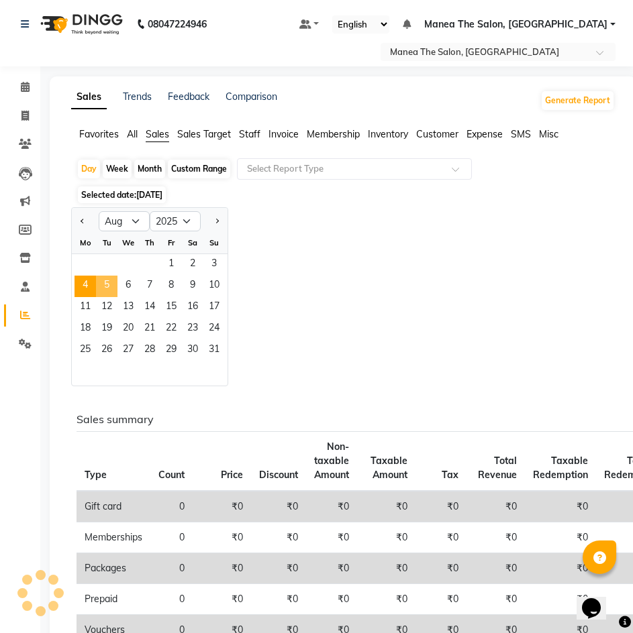
click at [111, 291] on span "5" at bounding box center [106, 286] width 21 height 21
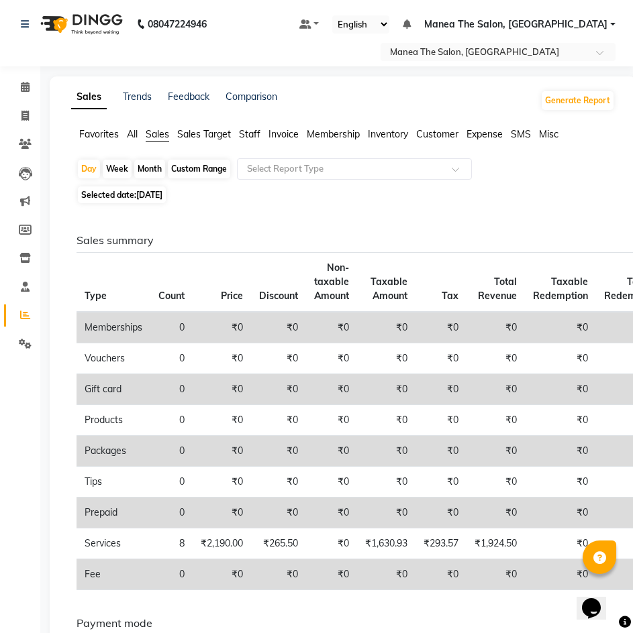
click at [162, 192] on span "05-08-2025" at bounding box center [149, 195] width 26 height 10
select select "8"
select select "2025"
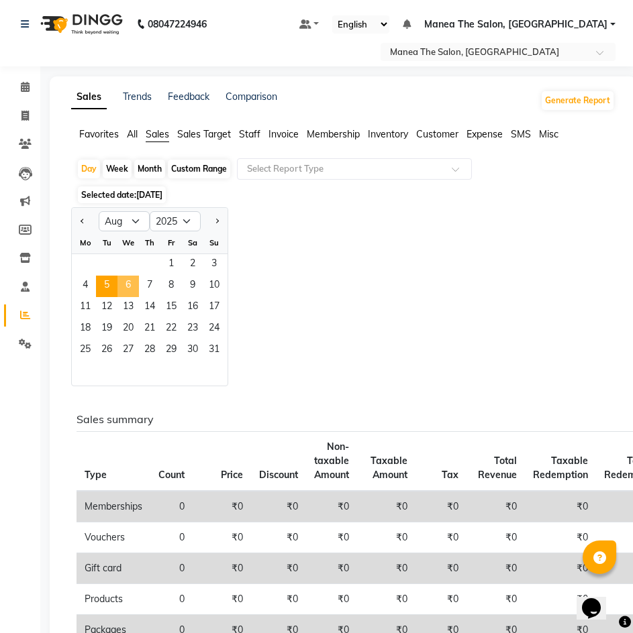
click at [129, 291] on span "6" at bounding box center [127, 286] width 21 height 21
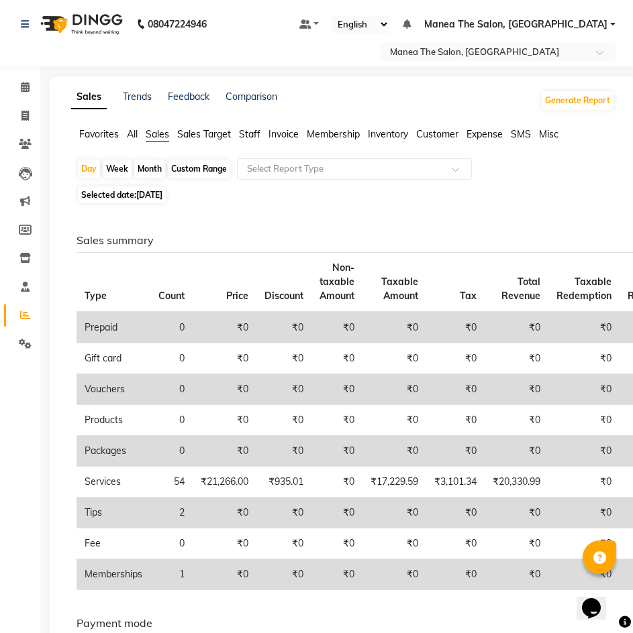
click at [146, 194] on span "06-08-2025" at bounding box center [149, 195] width 26 height 10
select select "8"
select select "2025"
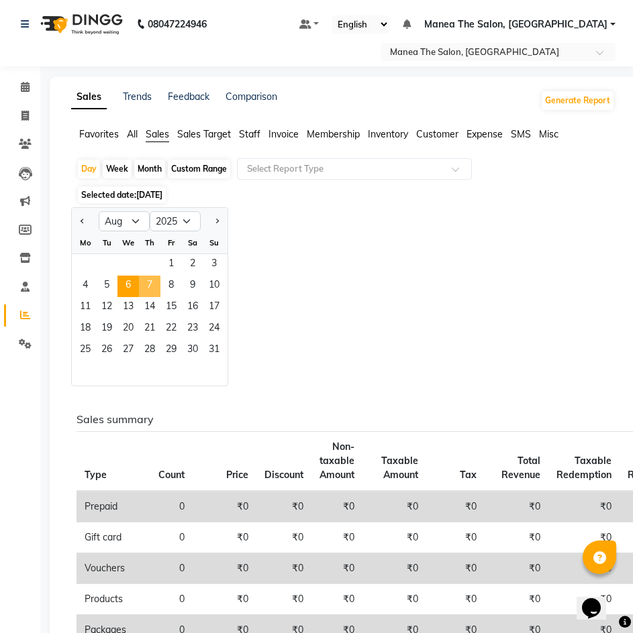
click at [152, 293] on span "7" at bounding box center [149, 286] width 21 height 21
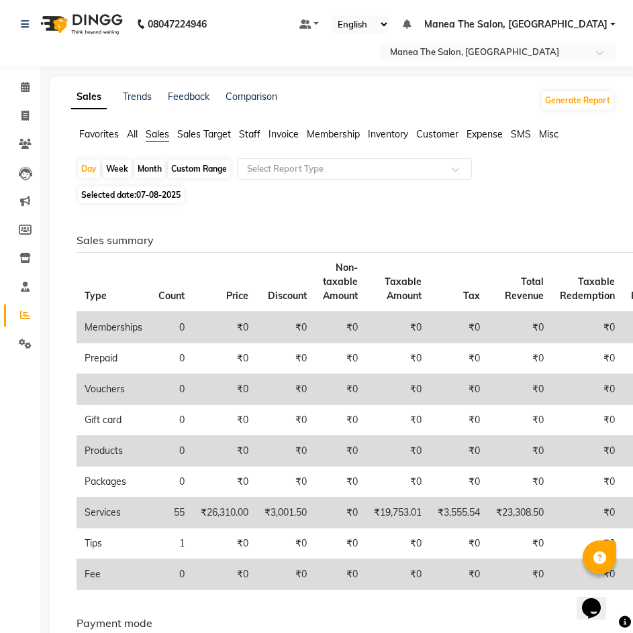
click at [170, 199] on span "07-08-2025" at bounding box center [158, 195] width 44 height 10
select select "8"
select select "2025"
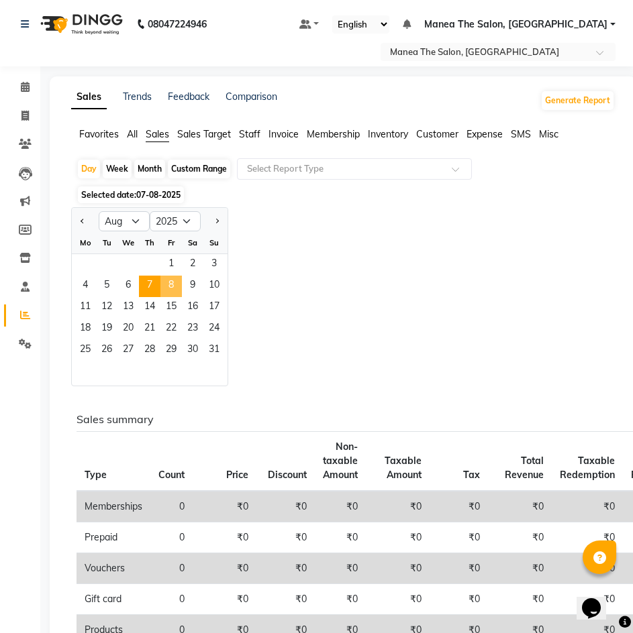
click at [175, 283] on span "8" at bounding box center [170, 286] width 21 height 21
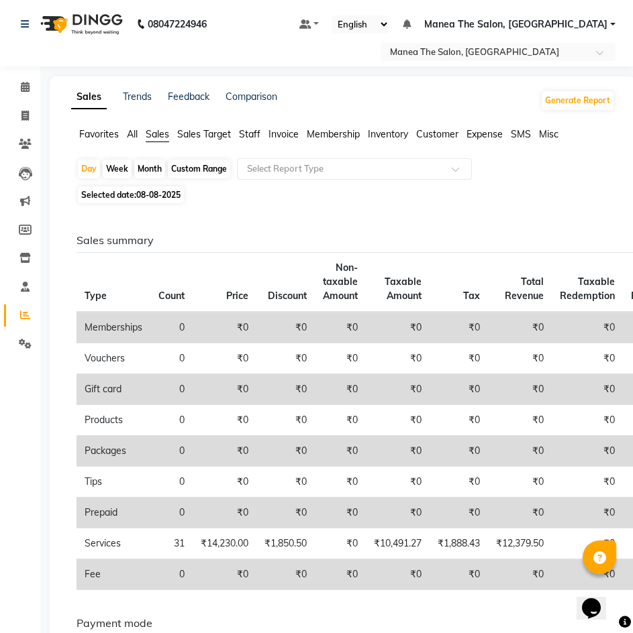
click at [150, 199] on span "08-08-2025" at bounding box center [158, 195] width 44 height 10
select select "8"
select select "2025"
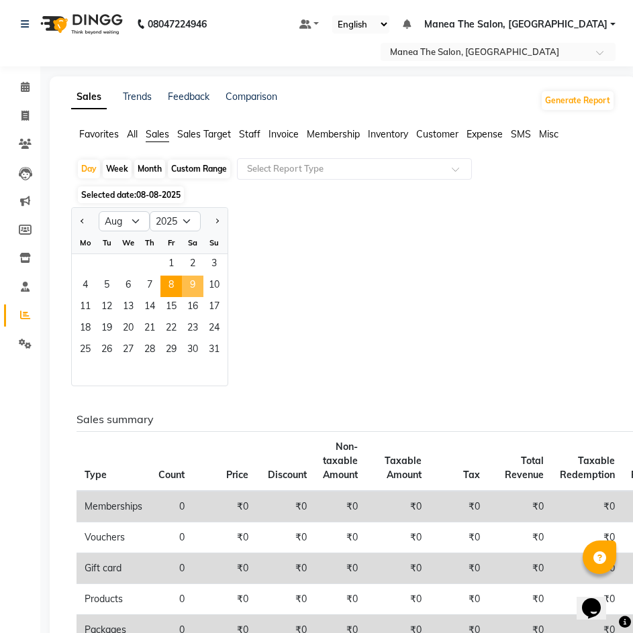
click at [191, 284] on span "9" at bounding box center [192, 286] width 21 height 21
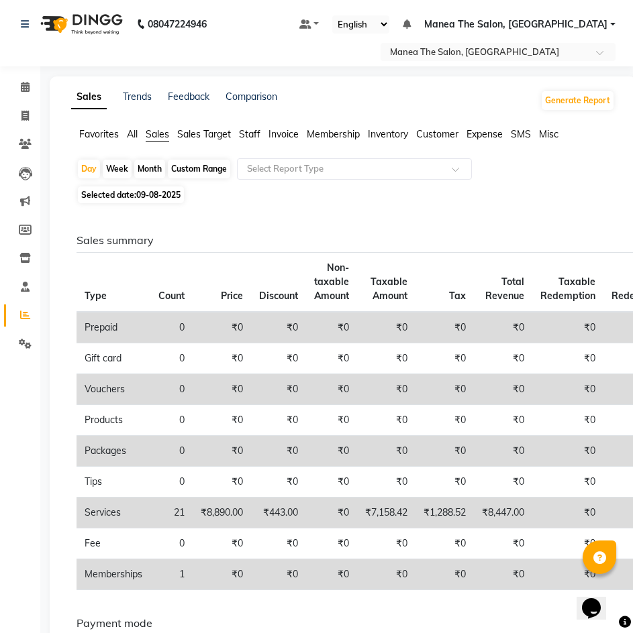
click at [176, 196] on span "09-08-2025" at bounding box center [158, 195] width 44 height 10
select select "8"
select select "2025"
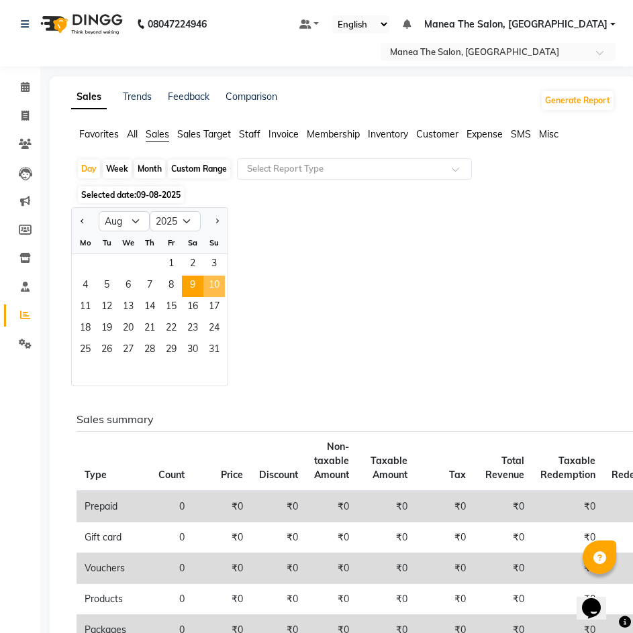
click at [213, 283] on span "10" at bounding box center [213, 286] width 21 height 21
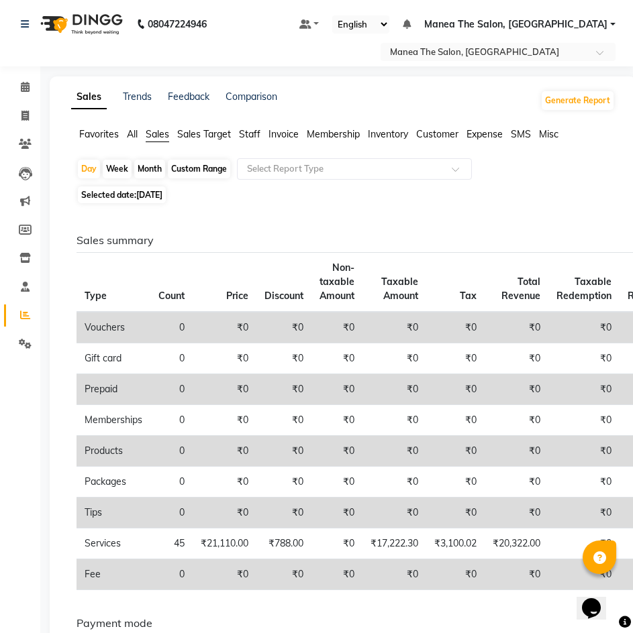
click at [166, 189] on span "Selected date: 10-08-2025" at bounding box center [122, 195] width 88 height 17
select select "8"
select select "2025"
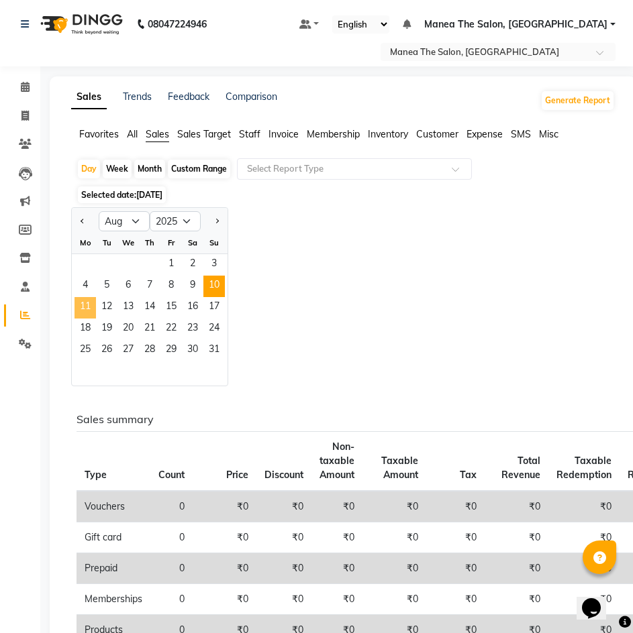
click at [91, 307] on span "11" at bounding box center [84, 307] width 21 height 21
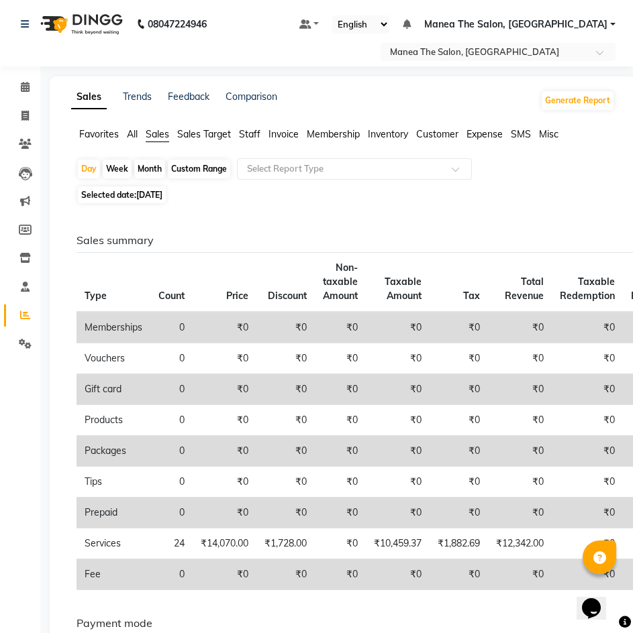
click at [162, 199] on span "11-08-2025" at bounding box center [149, 195] width 26 height 10
select select "8"
select select "2025"
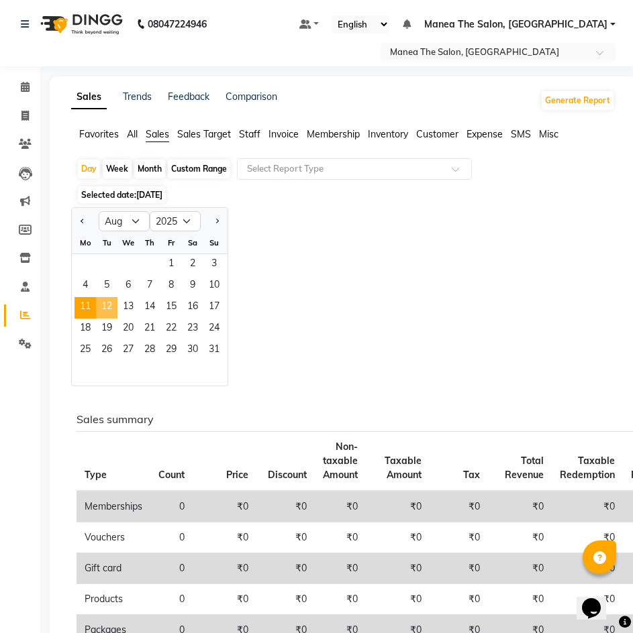
click at [107, 310] on span "12" at bounding box center [106, 307] width 21 height 21
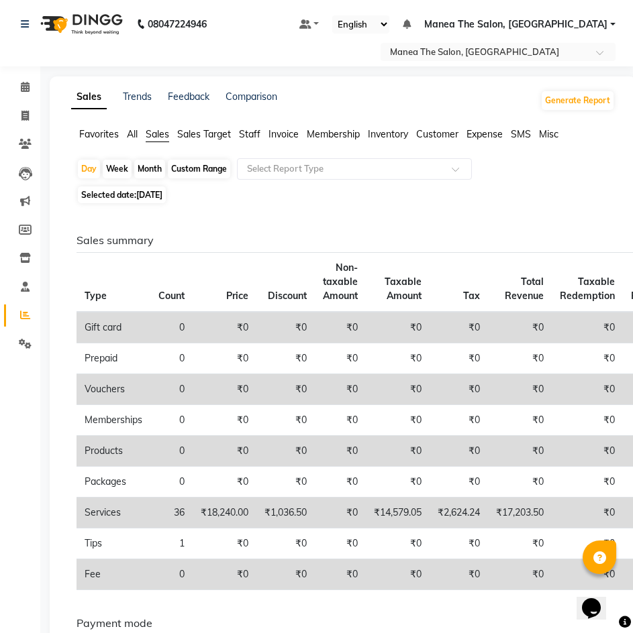
click at [150, 193] on span "12-08-2025" at bounding box center [149, 195] width 26 height 10
select select "8"
select select "2025"
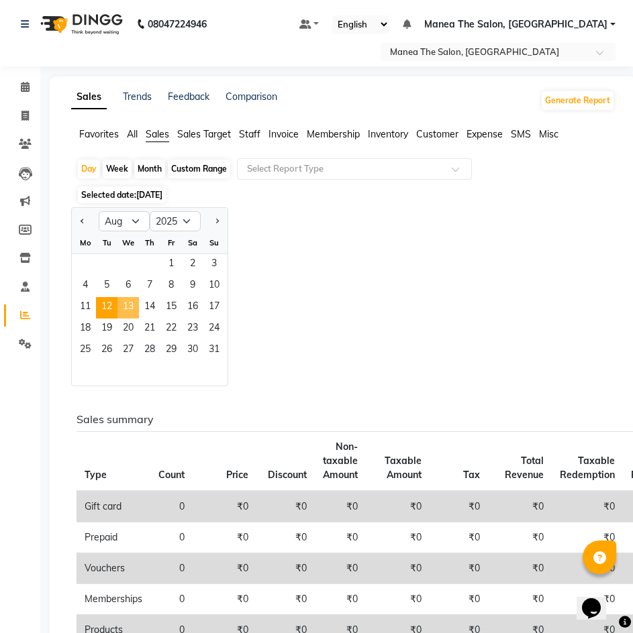
drag, startPoint x: 136, startPoint y: 302, endPoint x: 58, endPoint y: 294, distance: 78.2
click at [134, 302] on span "13" at bounding box center [127, 307] width 21 height 21
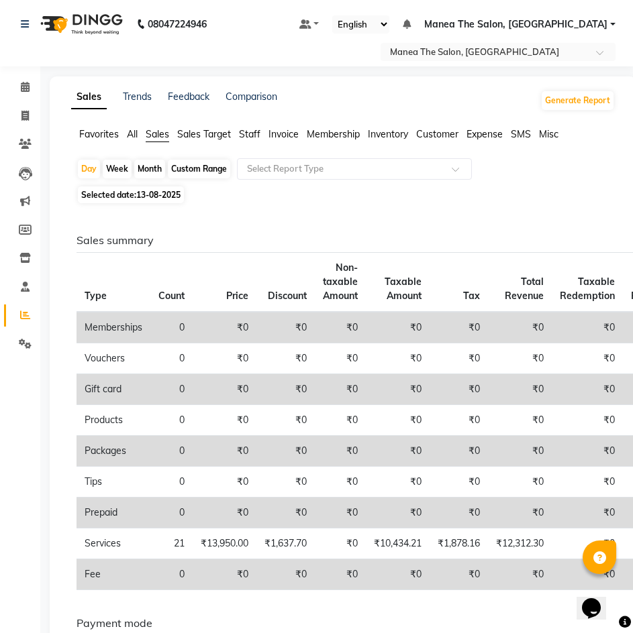
click at [174, 194] on span "13-08-2025" at bounding box center [158, 195] width 44 height 10
select select "8"
select select "2025"
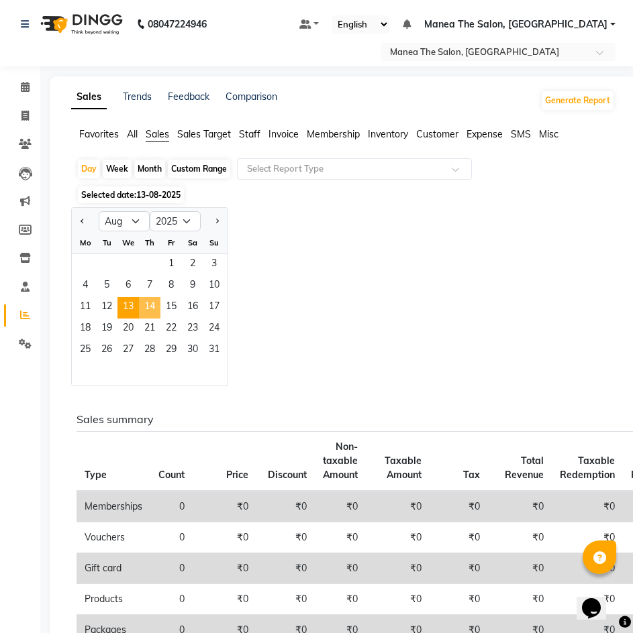
click at [148, 305] on span "14" at bounding box center [149, 307] width 21 height 21
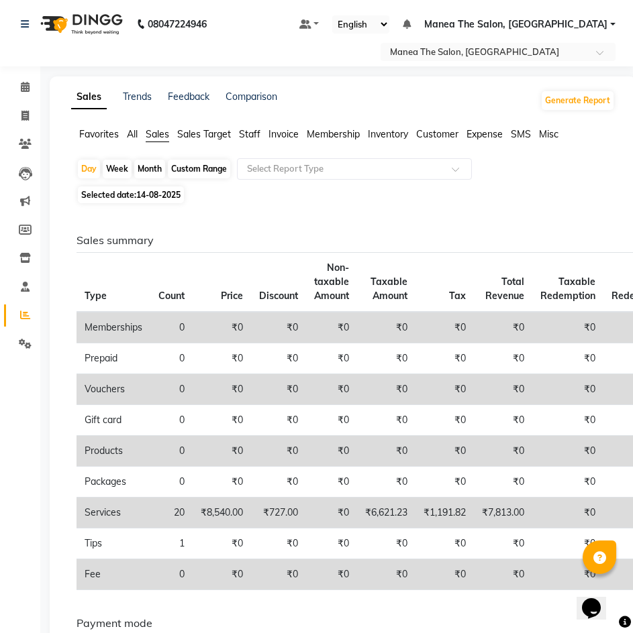
click at [163, 200] on span "Selected date: 14-08-2025" at bounding box center [131, 195] width 106 height 17
select select "8"
select select "2025"
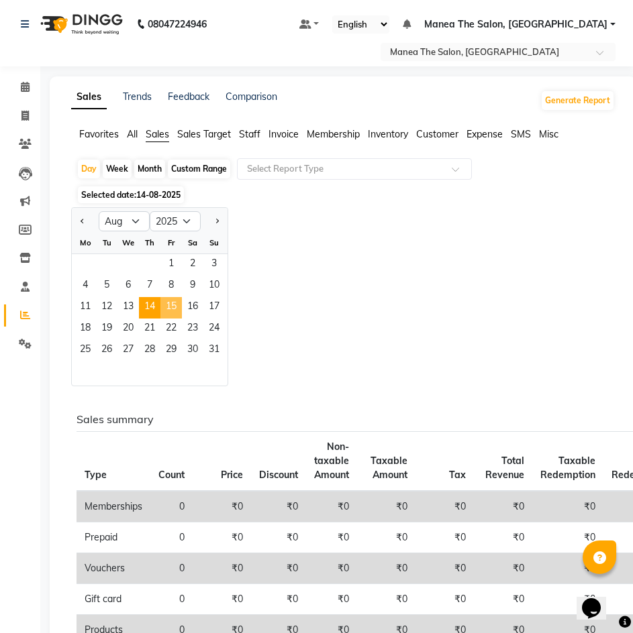
drag, startPoint x: 169, startPoint y: 312, endPoint x: 13, endPoint y: 325, distance: 156.2
click at [168, 312] on span "15" at bounding box center [170, 307] width 21 height 21
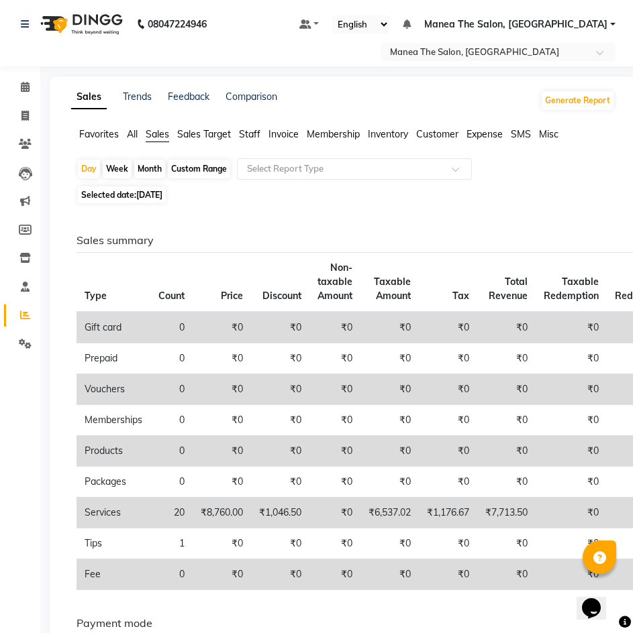
click at [150, 192] on span "15-08-2025" at bounding box center [149, 195] width 26 height 10
select select "8"
select select "2025"
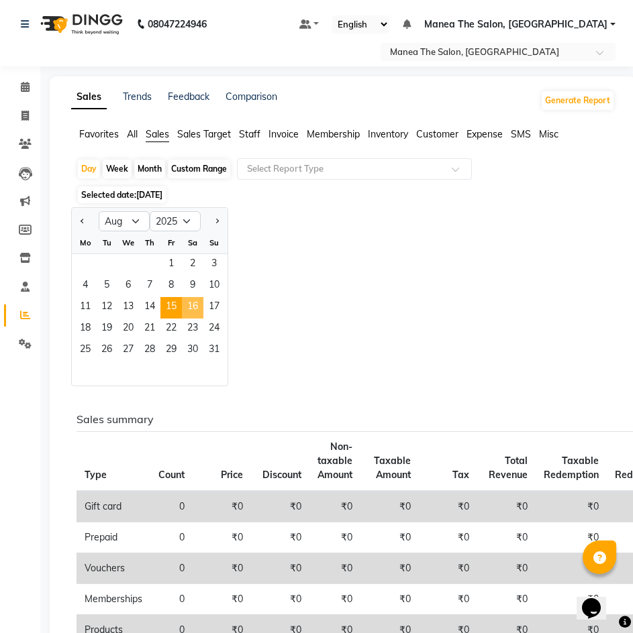
click at [201, 304] on span "16" at bounding box center [192, 307] width 21 height 21
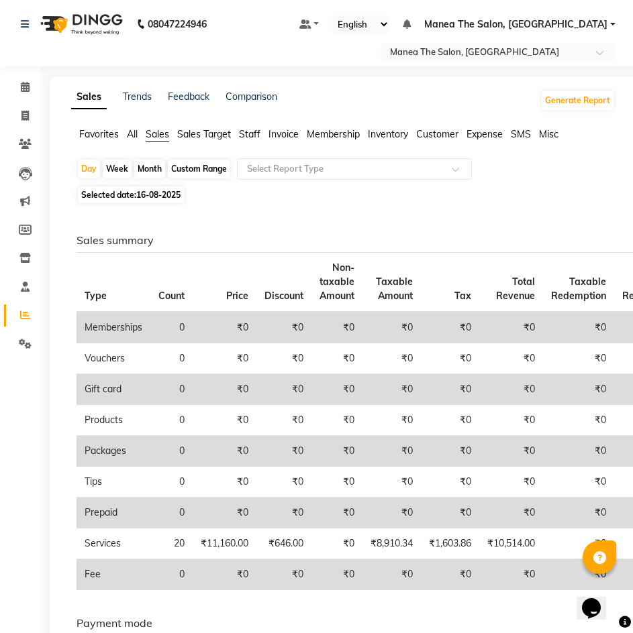
click at [160, 193] on span "16-08-2025" at bounding box center [158, 195] width 44 height 10
select select "8"
select select "2025"
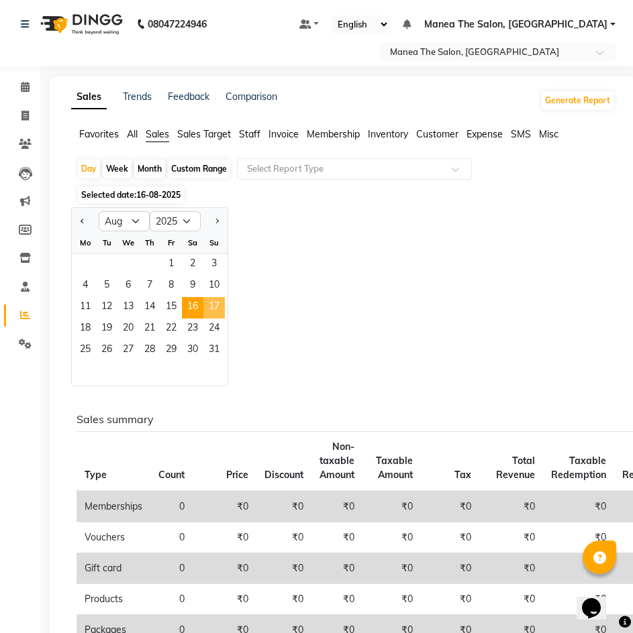
click at [207, 307] on span "17" at bounding box center [213, 307] width 21 height 21
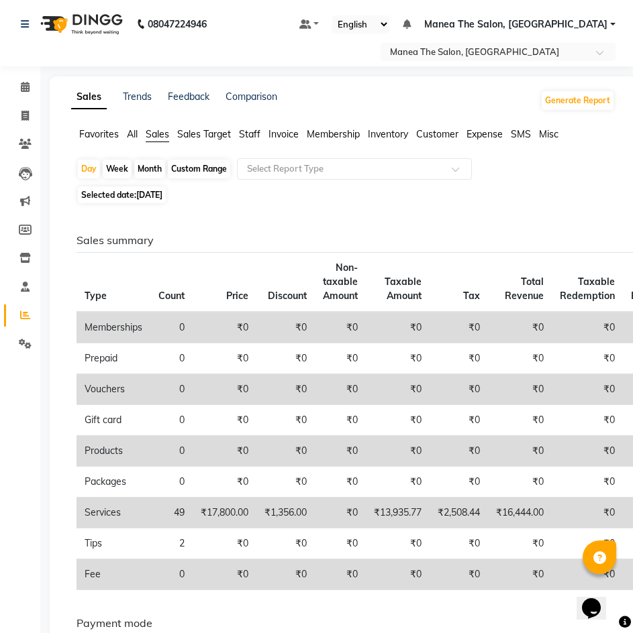
click at [162, 198] on span "17-08-2025" at bounding box center [149, 195] width 26 height 10
select select "8"
select select "2025"
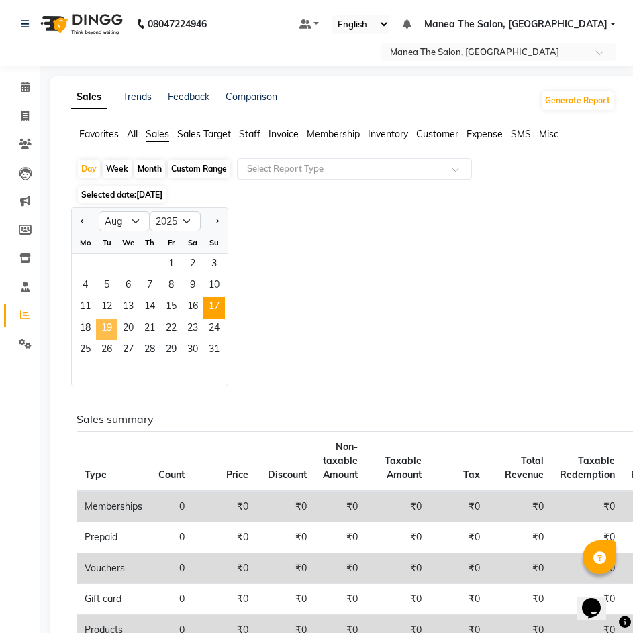
click at [97, 324] on span "19" at bounding box center [106, 329] width 21 height 21
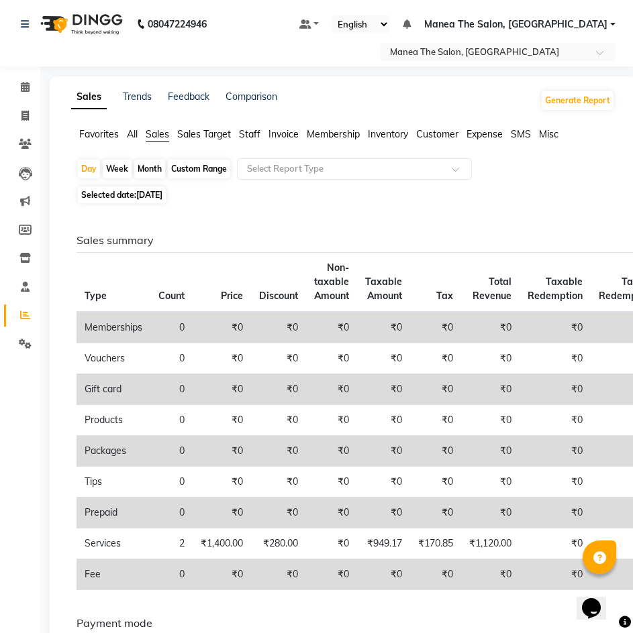
click at [156, 196] on span "19-08-2025" at bounding box center [149, 195] width 26 height 10
select select "8"
select select "2025"
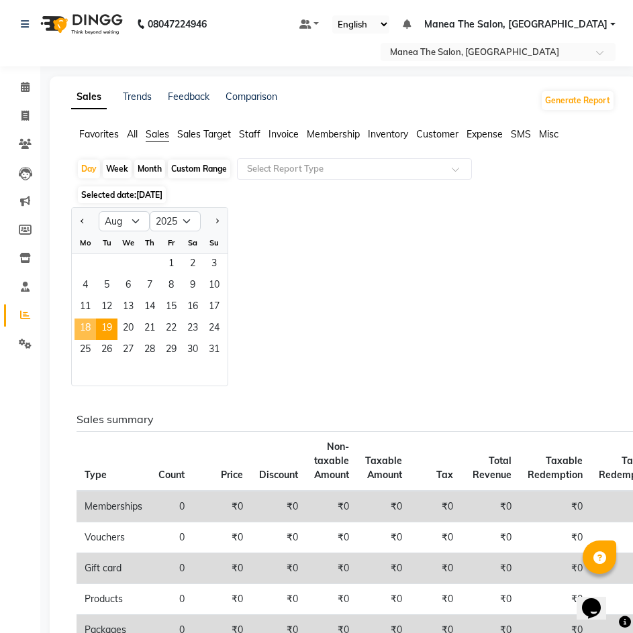
click at [83, 327] on span "18" at bounding box center [84, 329] width 21 height 21
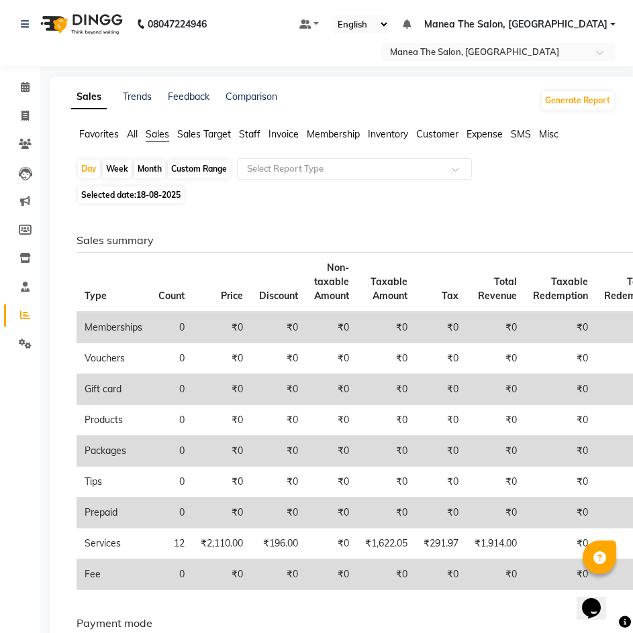
click at [156, 191] on span "18-08-2025" at bounding box center [158, 195] width 44 height 10
select select "8"
select select "2025"
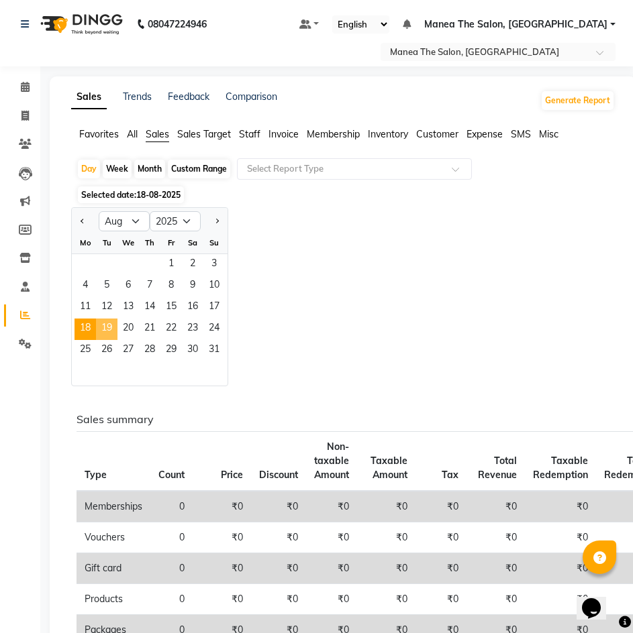
drag, startPoint x: 105, startPoint y: 332, endPoint x: 45, endPoint y: 347, distance: 61.5
click at [103, 333] on span "19" at bounding box center [106, 329] width 21 height 21
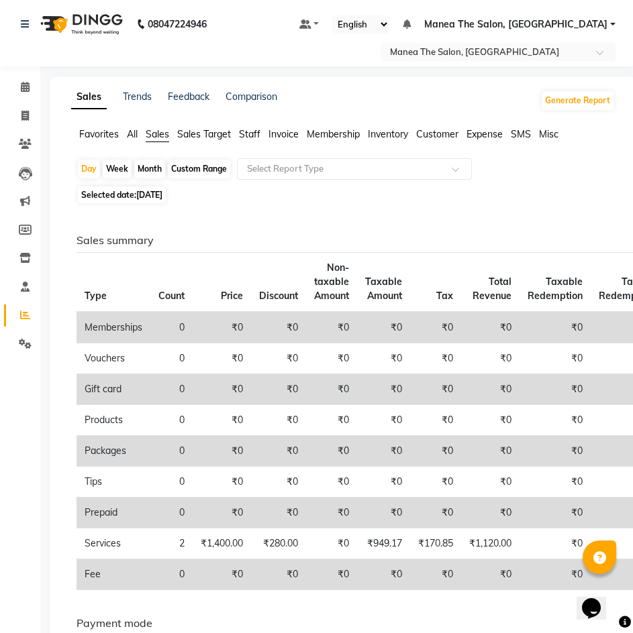
click at [162, 193] on span "19-08-2025" at bounding box center [149, 195] width 26 height 10
select select "8"
select select "2025"
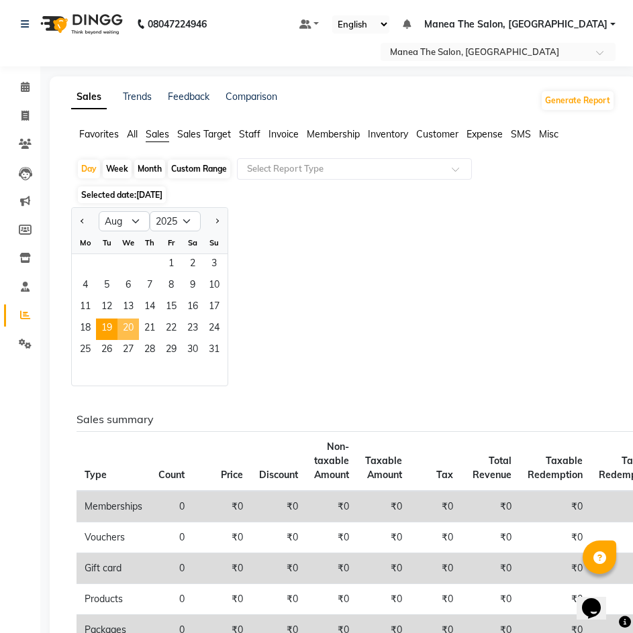
click at [131, 323] on span "20" at bounding box center [127, 329] width 21 height 21
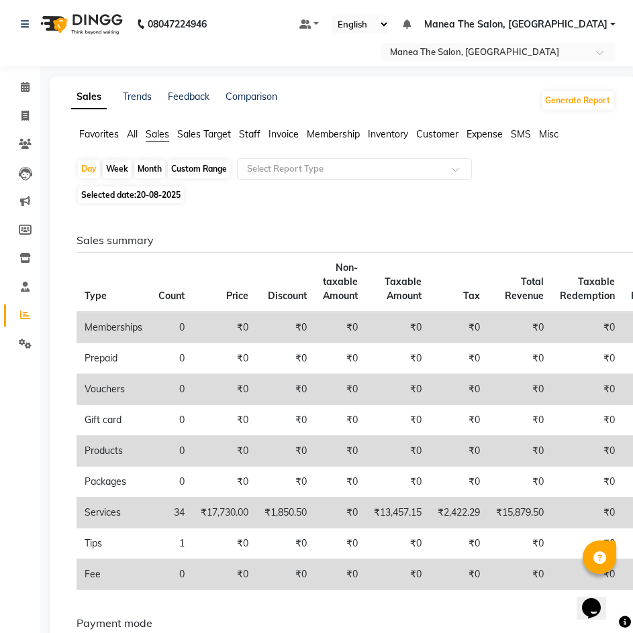
click at [159, 189] on span "Selected date: 20-08-2025" at bounding box center [131, 195] width 106 height 17
select select "8"
select select "2025"
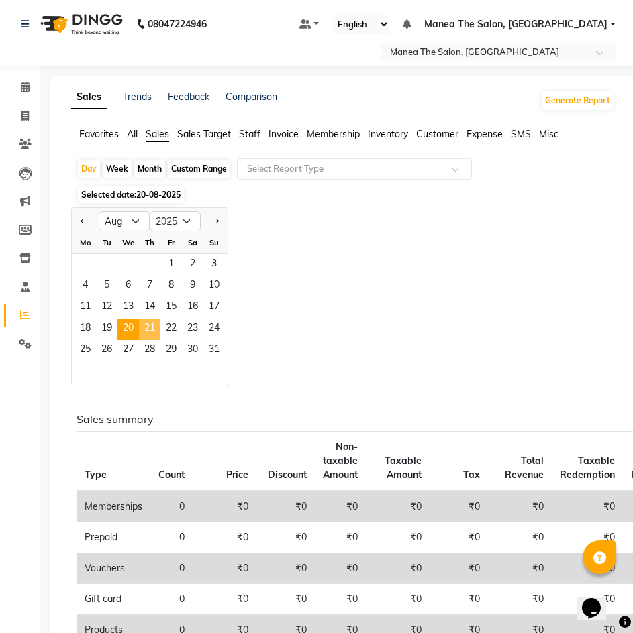
click at [145, 329] on span "21" at bounding box center [149, 329] width 21 height 21
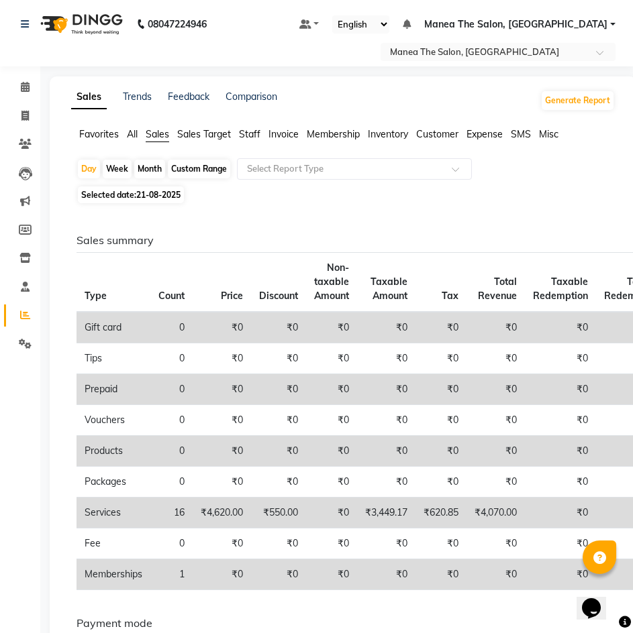
click at [159, 193] on span "21-08-2025" at bounding box center [158, 195] width 44 height 10
select select "8"
select select "2025"
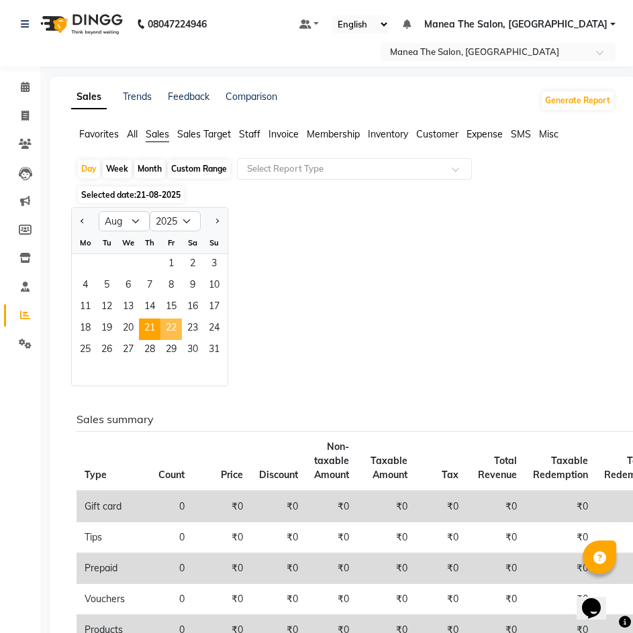
click at [174, 329] on span "22" at bounding box center [170, 329] width 21 height 21
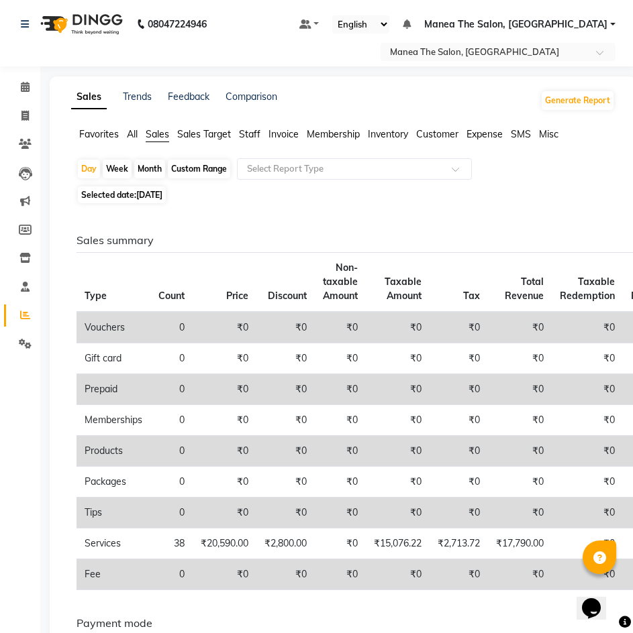
click at [162, 198] on span "22-08-2025" at bounding box center [149, 195] width 26 height 10
select select "8"
select select "2025"
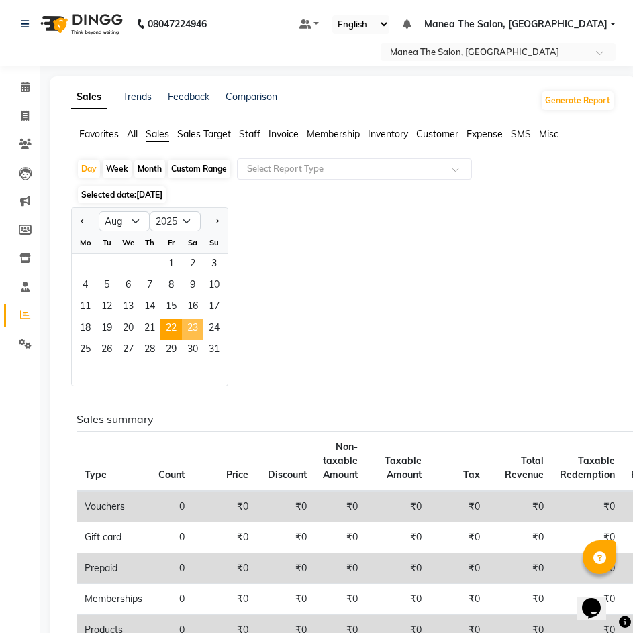
click at [187, 329] on span "23" at bounding box center [192, 329] width 21 height 21
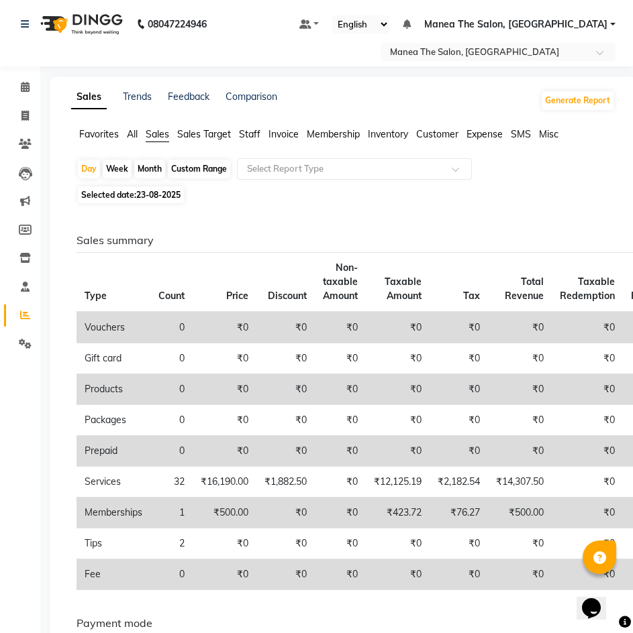
click at [155, 191] on span "23-08-2025" at bounding box center [158, 195] width 44 height 10
select select "8"
select select "2025"
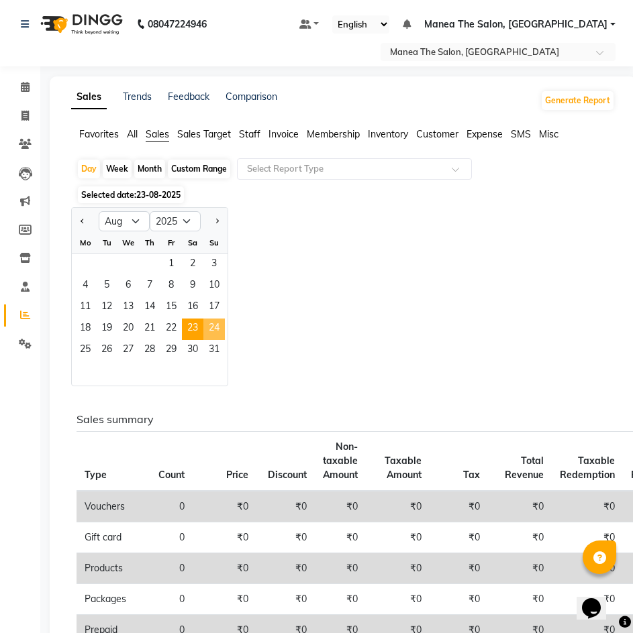
click at [220, 331] on span "24" at bounding box center [213, 329] width 21 height 21
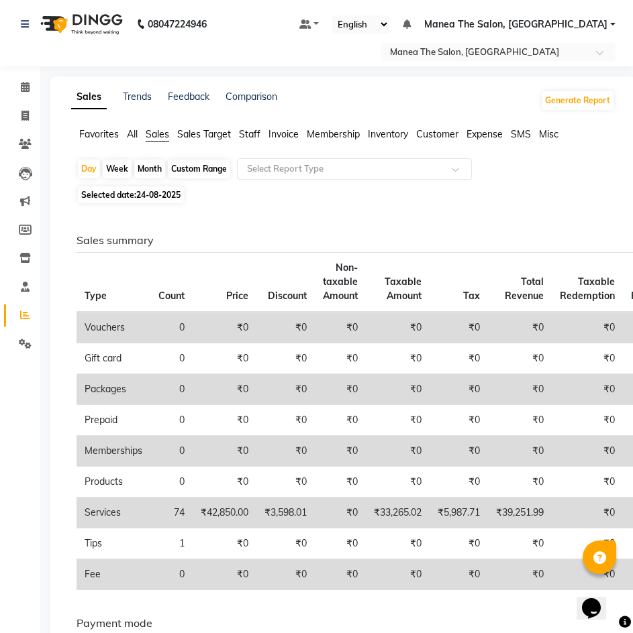
click at [167, 197] on span "24-08-2025" at bounding box center [158, 195] width 44 height 10
select select "8"
select select "2025"
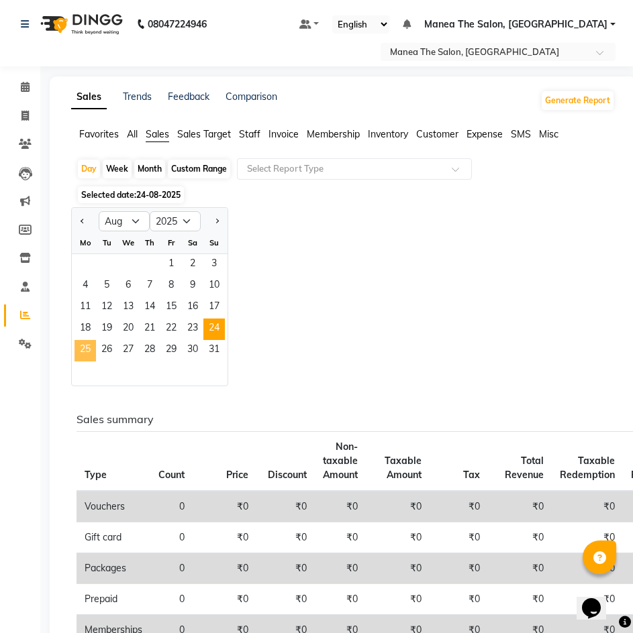
click at [86, 354] on span "25" at bounding box center [84, 350] width 21 height 21
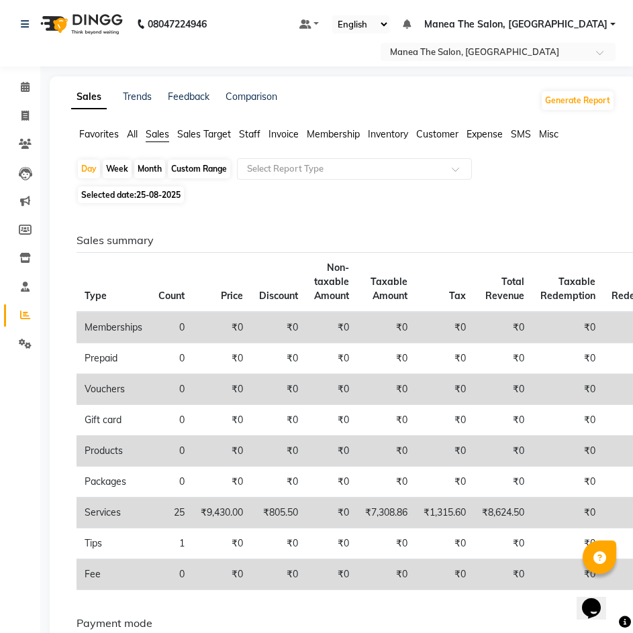
click at [178, 196] on span "25-08-2025" at bounding box center [158, 195] width 44 height 10
select select "8"
select select "2025"
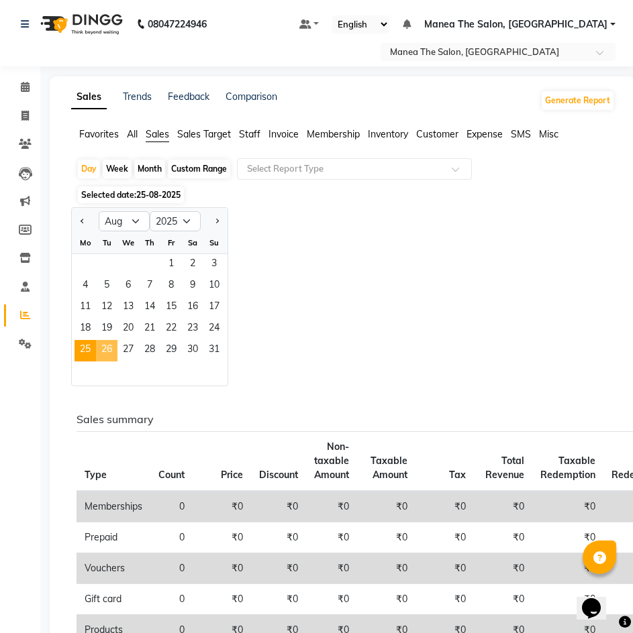
click at [109, 351] on span "26" at bounding box center [106, 350] width 21 height 21
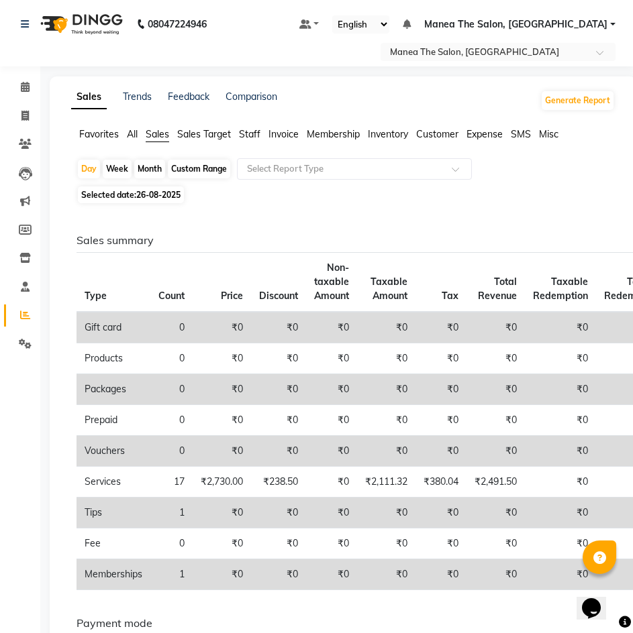
click at [157, 198] on span "26-08-2025" at bounding box center [158, 195] width 44 height 10
select select "8"
select select "2025"
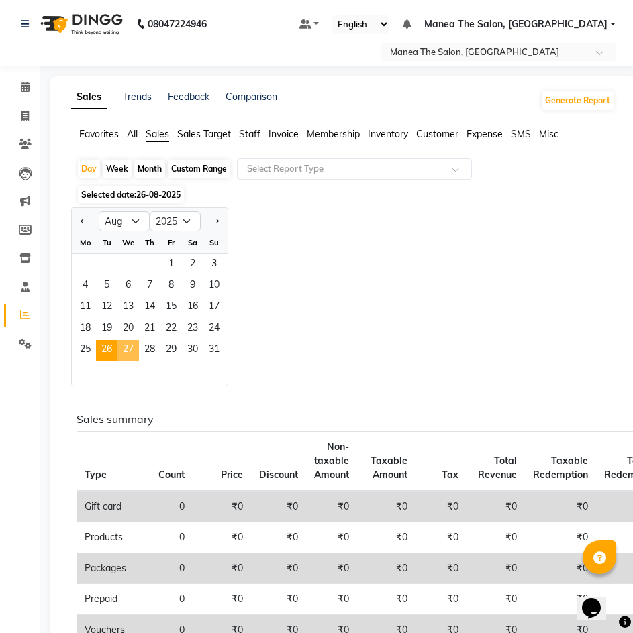
click at [129, 346] on span "27" at bounding box center [127, 350] width 21 height 21
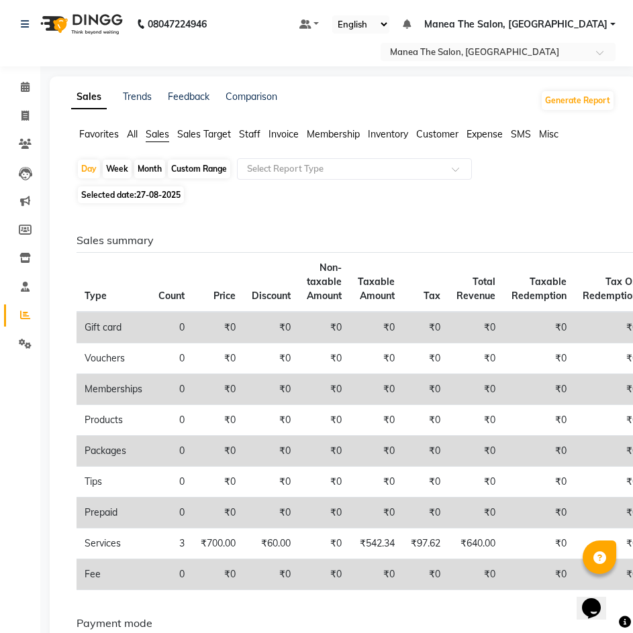
click at [169, 195] on span "27-08-2025" at bounding box center [158, 195] width 44 height 10
select select "8"
select select "2025"
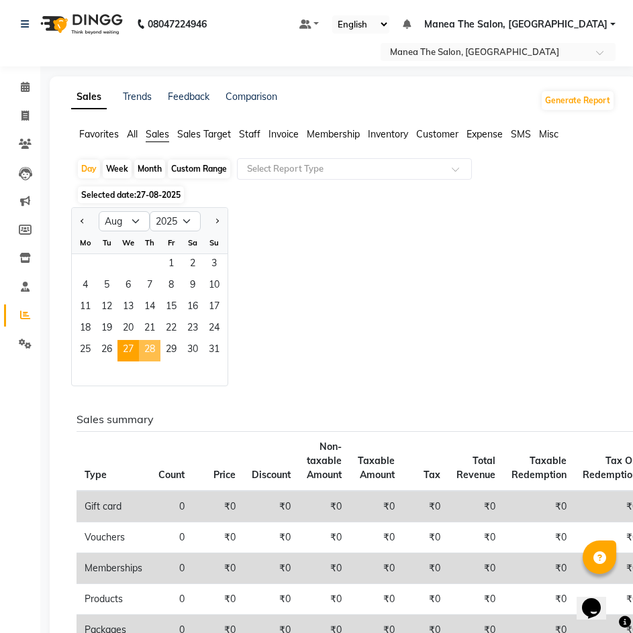
click at [142, 345] on span "28" at bounding box center [149, 350] width 21 height 21
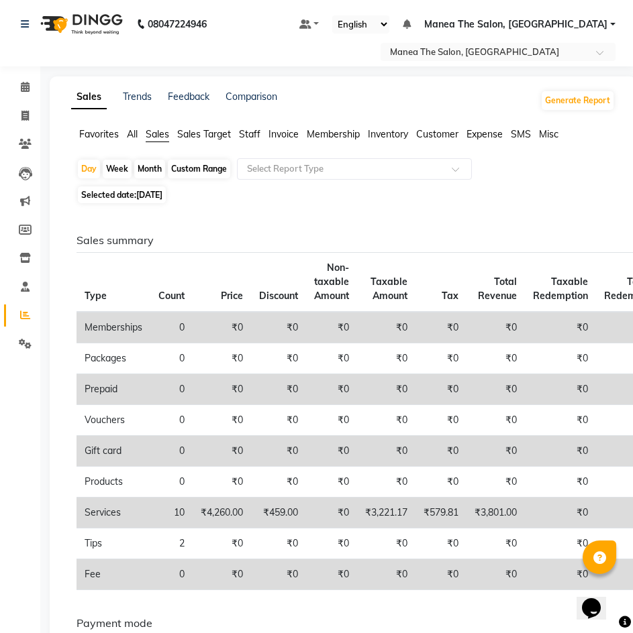
click at [166, 200] on span "Selected date: 28-08-2025" at bounding box center [122, 195] width 88 height 17
select select "8"
select select "2025"
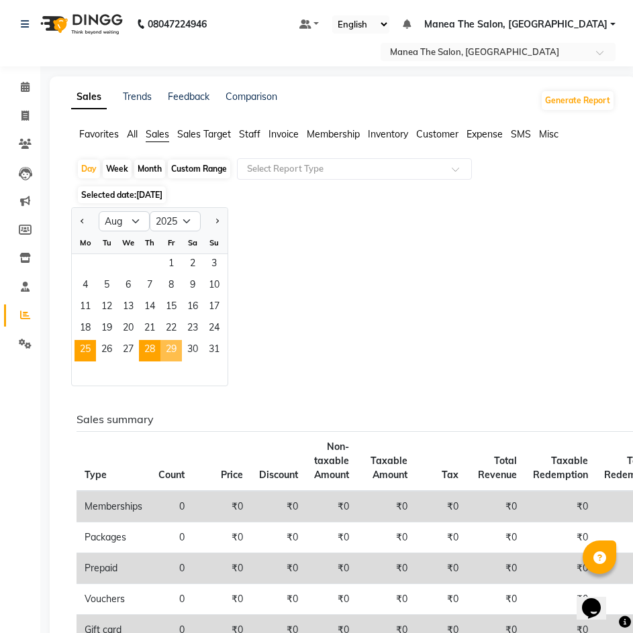
drag, startPoint x: 168, startPoint y: 349, endPoint x: 79, endPoint y: 345, distance: 88.7
click at [166, 348] on span "29" at bounding box center [170, 350] width 21 height 21
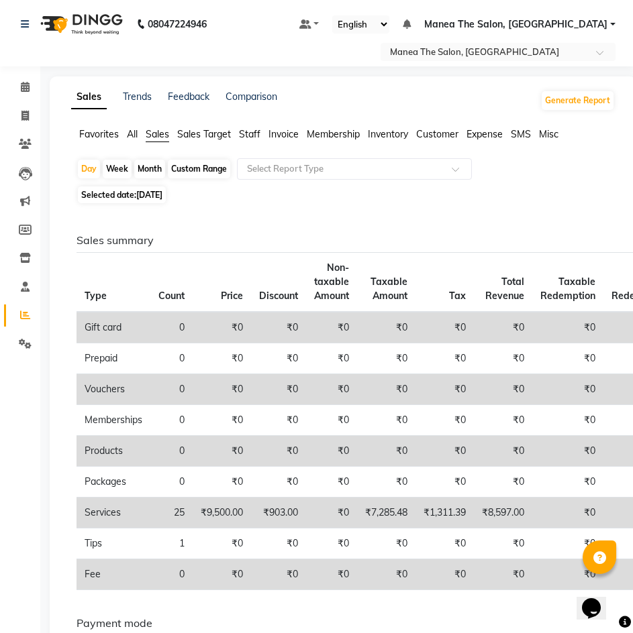
click at [162, 194] on span "29-08-2025" at bounding box center [149, 195] width 26 height 10
select select "8"
select select "2025"
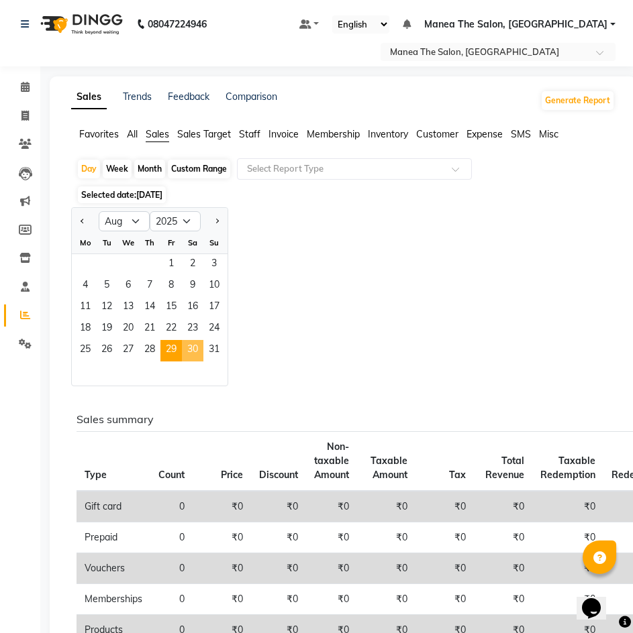
drag, startPoint x: 199, startPoint y: 346, endPoint x: 174, endPoint y: 345, distance: 24.8
click at [197, 346] on span "30" at bounding box center [192, 350] width 21 height 21
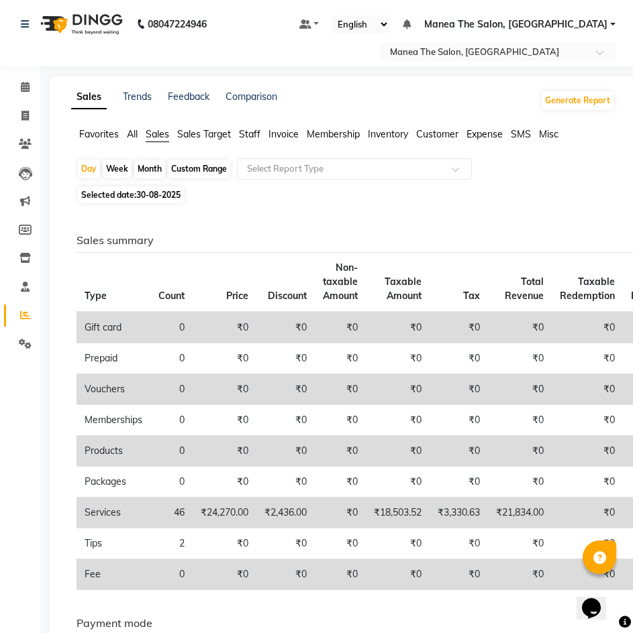
click at [154, 190] on span "30-08-2025" at bounding box center [158, 195] width 44 height 10
select select "8"
select select "2025"
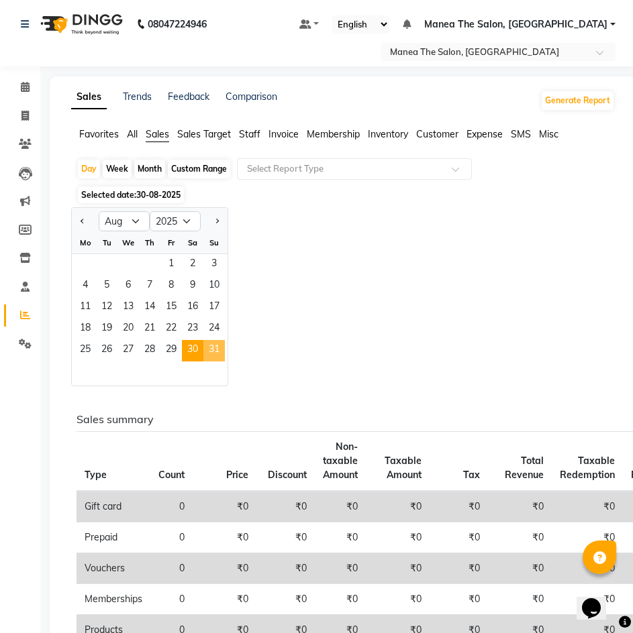
click at [213, 354] on span "31" at bounding box center [213, 350] width 21 height 21
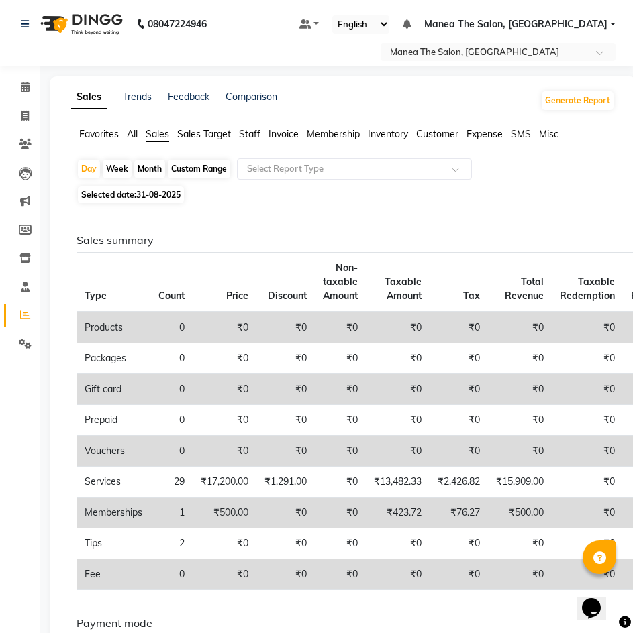
click at [507, 202] on div "Selected date: 31-08-2025" at bounding box center [345, 195] width 538 height 14
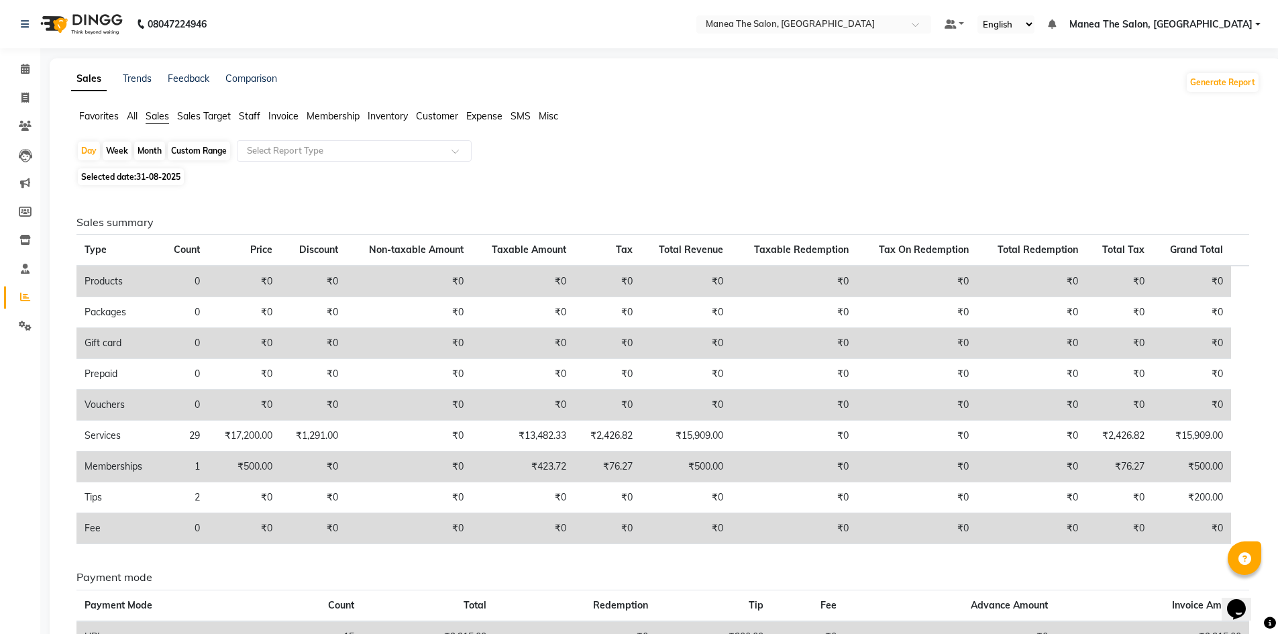
click at [152, 153] on div "Month" at bounding box center [149, 151] width 31 height 19
select select "8"
select select "2025"
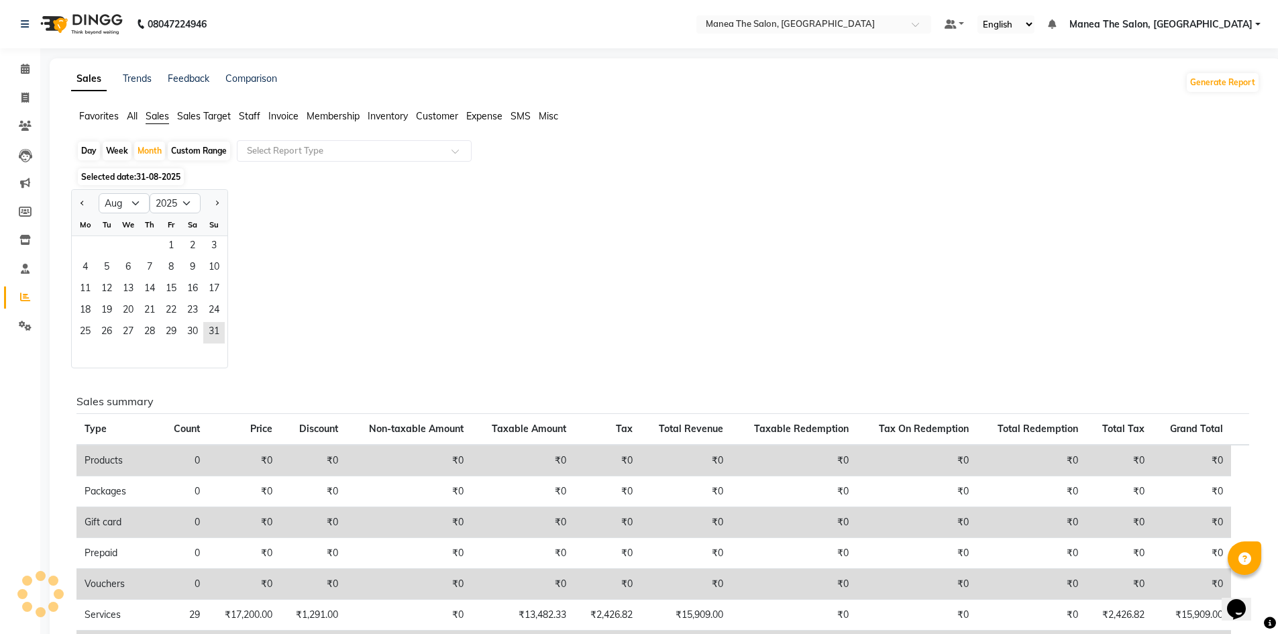
click at [91, 149] on div "Day" at bounding box center [89, 151] width 22 height 19
select select "8"
select select "2025"
click at [31, 301] on span at bounding box center [24, 297] width 23 height 15
click at [89, 113] on span "Favorites" at bounding box center [99, 116] width 40 height 12
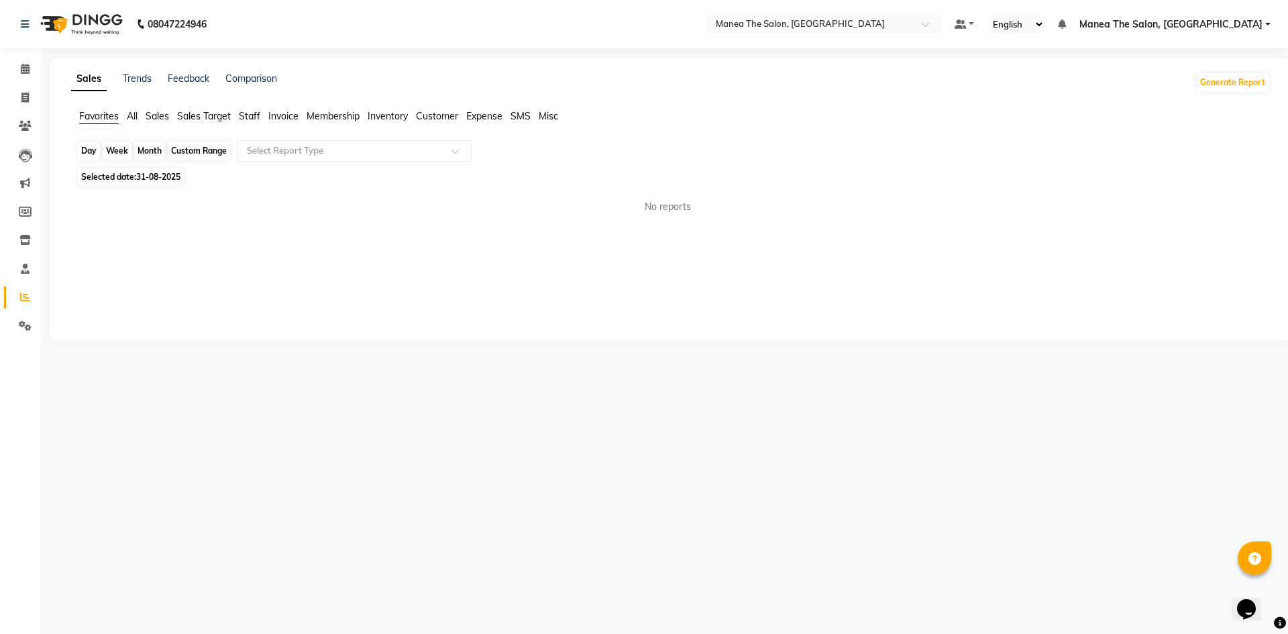
click at [94, 156] on div "Day" at bounding box center [89, 151] width 22 height 19
select select "8"
select select "2025"
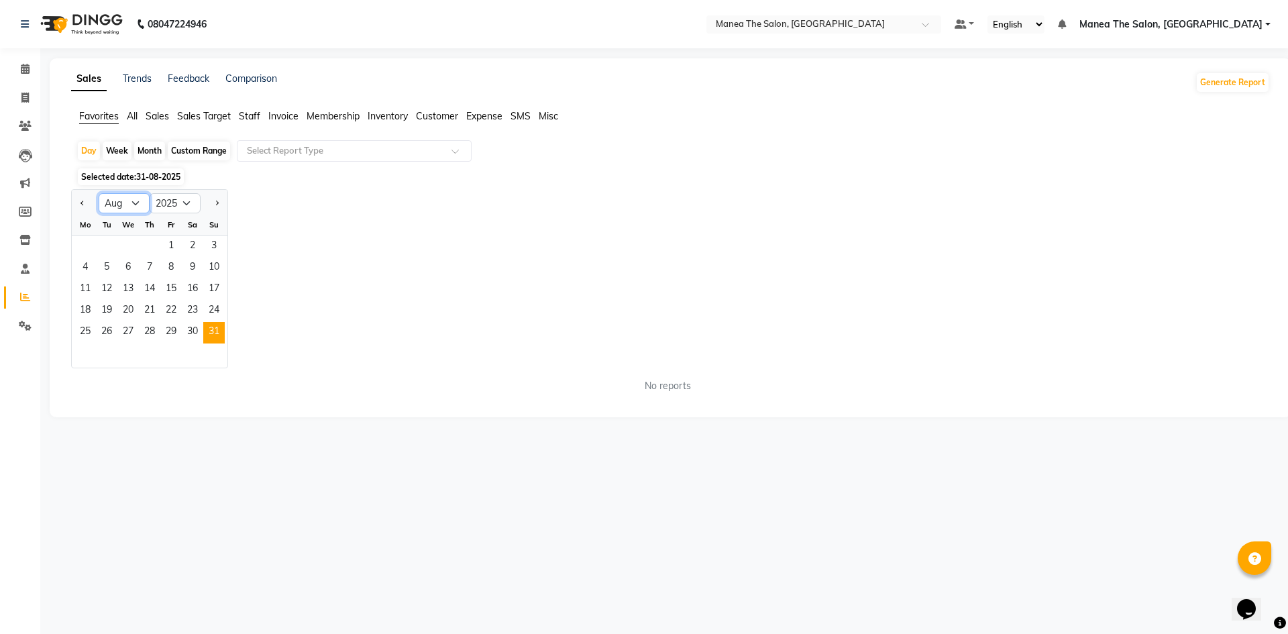
click at [138, 207] on select "Jan Feb Mar Apr May Jun Jul Aug Sep Oct Nov Dec" at bounding box center [124, 203] width 51 height 20
select select "9"
click at [99, 193] on select "Jan Feb Mar Apr May Jun Jul Aug Sep Oct Nov Dec" at bounding box center [124, 203] width 51 height 20
click at [81, 247] on span "1" at bounding box center [84, 246] width 21 height 21
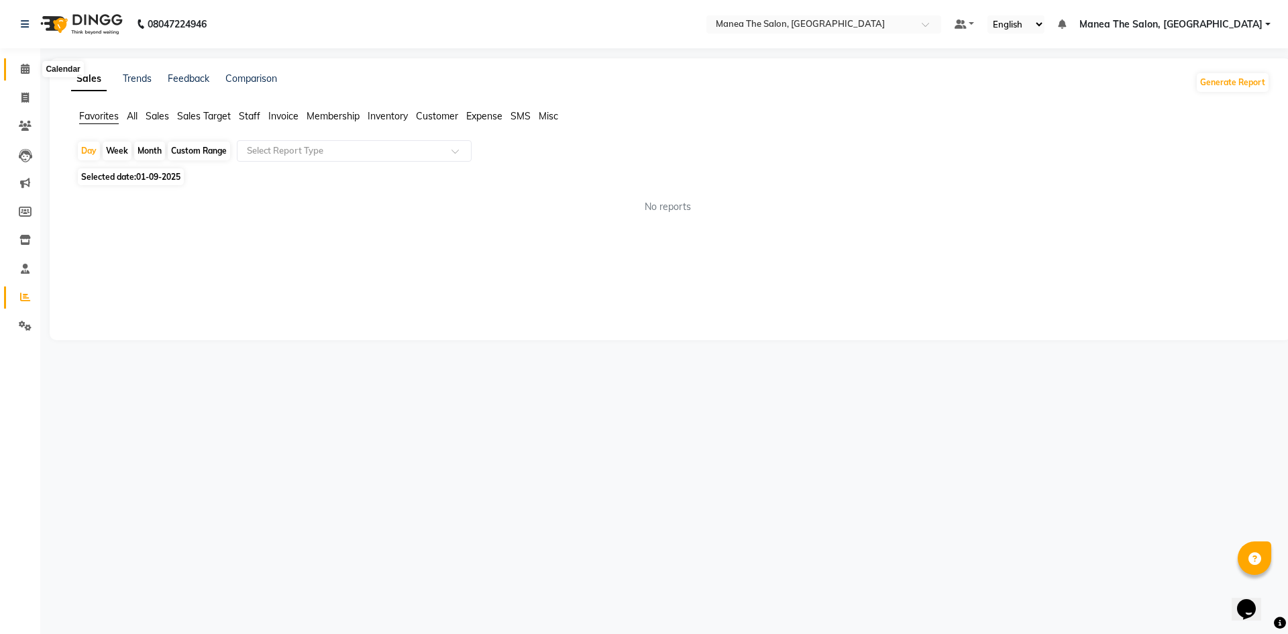
click at [29, 67] on icon at bounding box center [25, 69] width 9 height 10
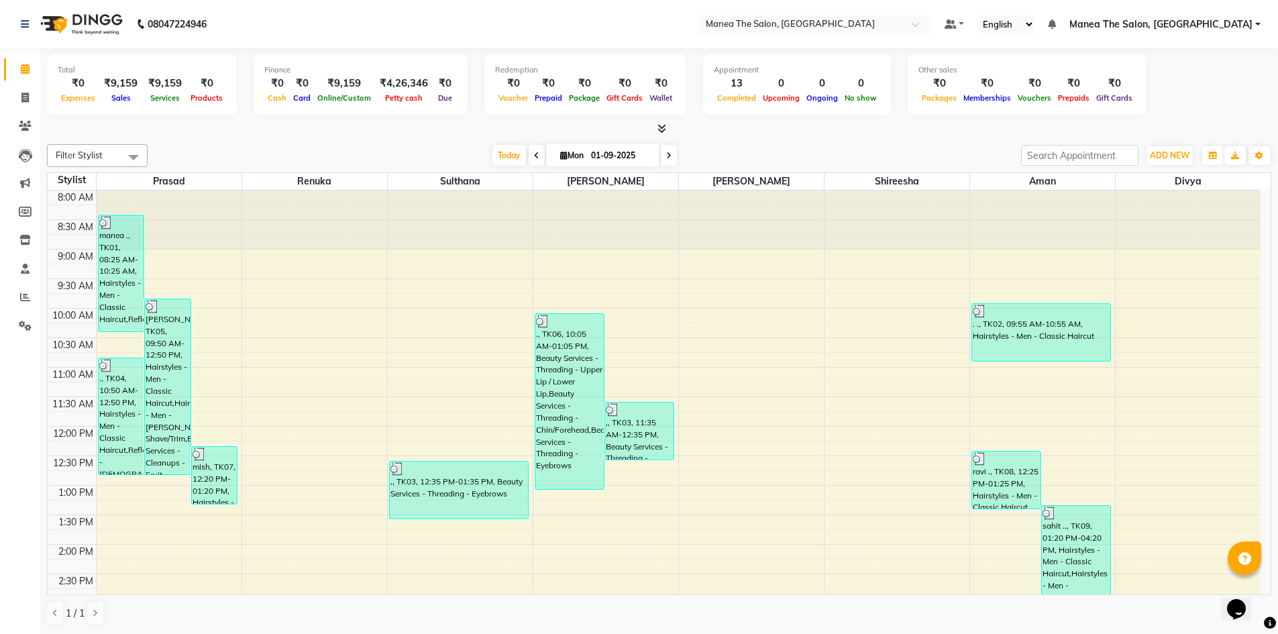
click at [186, 108] on div "Total ₹0 Expenses ₹9,159 Sales ₹9,159 Services ₹0 Products" at bounding box center [142, 85] width 190 height 62
click at [381, 120] on div "Total ₹0 Expenses ₹9,159 Sales ₹9,159 Services ₹0 Products Finance ₹0 Cash ₹0 C…" at bounding box center [659, 92] width 1224 height 88
click at [354, 32] on nav "08047224946 Select Location × Manea The Salon, Chandanagar Default Panel My Pan…" at bounding box center [639, 24] width 1278 height 48
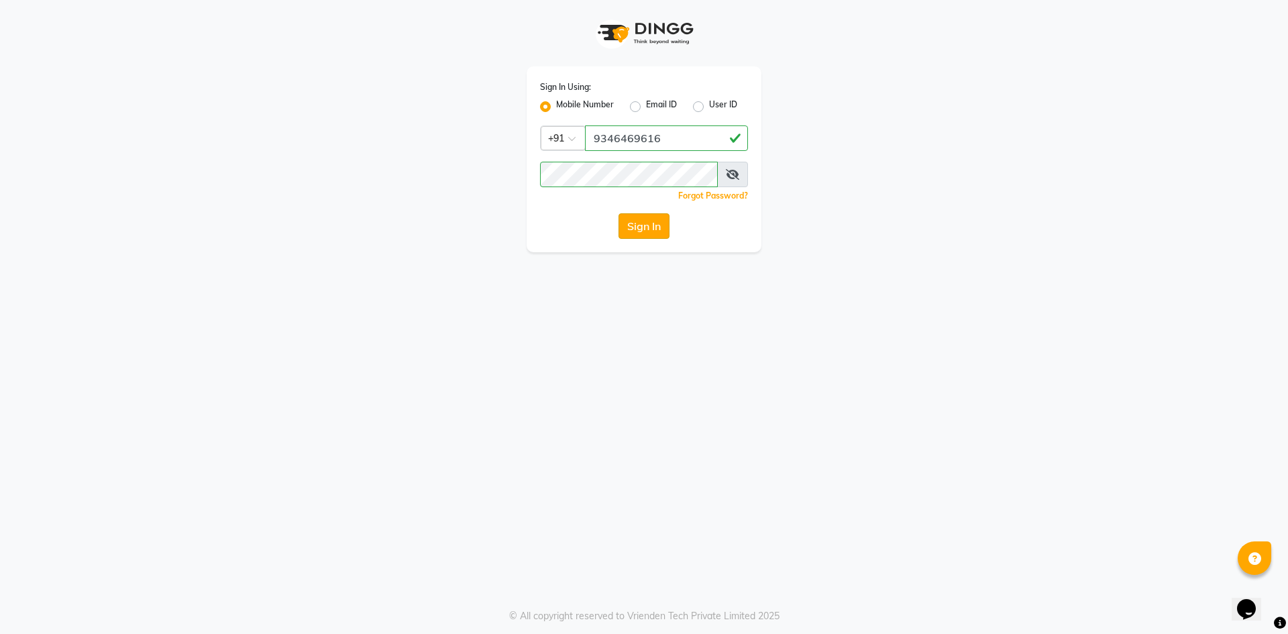
click at [662, 229] on button "Sign In" at bounding box center [644, 225] width 51 height 25
type input "9346469616"
click at [642, 231] on button "Sign In" at bounding box center [644, 225] width 51 height 25
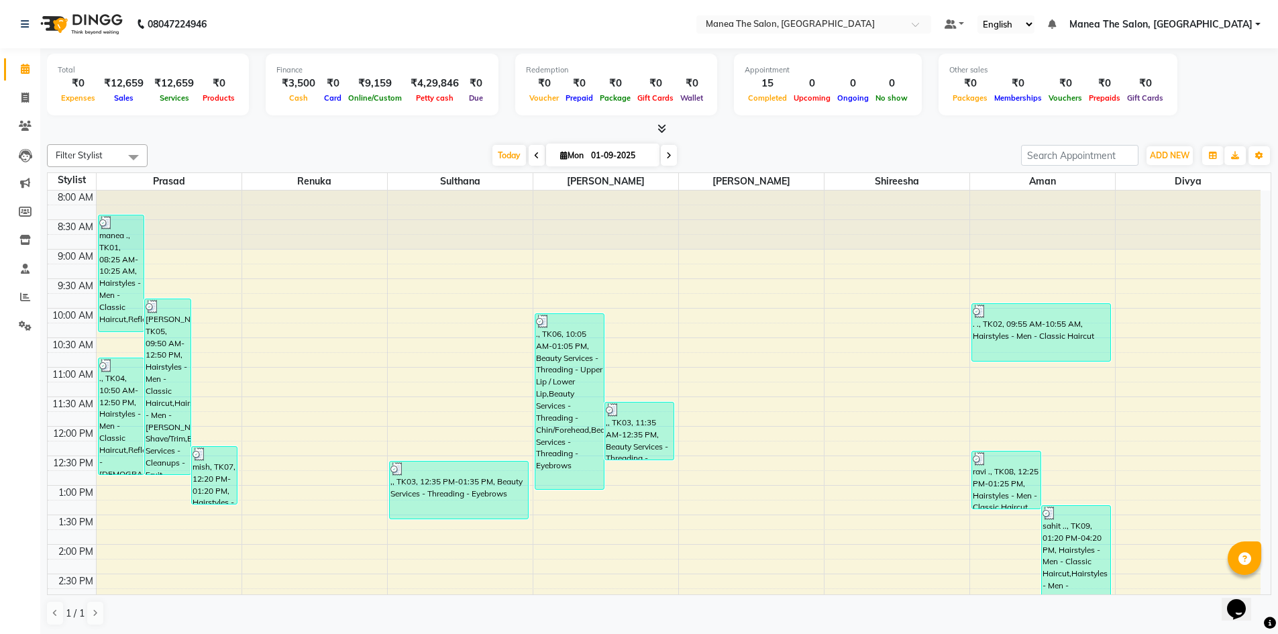
click at [428, 226] on div at bounding box center [460, 220] width 145 height 59
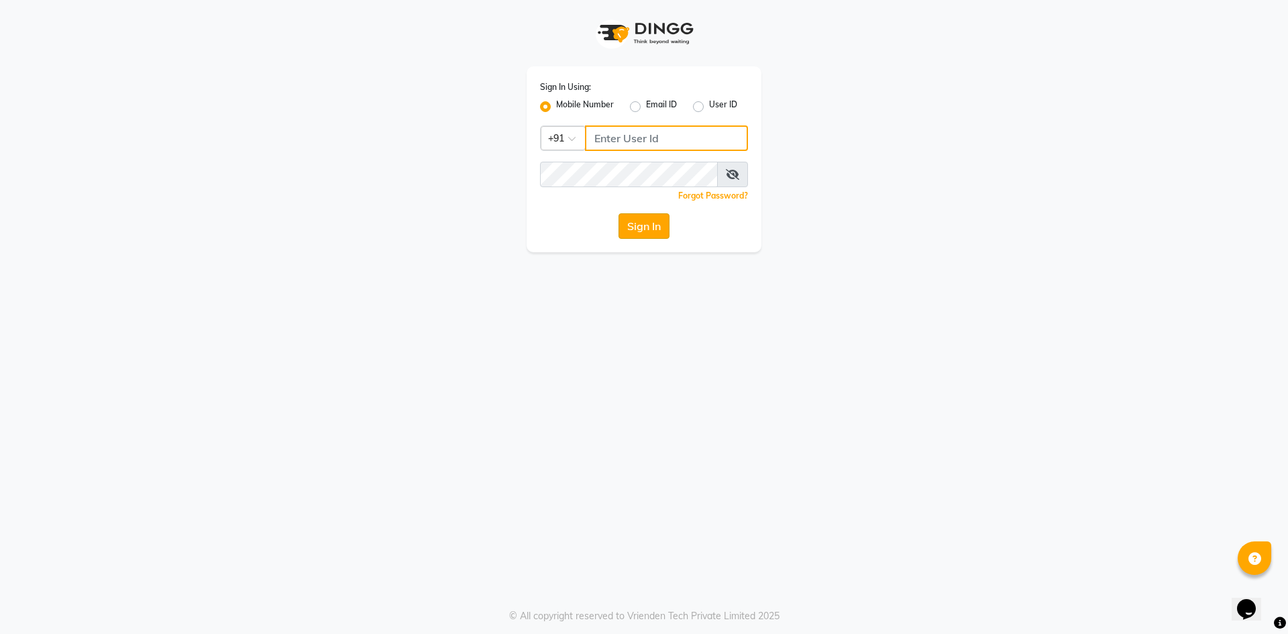
type input "9346469616"
click at [658, 234] on button "Sign In" at bounding box center [644, 225] width 51 height 25
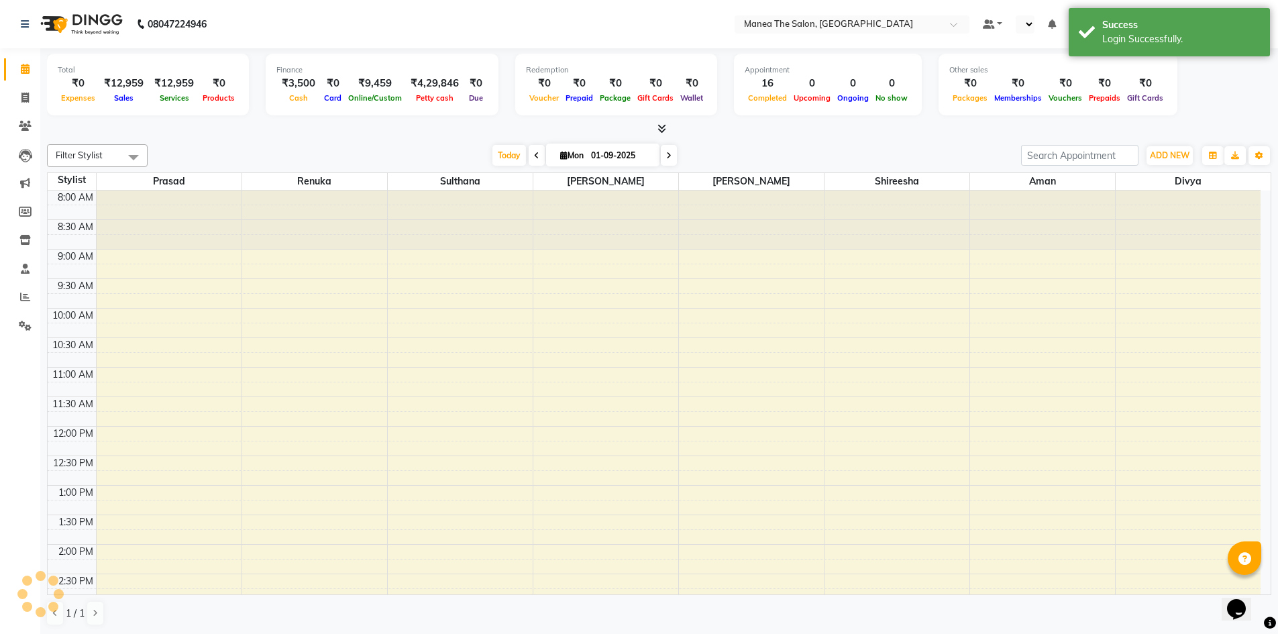
select select "en"
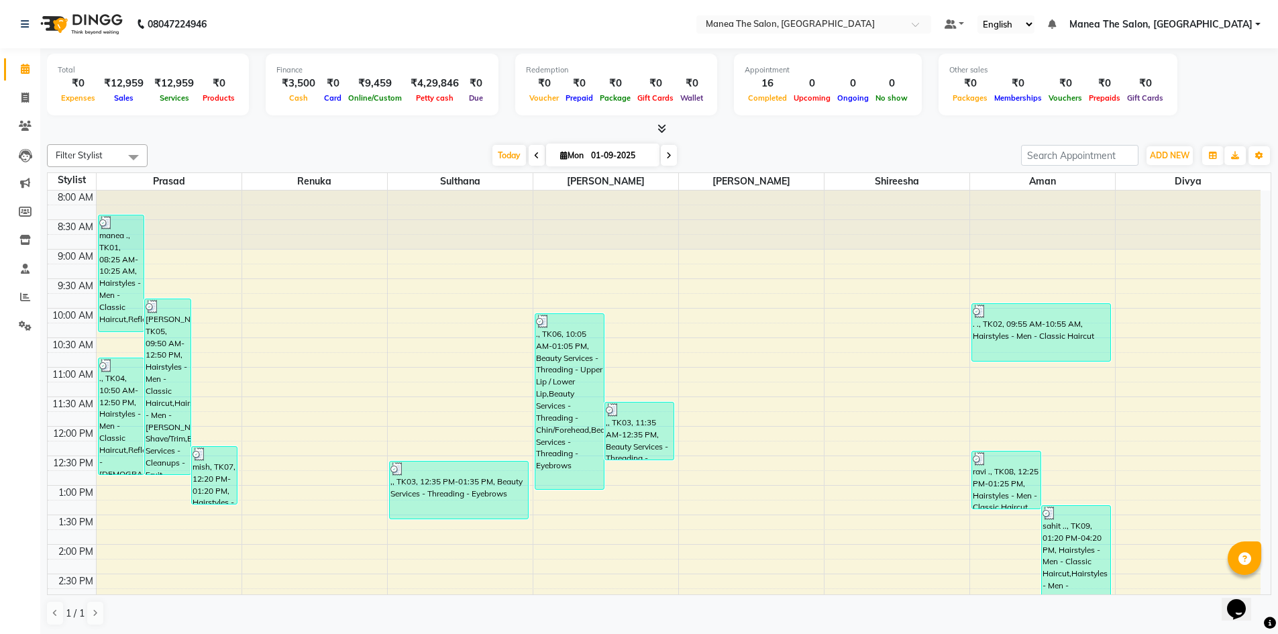
click at [217, 123] on div at bounding box center [659, 129] width 1224 height 14
click at [334, 229] on div at bounding box center [314, 220] width 145 height 59
